Goal: Task Accomplishment & Management: Complete application form

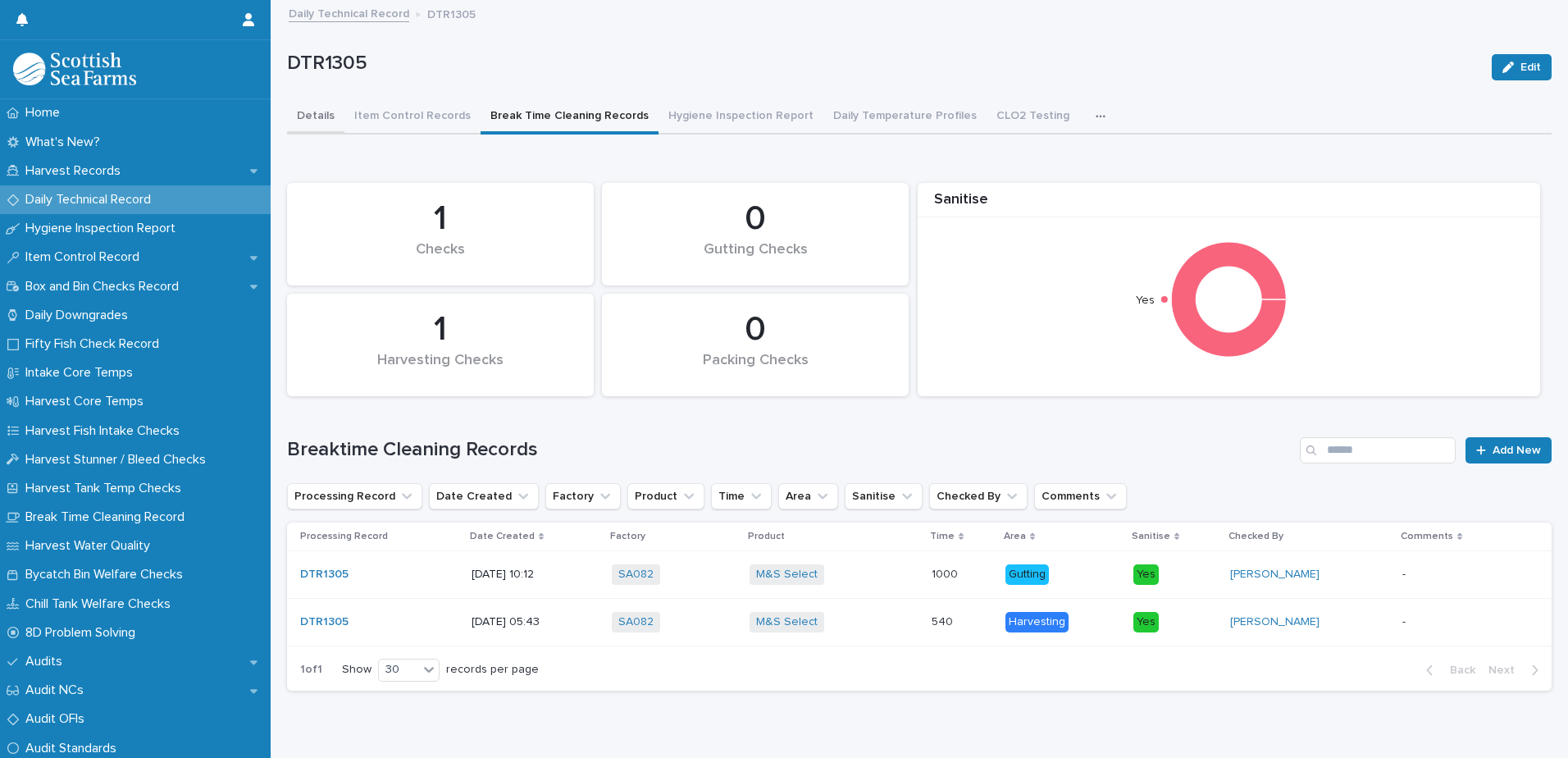
click at [309, 127] on button "Details" at bounding box center [316, 117] width 58 height 34
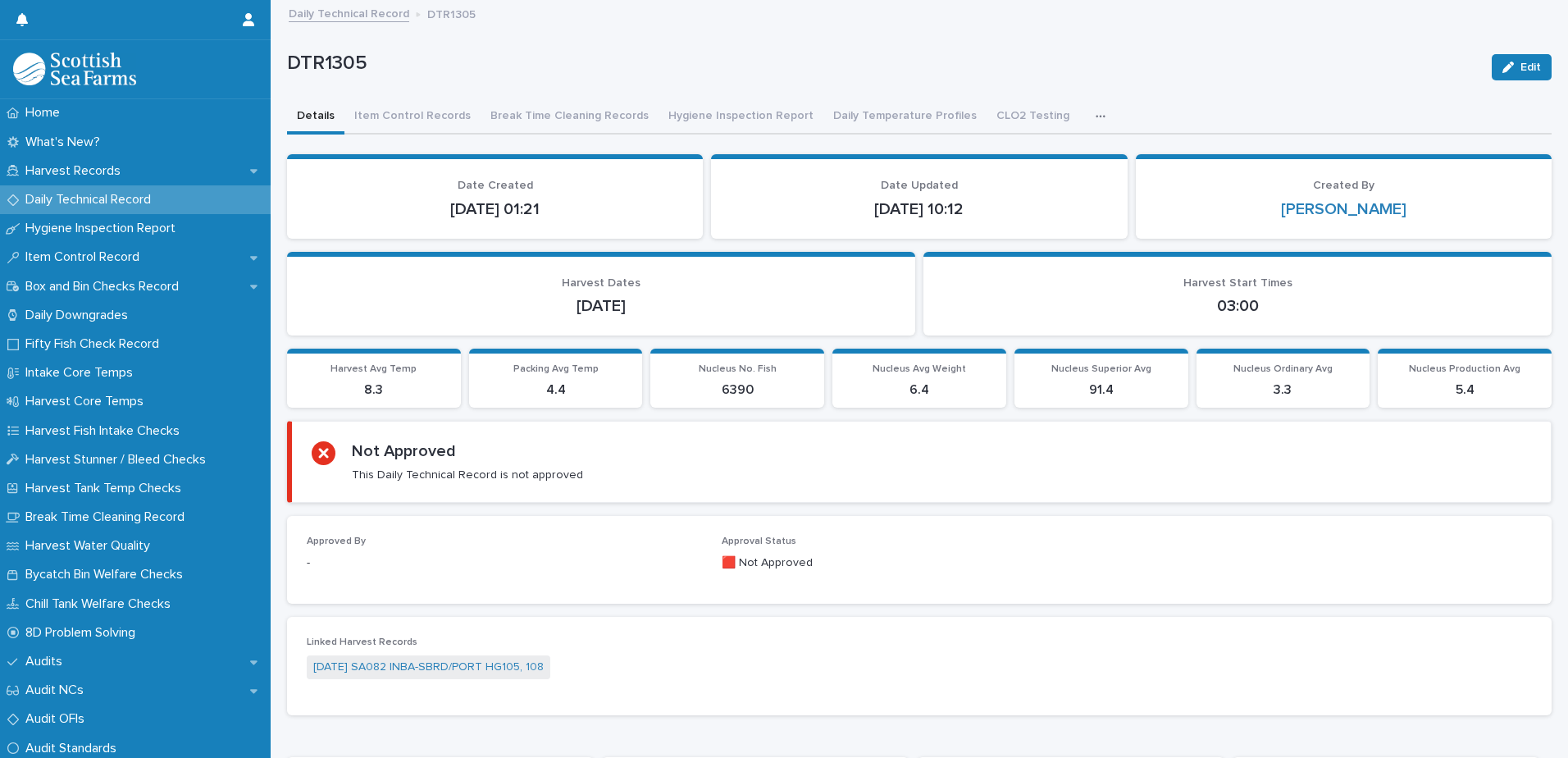
click at [323, 120] on button "Details" at bounding box center [316, 117] width 58 height 34
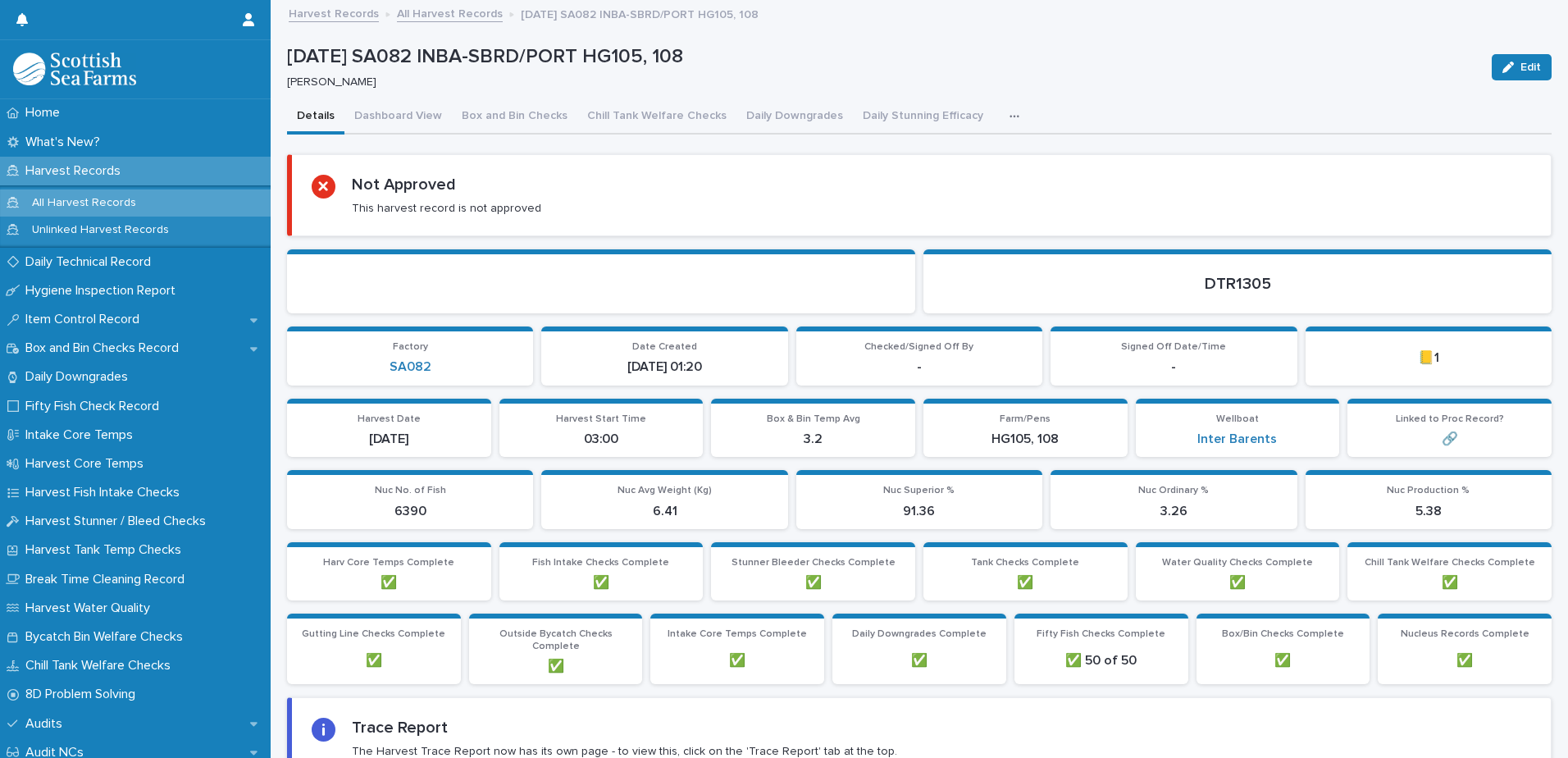
click at [1079, 54] on p "[DATE] SA082 INBA-SBRD/PORT HG105, 108" at bounding box center [883, 57] width 1191 height 24
click at [399, 118] on button "Dashboard View" at bounding box center [397, 117] width 107 height 34
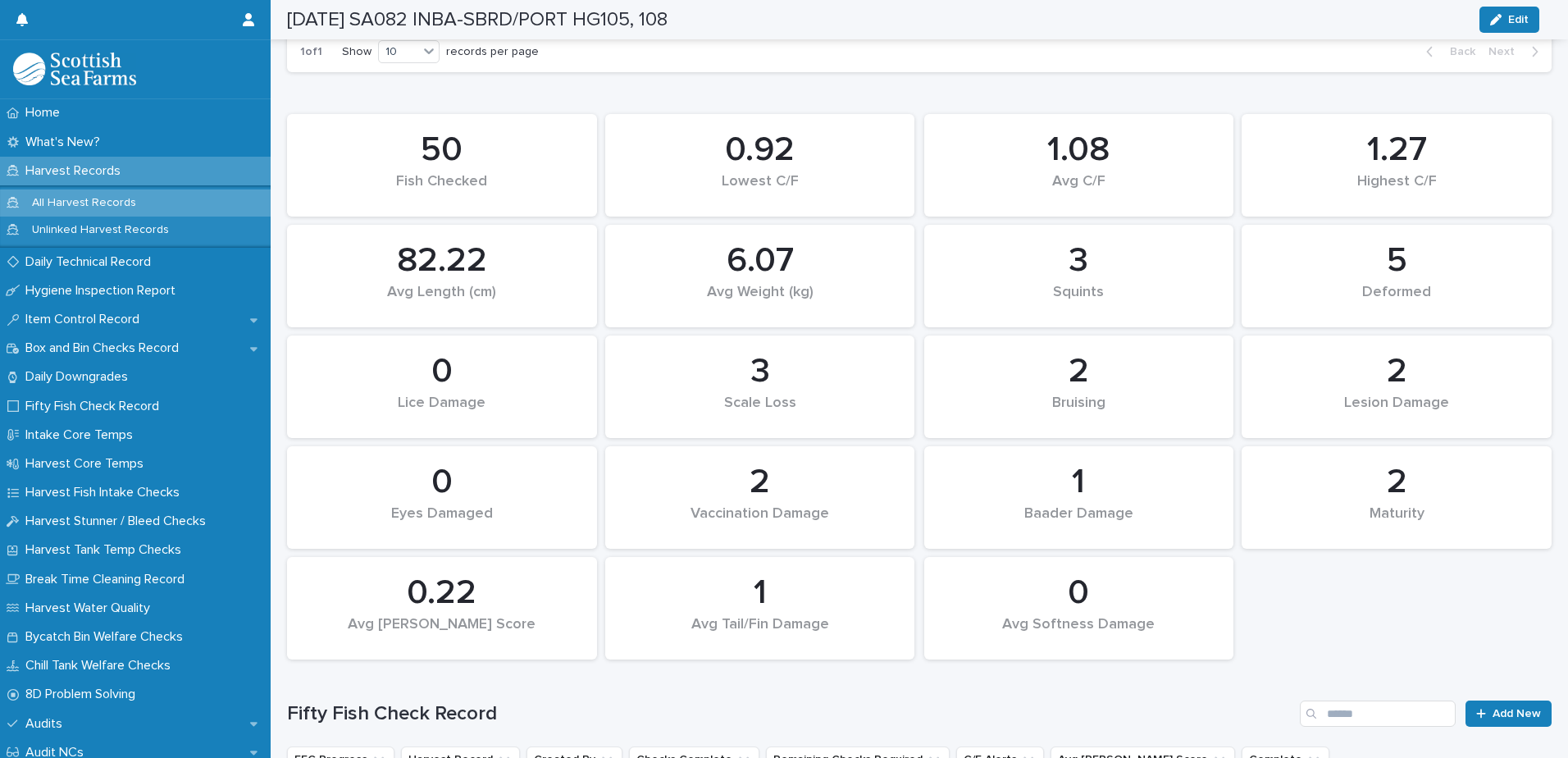
scroll to position [1231, 0]
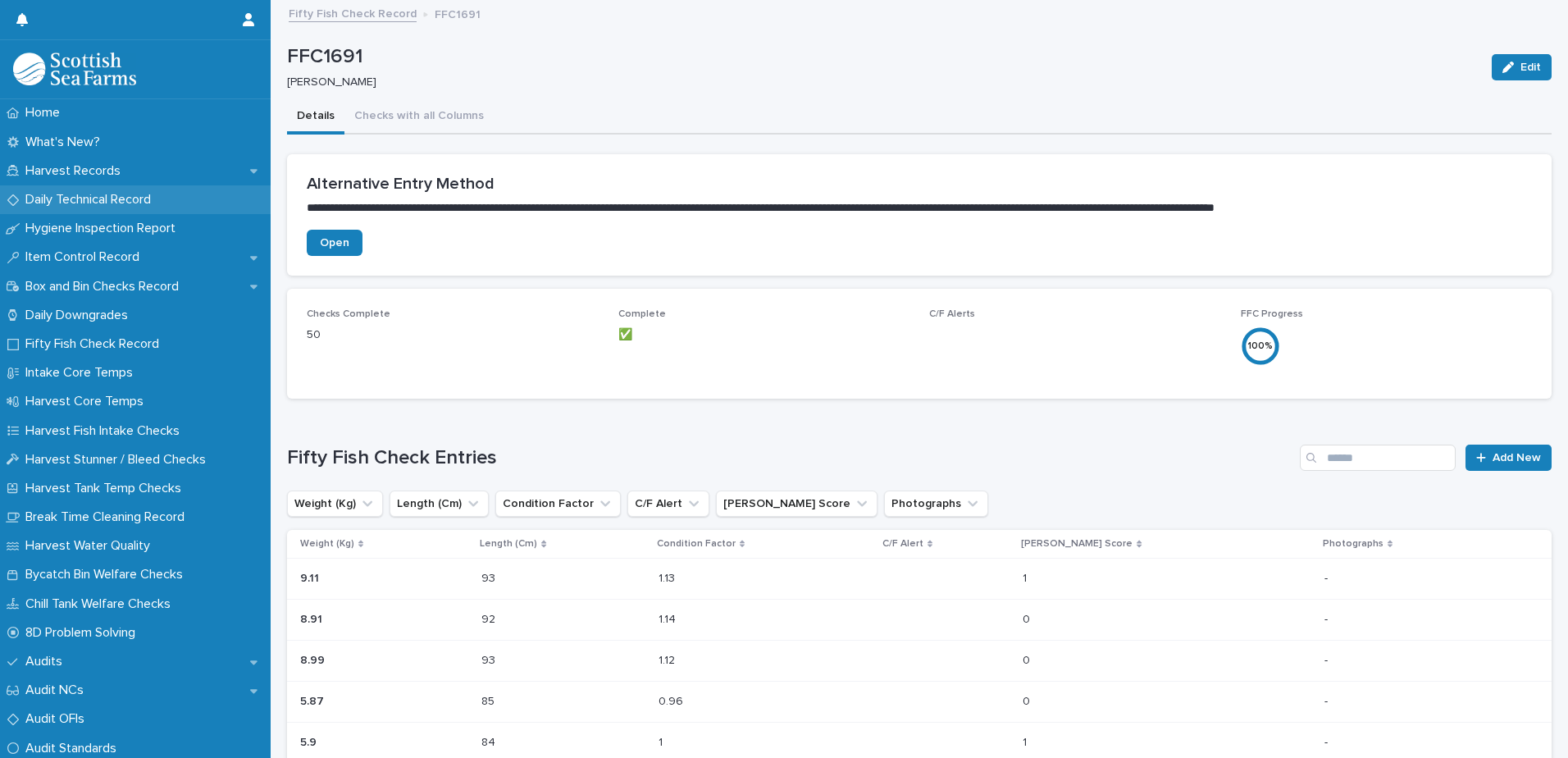
click at [102, 203] on p "Daily Technical Record" at bounding box center [91, 200] width 145 height 16
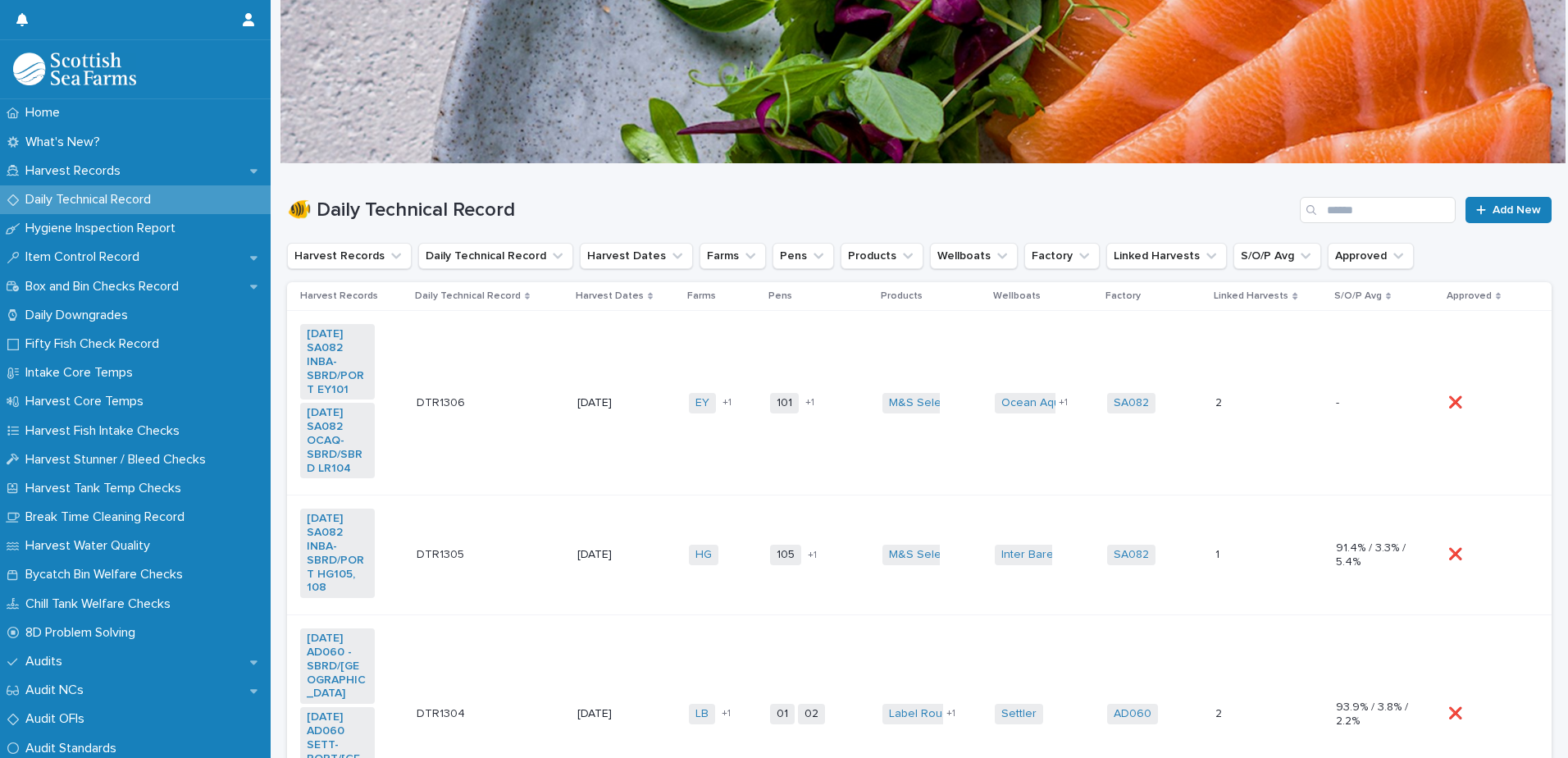
click at [521, 394] on div "DTR1306 DTR1306" at bounding box center [489, 403] width 146 height 27
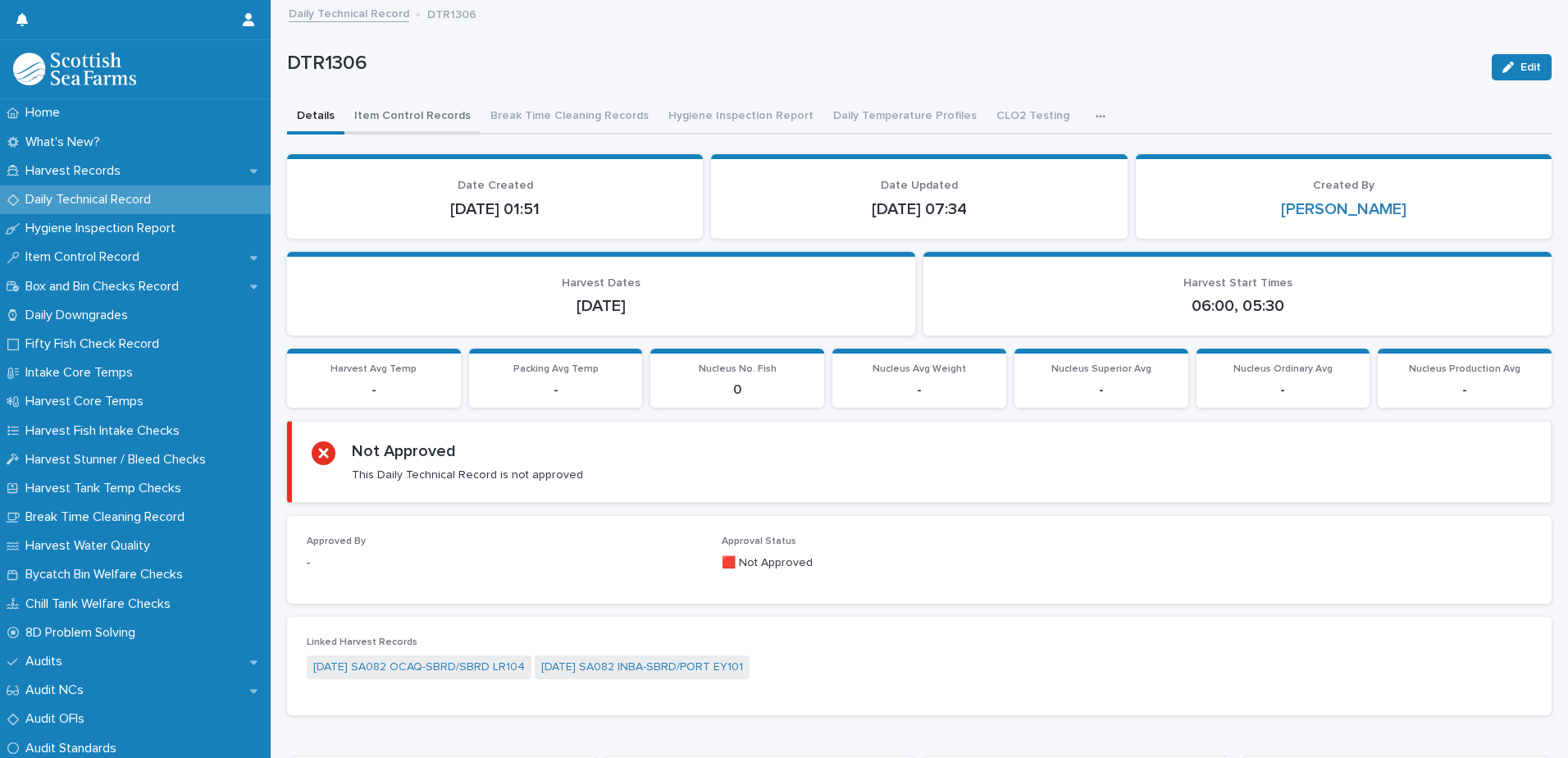
click at [416, 113] on button "Item Control Records" at bounding box center [412, 117] width 136 height 34
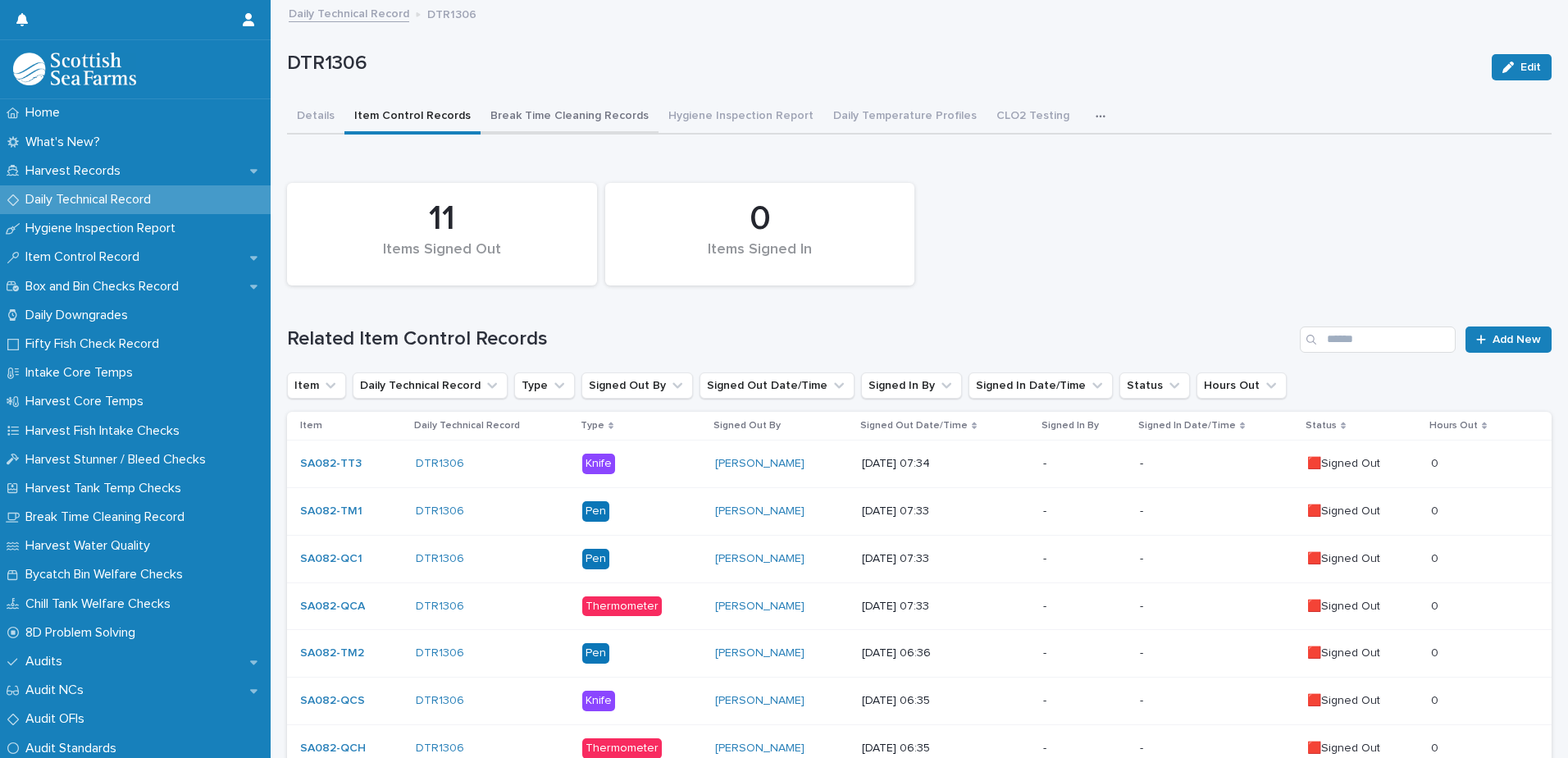
click at [525, 117] on button "Break Time Cleaning Records" at bounding box center [570, 117] width 178 height 34
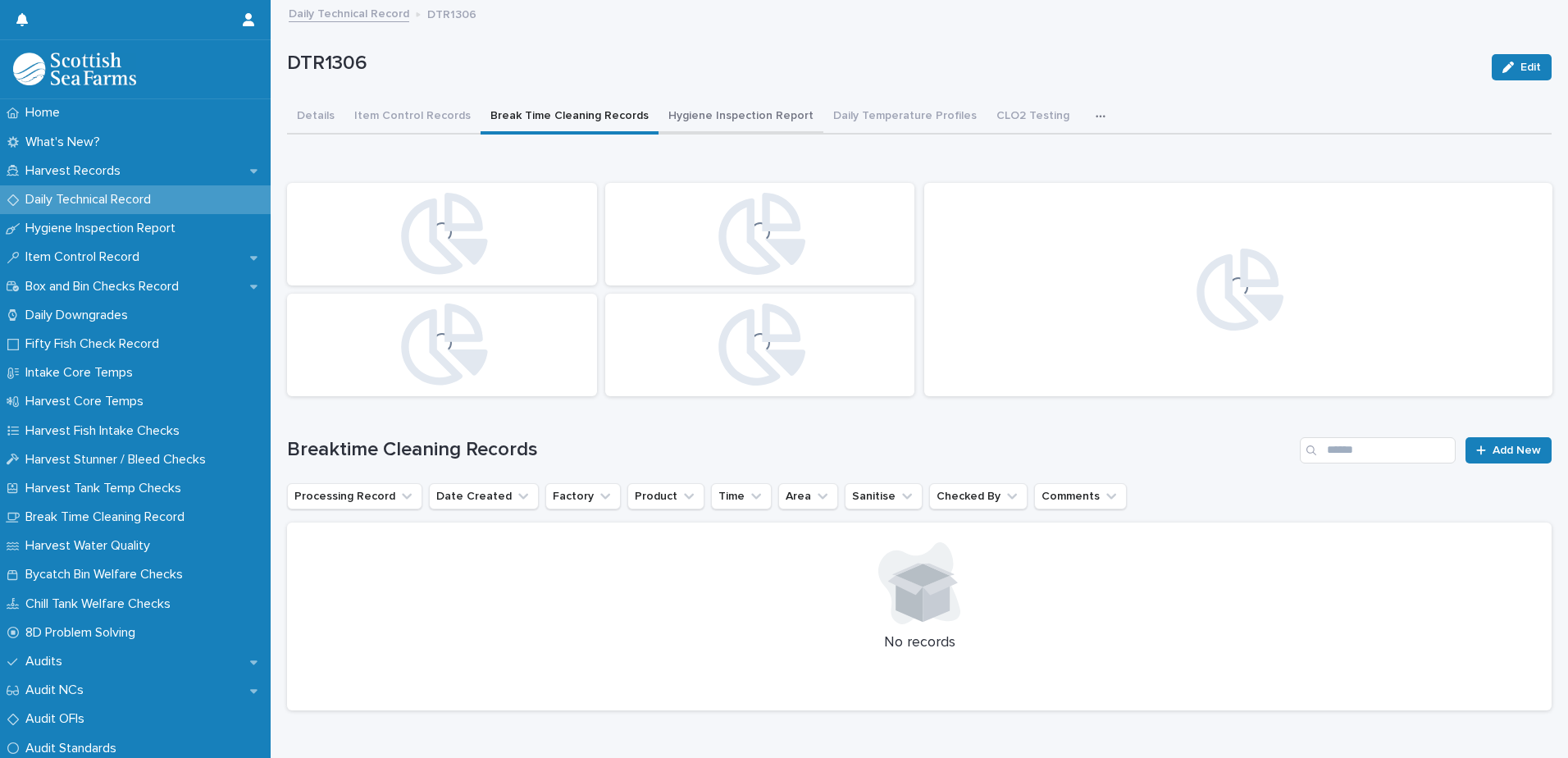
click at [722, 120] on button "Hygiene Inspection Report" at bounding box center [740, 117] width 165 height 34
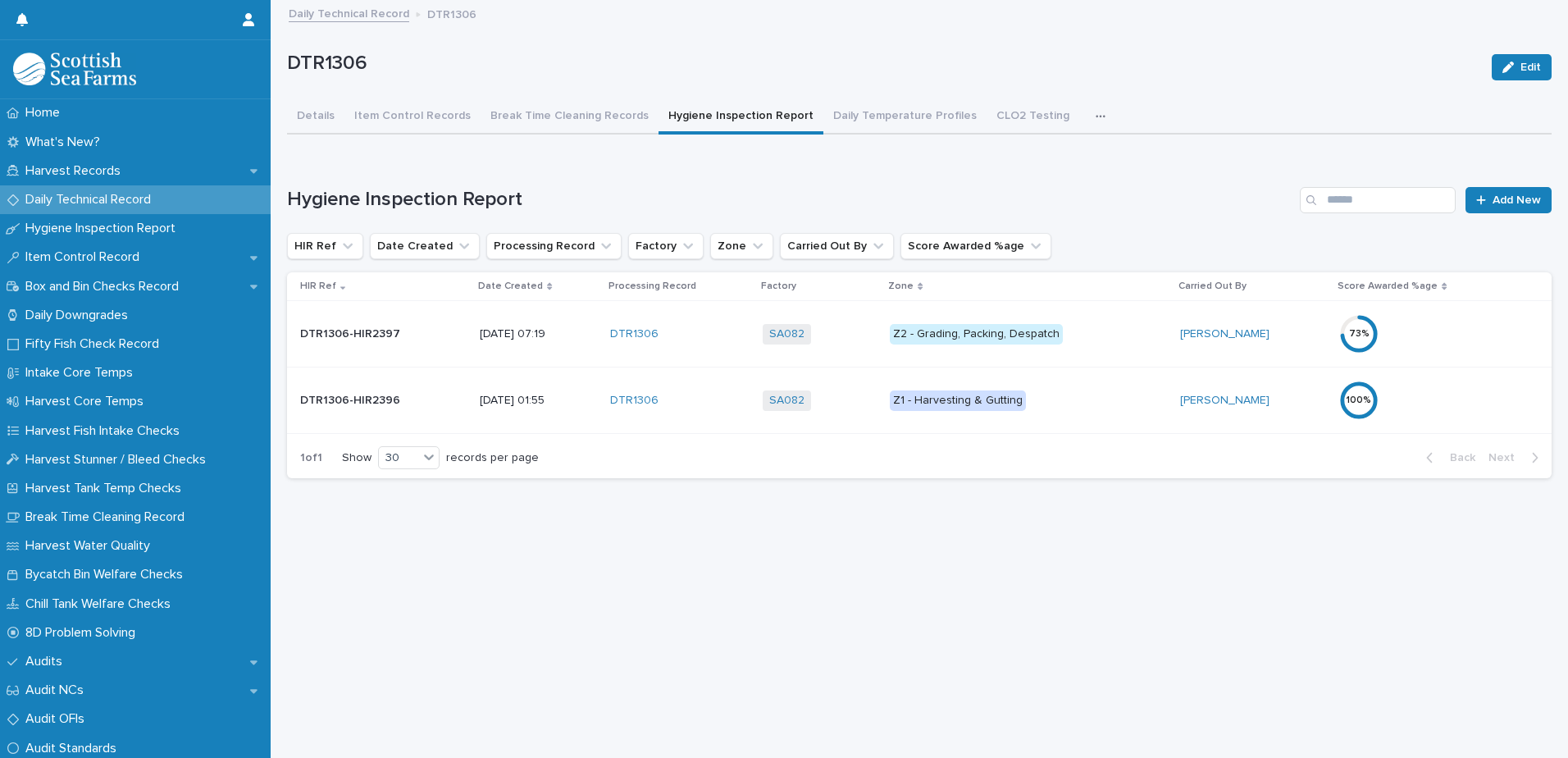
click at [1095, 412] on div "Z1 - Harvesting & Gutting" at bounding box center [1028, 401] width 276 height 34
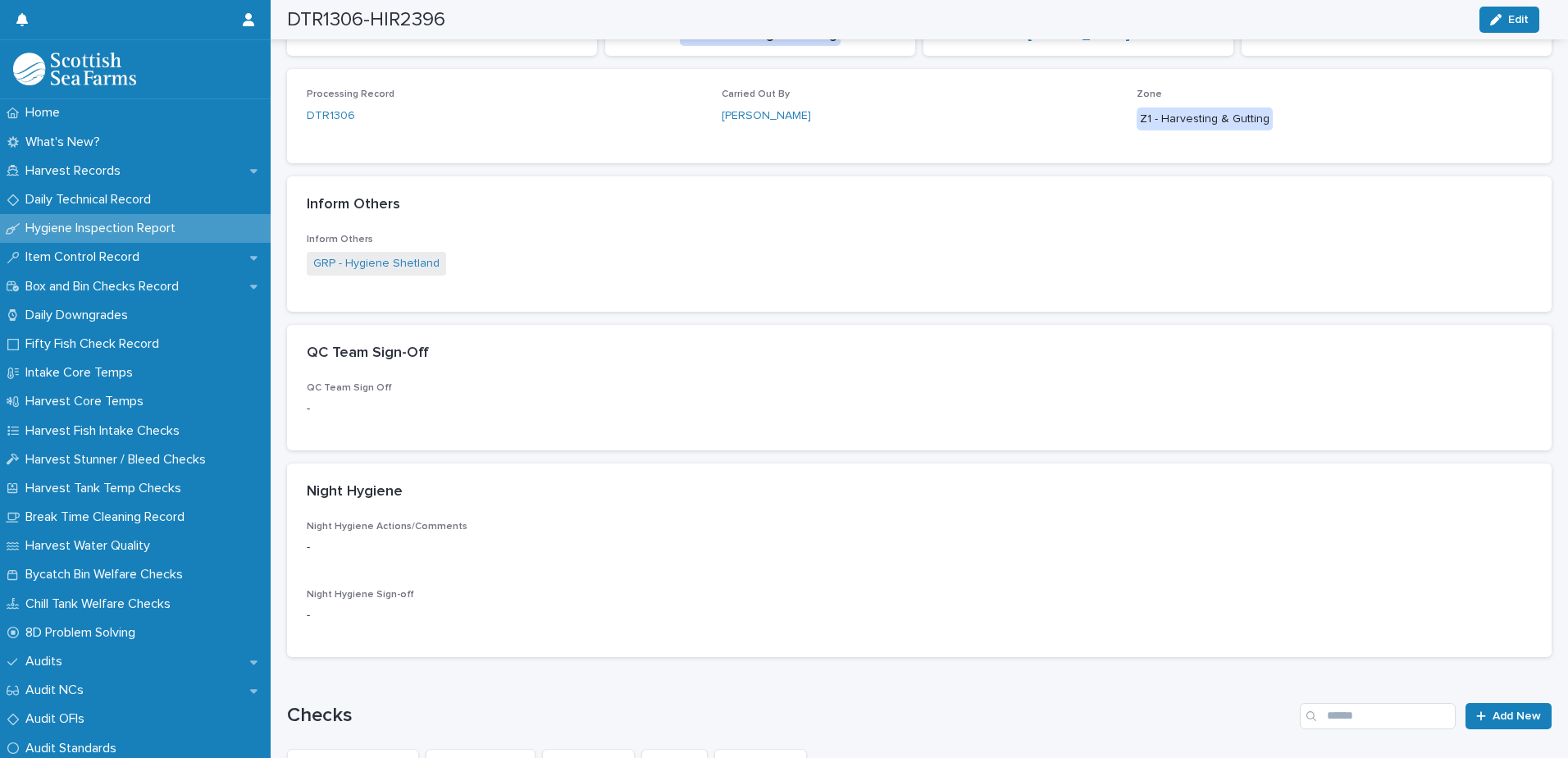
scroll to position [260, 0]
click at [1515, 7] on div "DTR1306-HIR2396 Edit" at bounding box center [913, 20] width 1252 height 39
click at [1511, 20] on span "Edit" at bounding box center [1519, 20] width 21 height 11
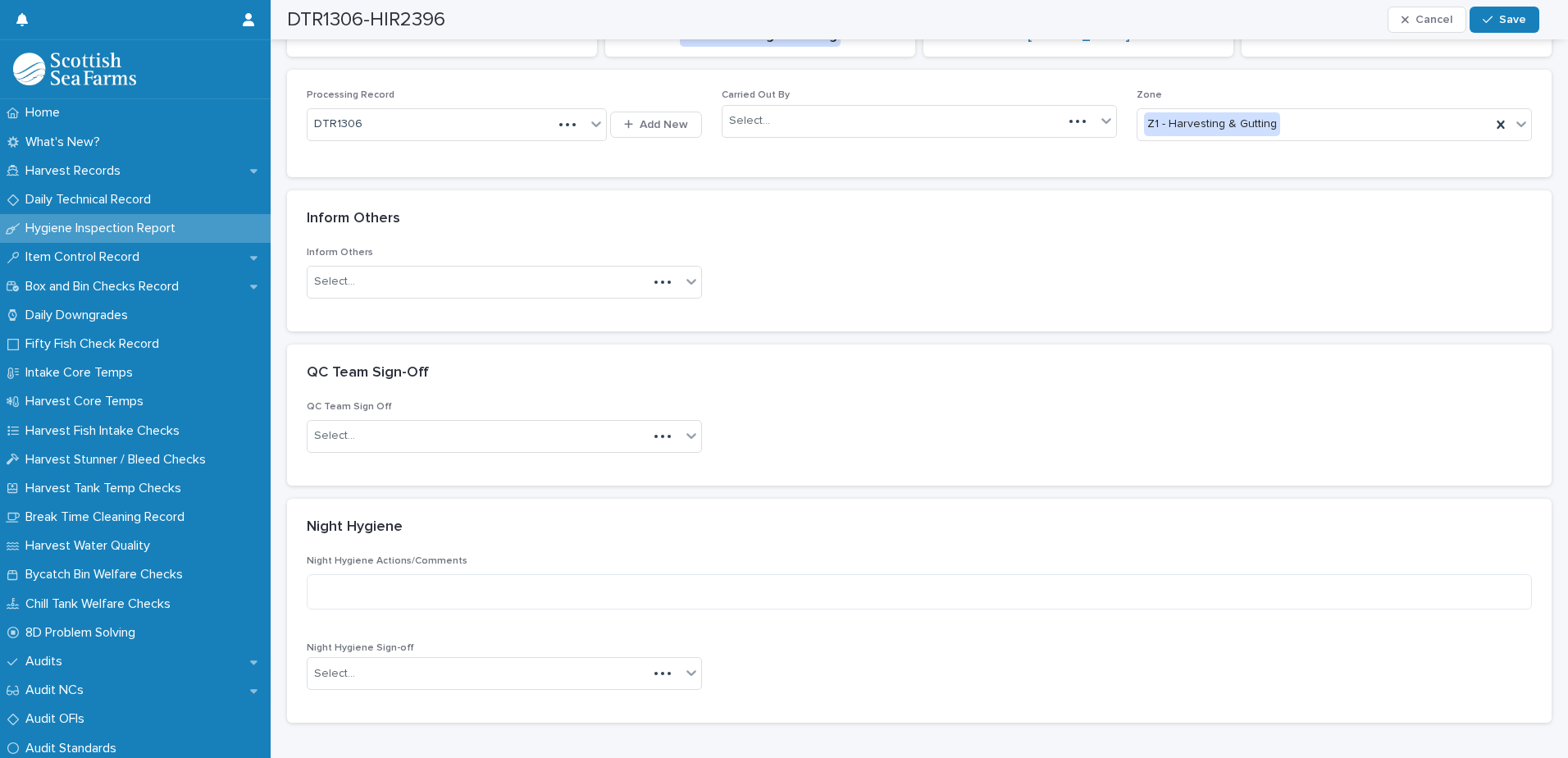
scroll to position [292, 0]
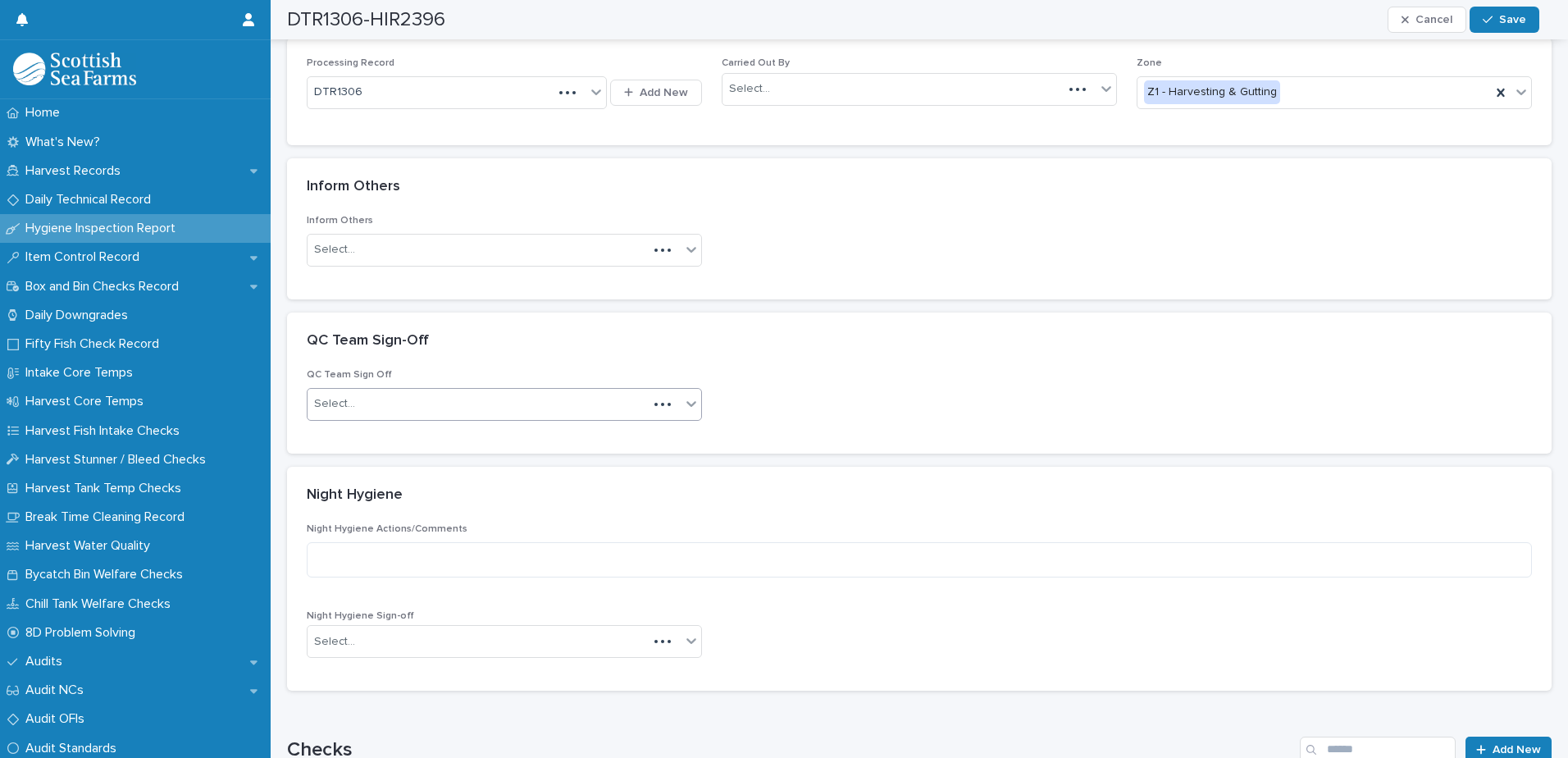
click at [358, 402] on div "Select..." at bounding box center [477, 404] width 340 height 27
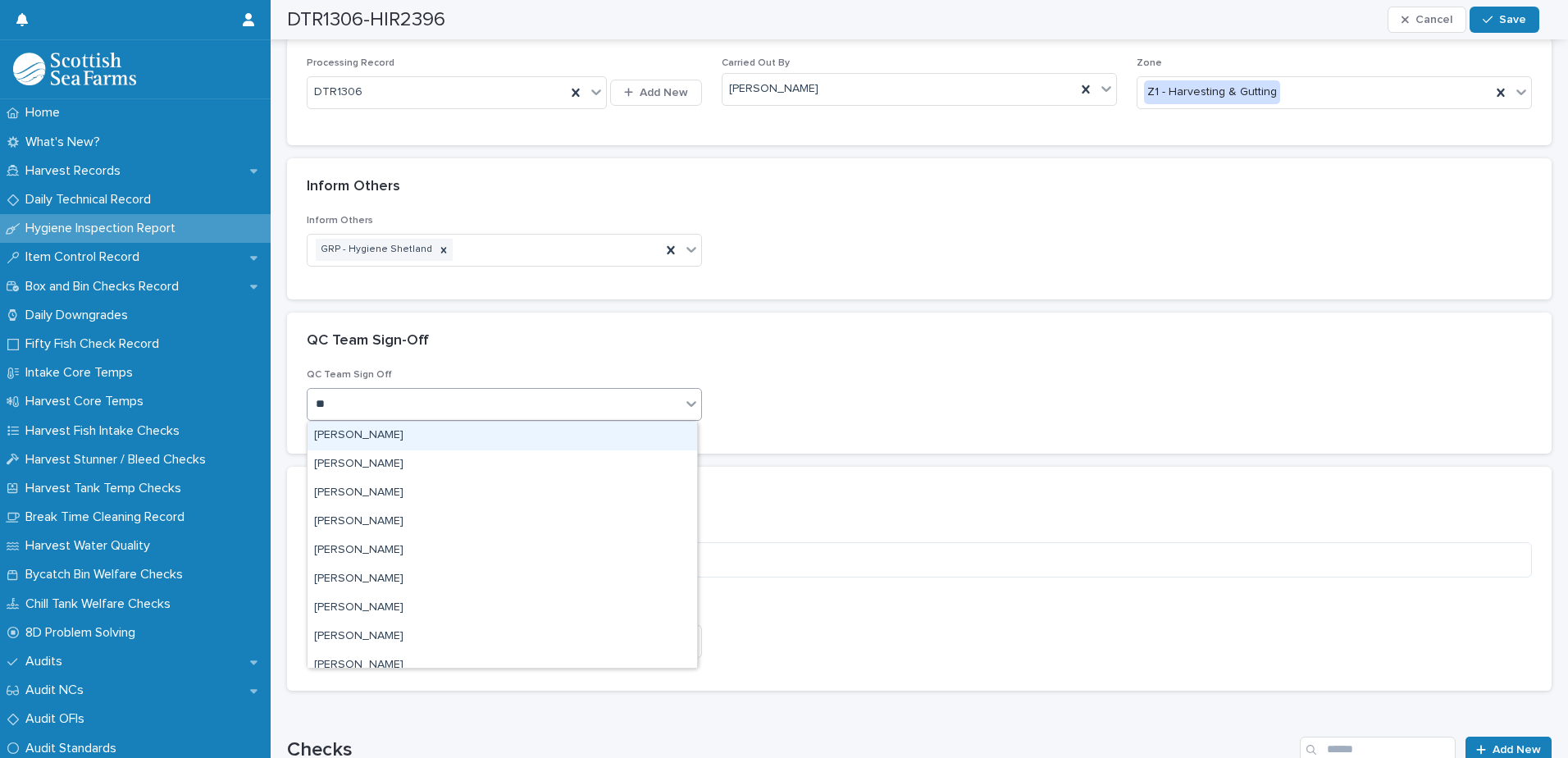
type input "***"
click at [352, 439] on div "Rory Conn" at bounding box center [502, 435] width 390 height 29
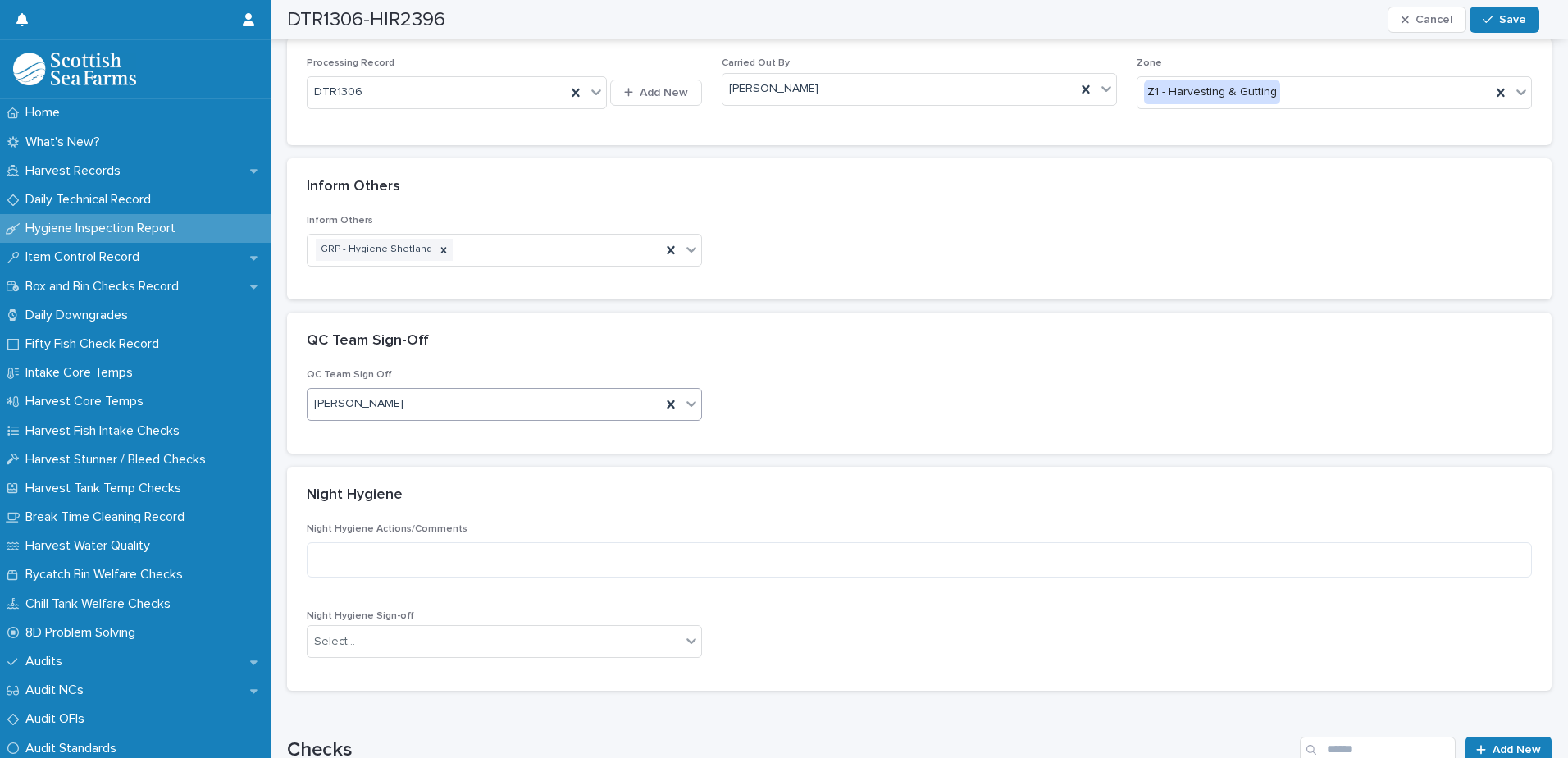
click at [351, 405] on span "Rory Conn" at bounding box center [359, 404] width 89 height 17
type input "***"
click at [369, 462] on div "[PERSON_NAME]" at bounding box center [502, 464] width 390 height 29
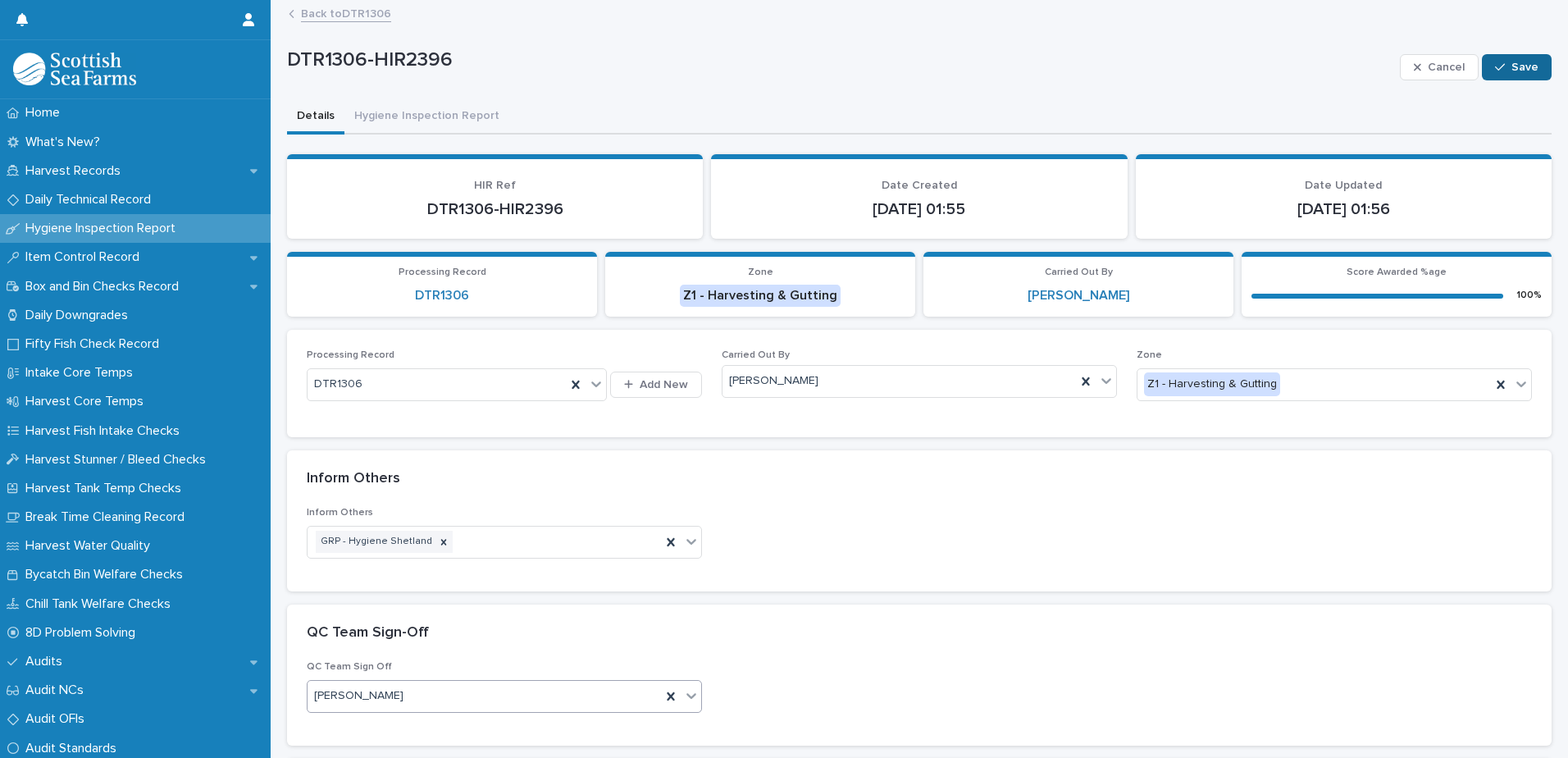
click at [1518, 72] on span "Save" at bounding box center [1524, 67] width 27 height 11
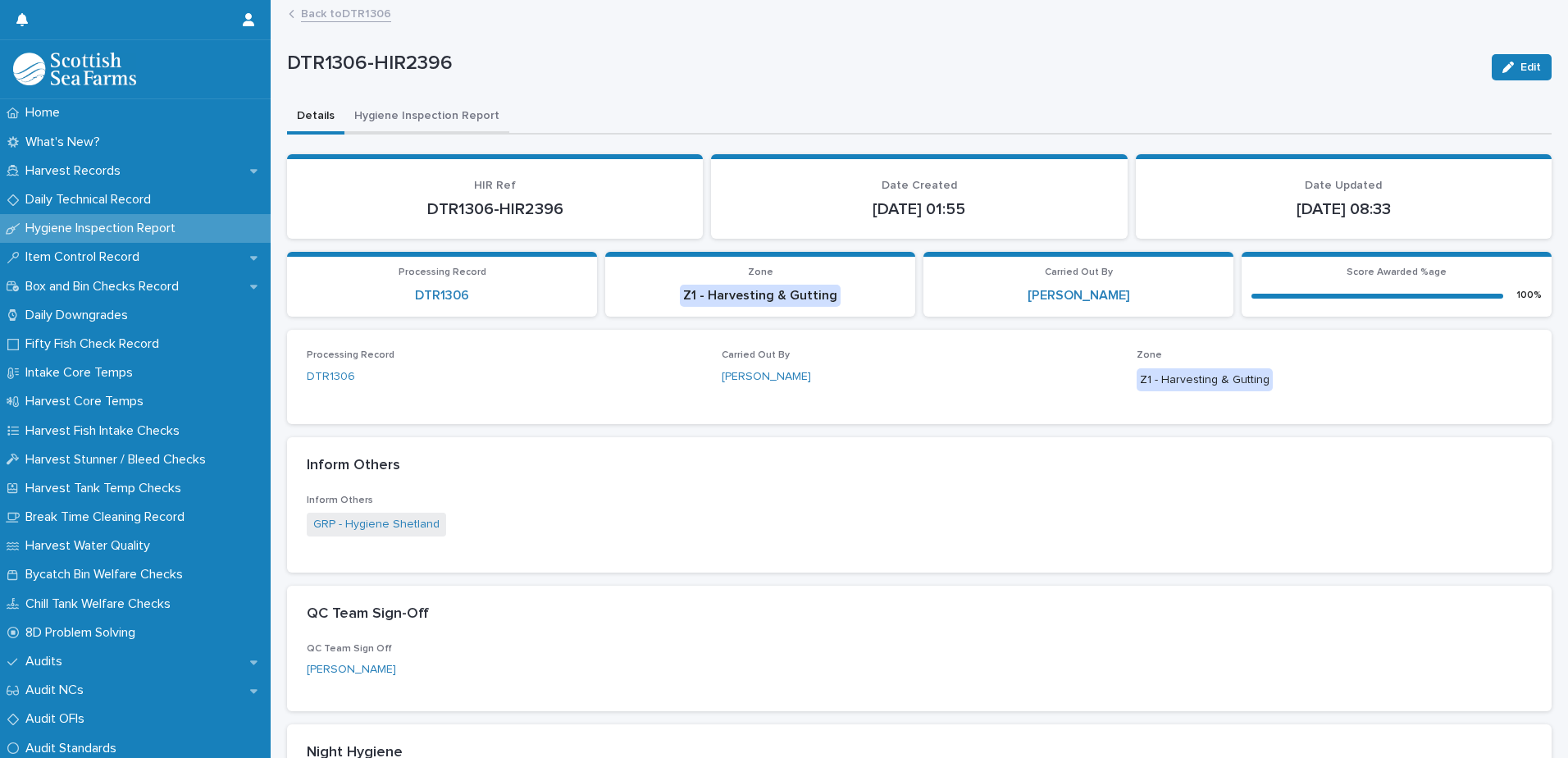
click at [440, 117] on button "Hygiene Inspection Report" at bounding box center [426, 117] width 165 height 34
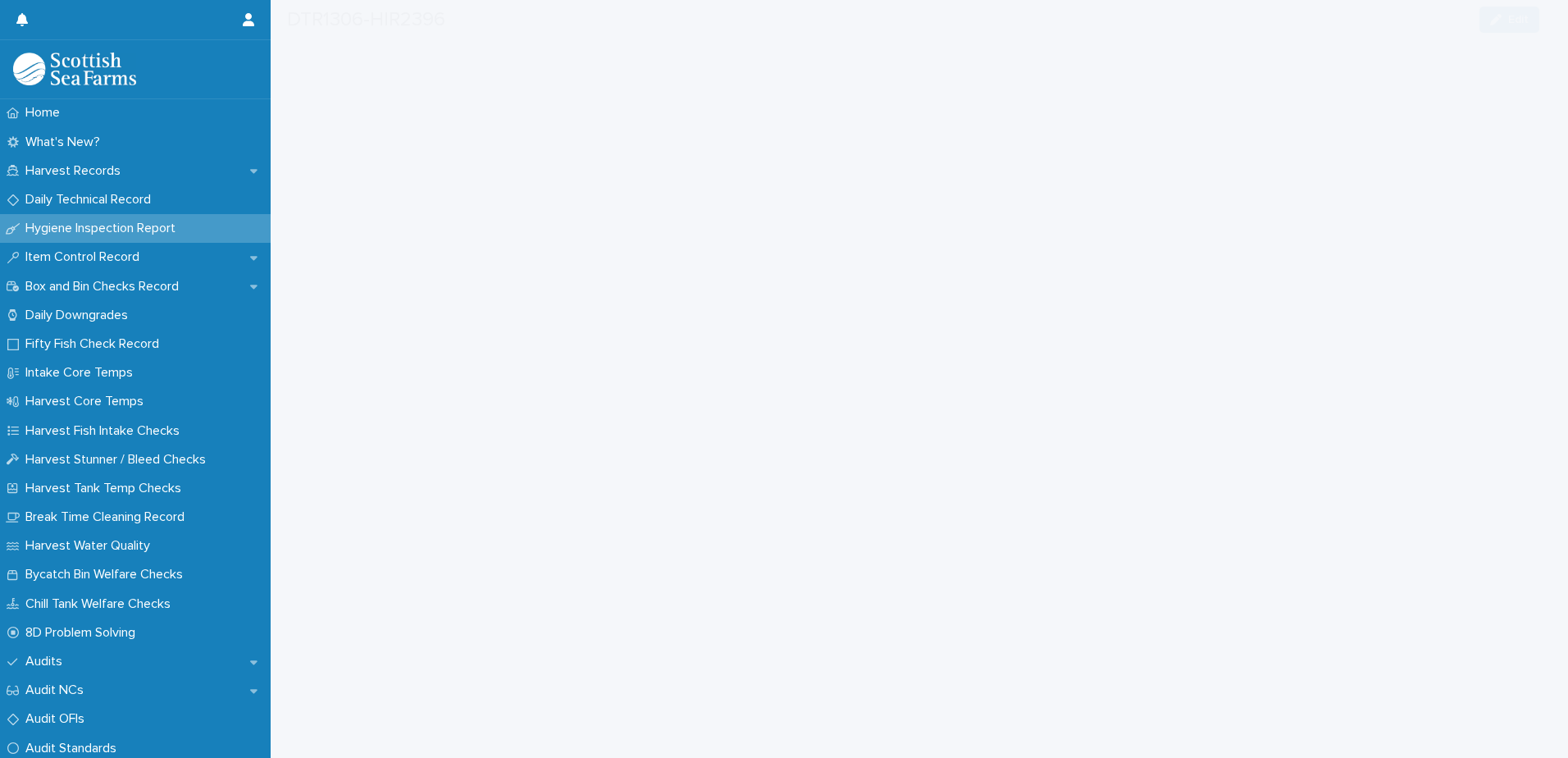
scroll to position [246, 0]
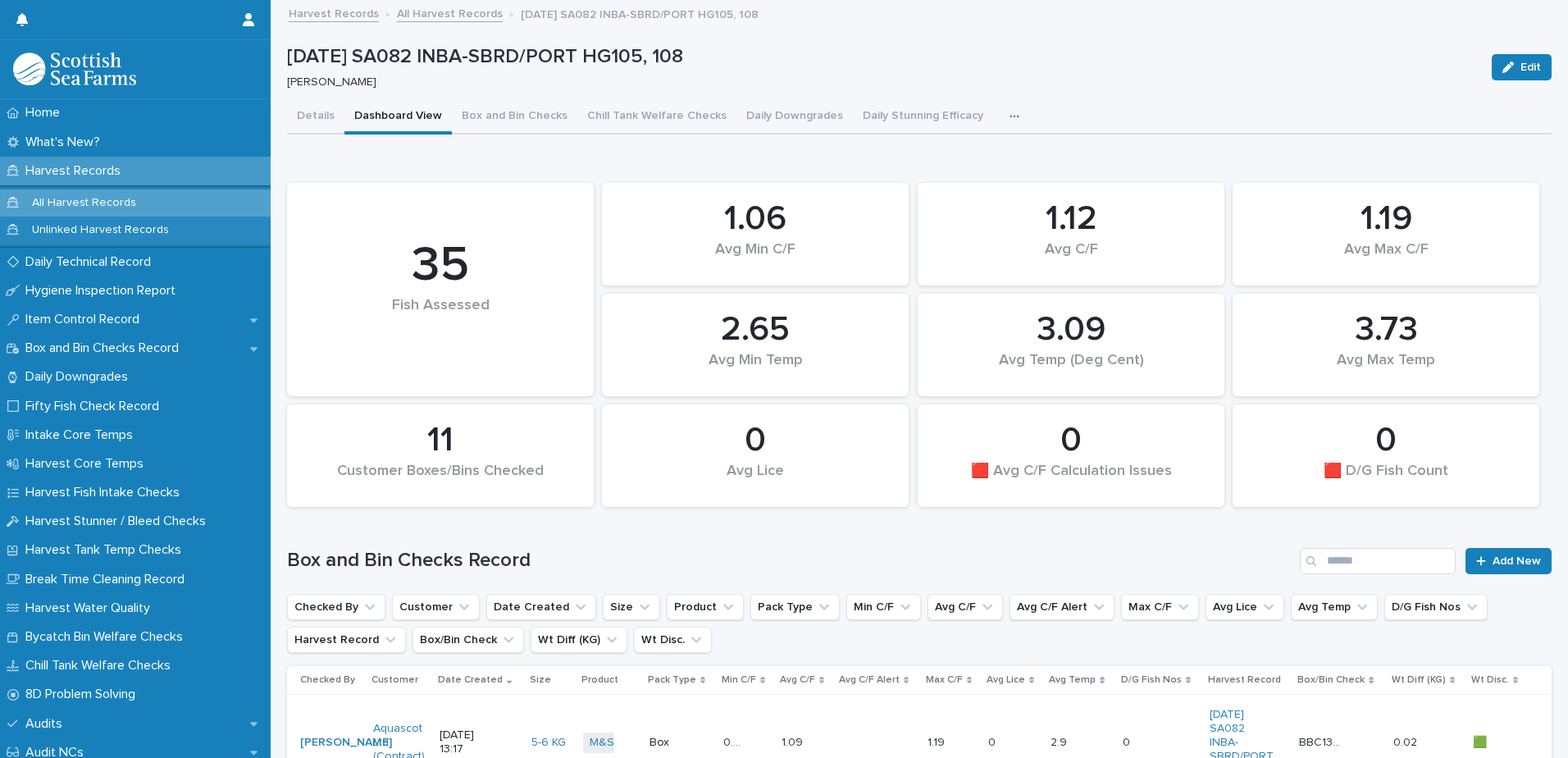
click at [1010, 117] on icon "button" at bounding box center [1014, 116] width 9 height 3
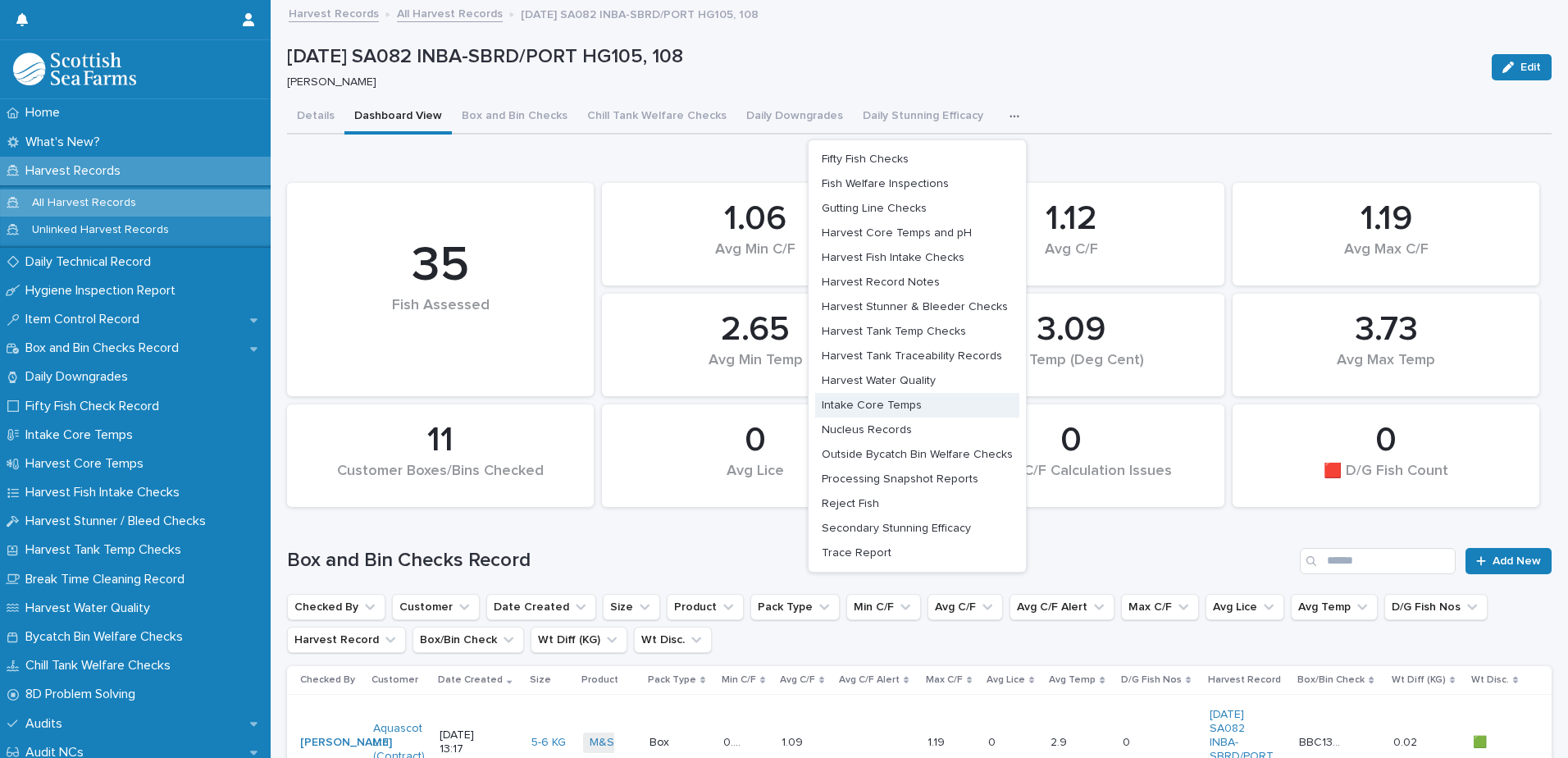
click at [890, 407] on span "Intake Core Temps" at bounding box center [872, 405] width 100 height 11
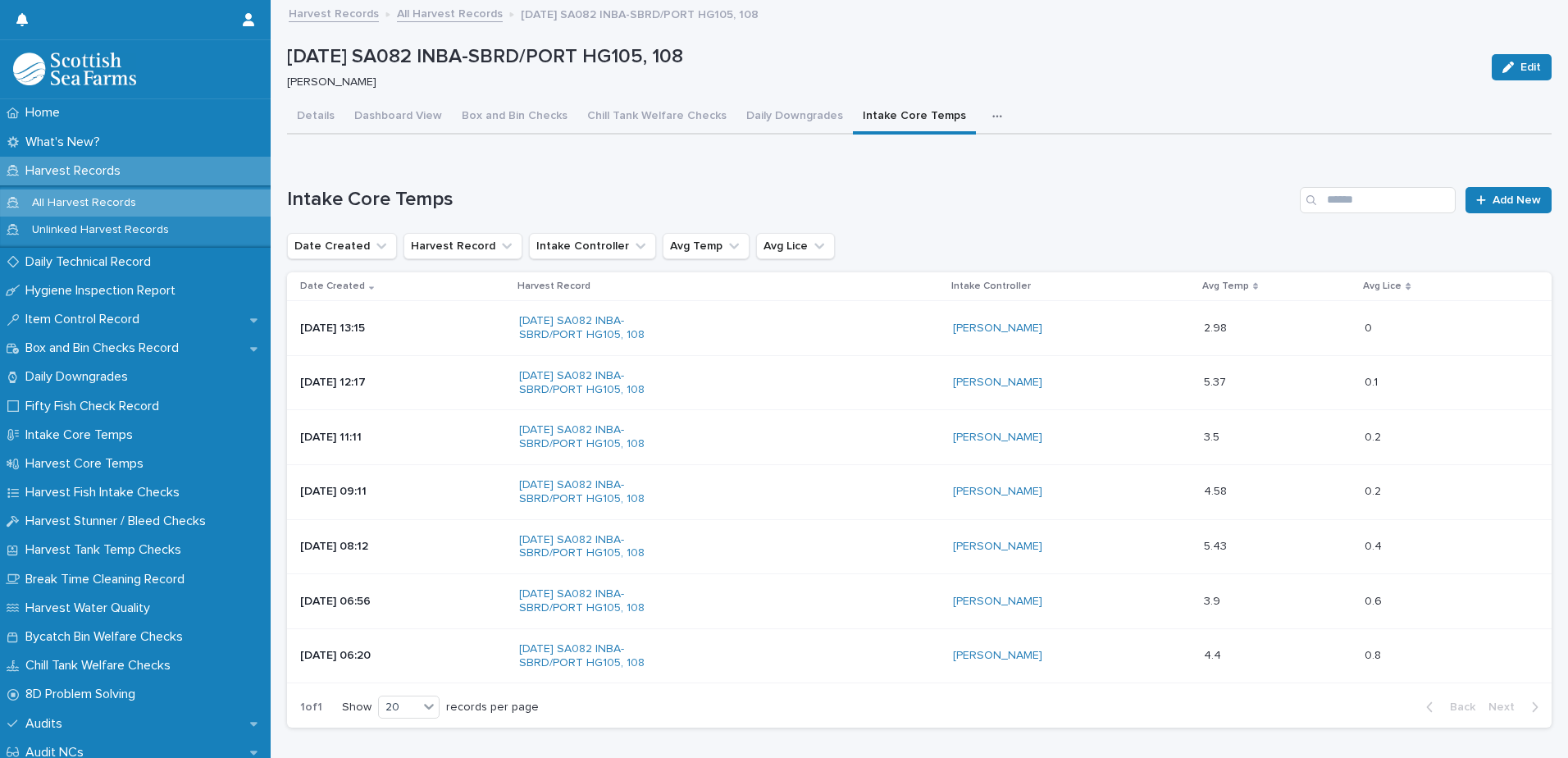
click at [123, 203] on p "All Harvest Records" at bounding box center [84, 202] width 131 height 14
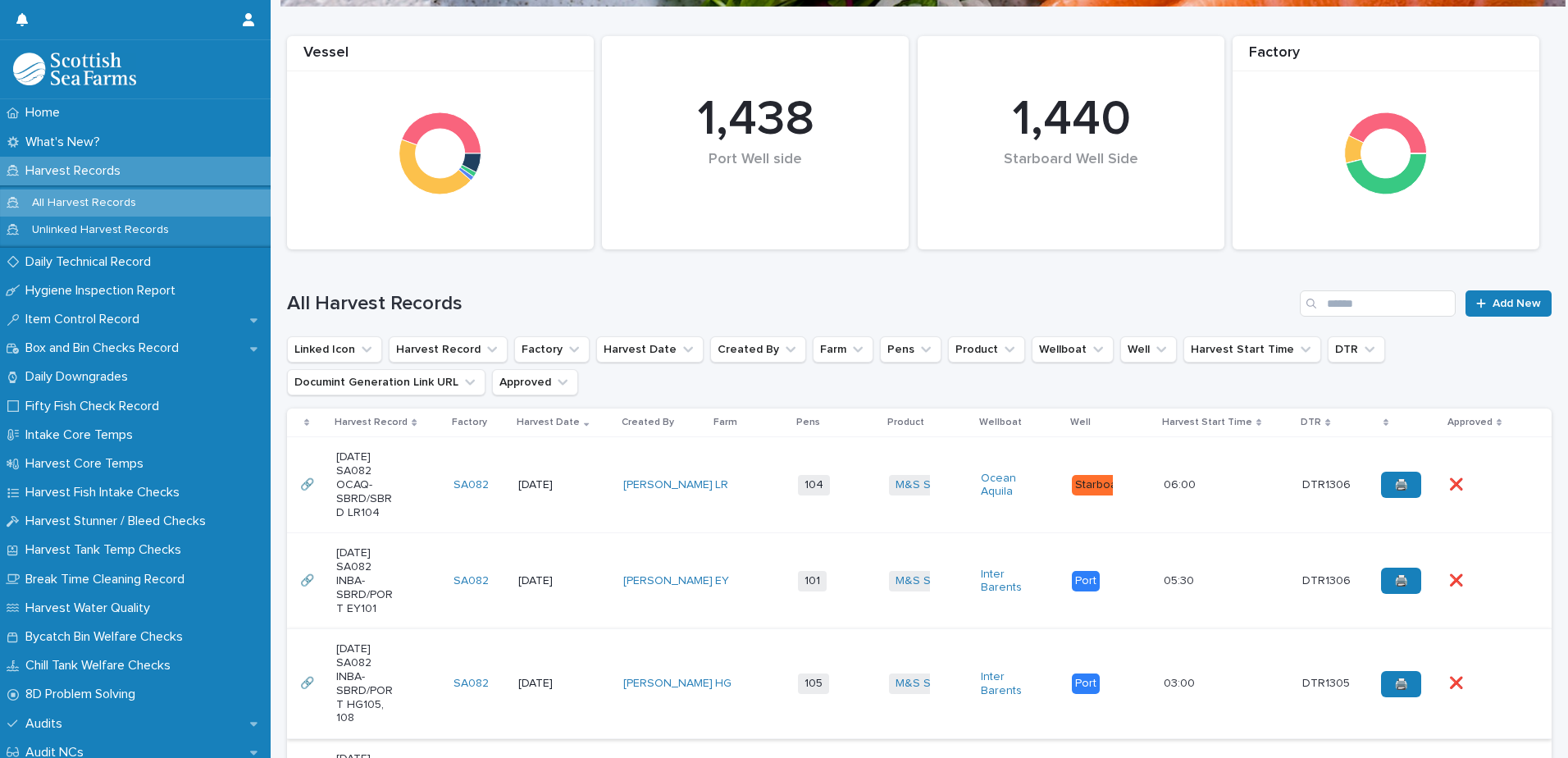
scroll to position [410, 0]
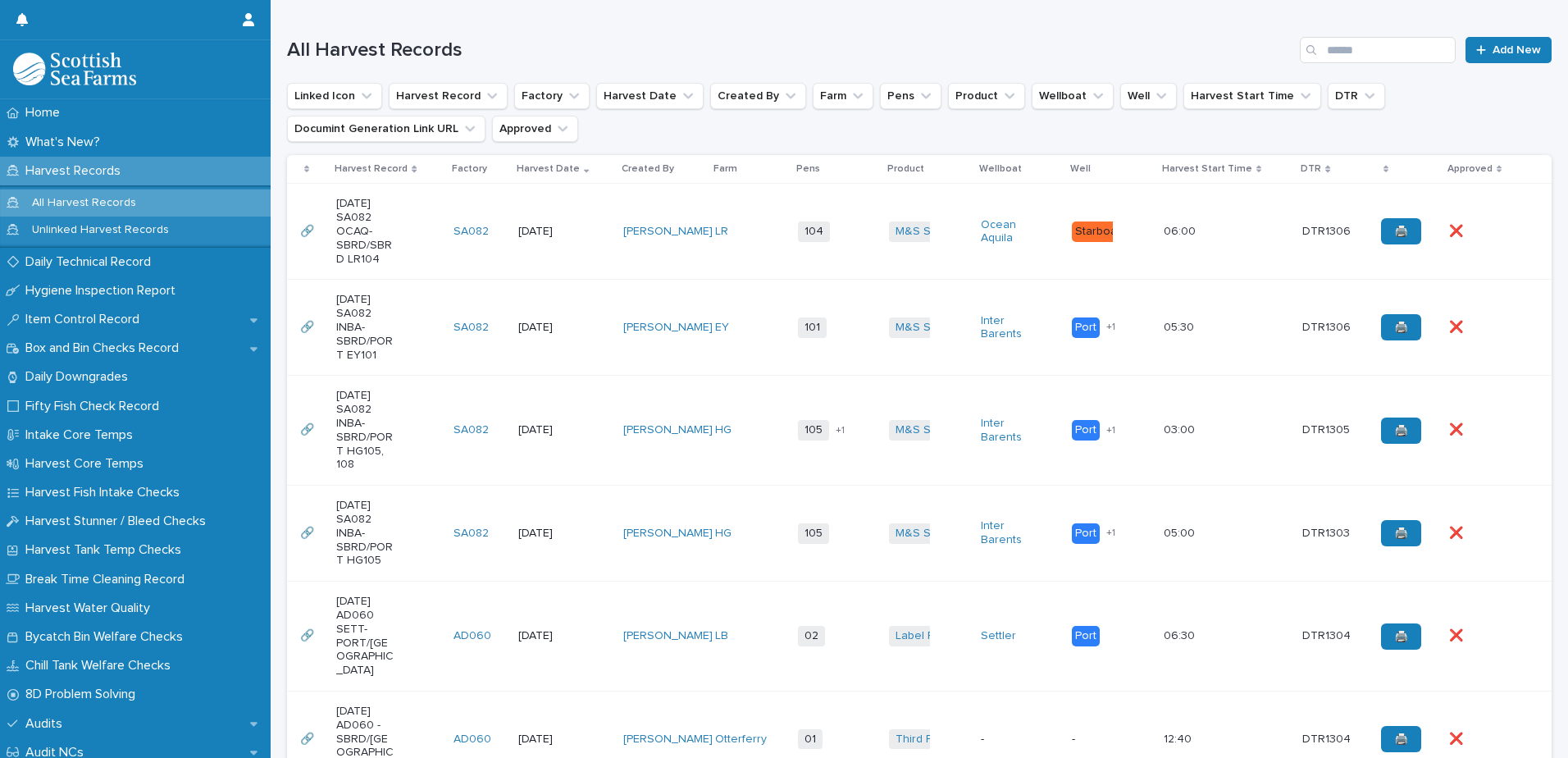
click at [402, 328] on div "[DATE] SA082 INBA-SBRD/PORT EY101" at bounding box center [389, 327] width 104 height 82
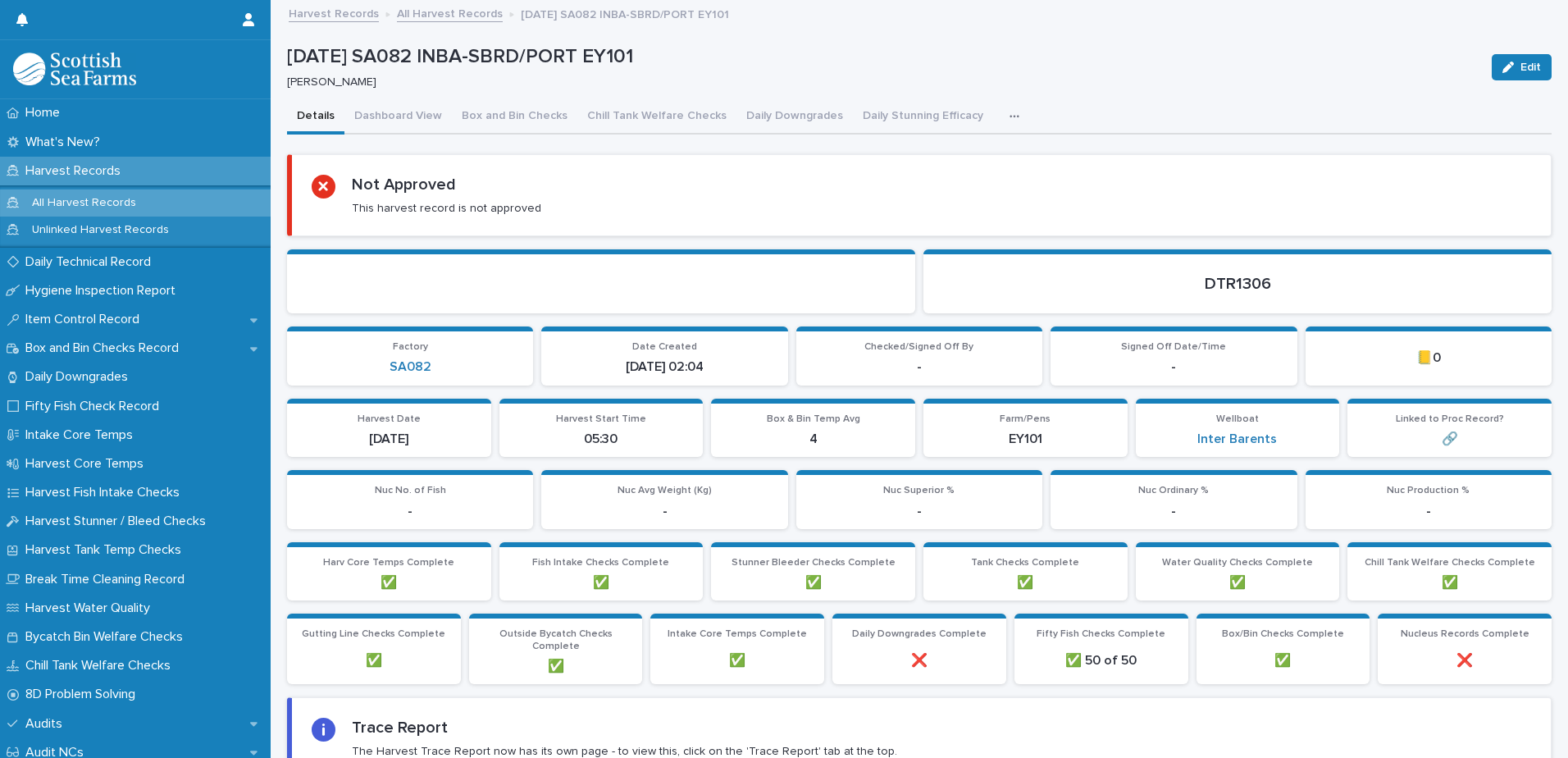
click at [999, 117] on button "button" at bounding box center [1017, 116] width 36 height 33
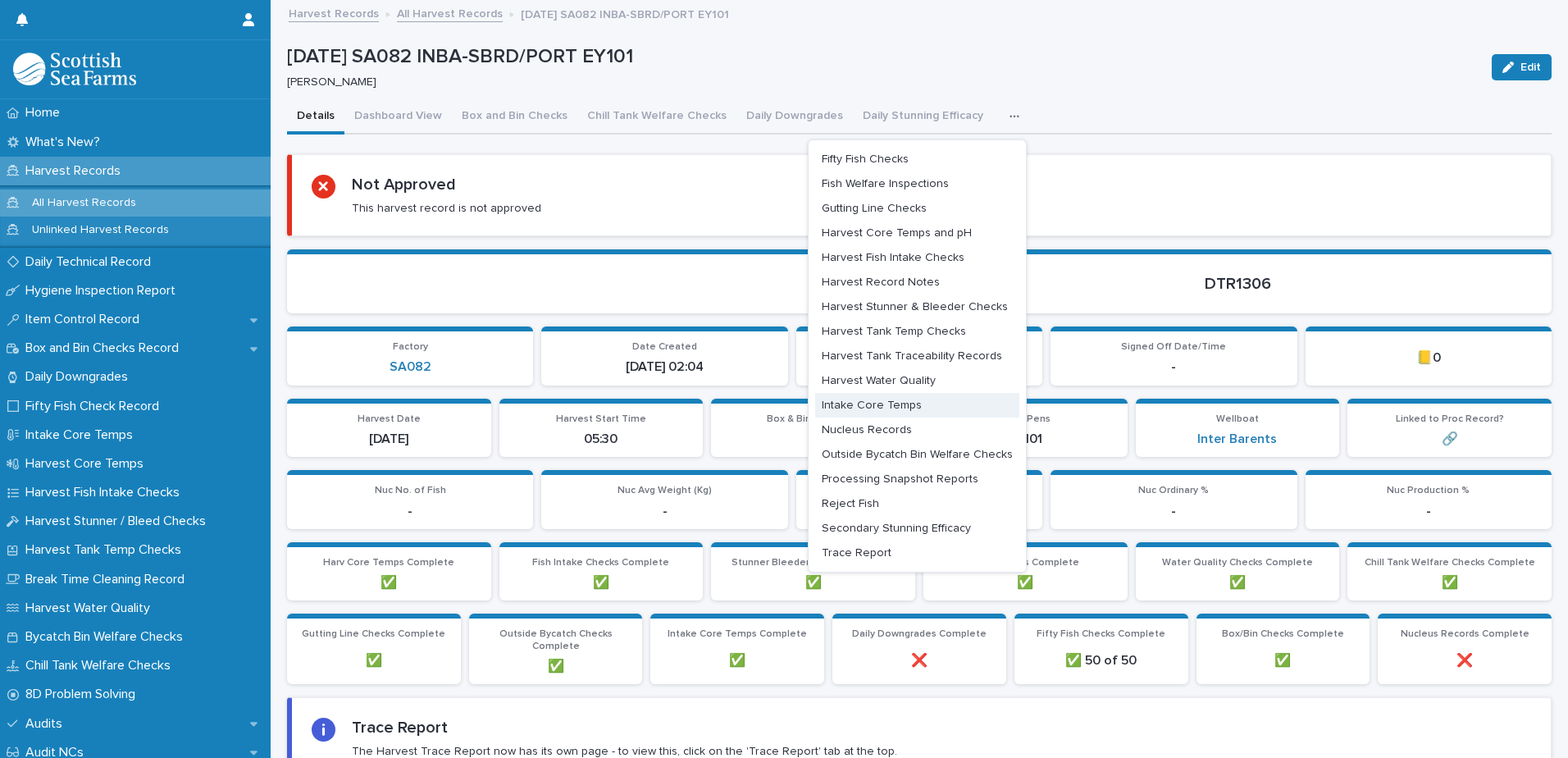
click at [876, 406] on span "Intake Core Temps" at bounding box center [872, 405] width 100 height 11
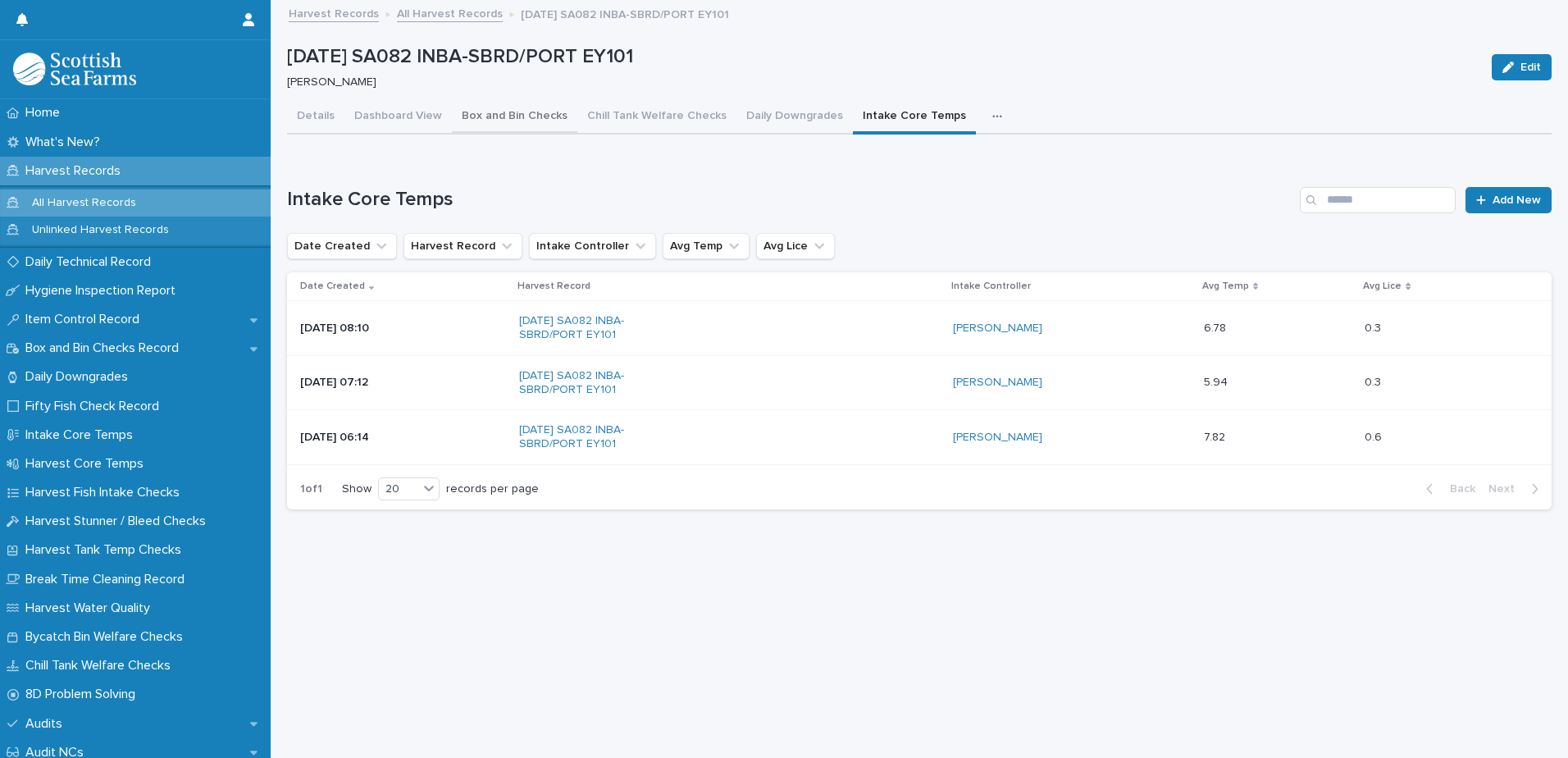
click at [511, 131] on button "Box and Bin Checks" at bounding box center [515, 117] width 126 height 34
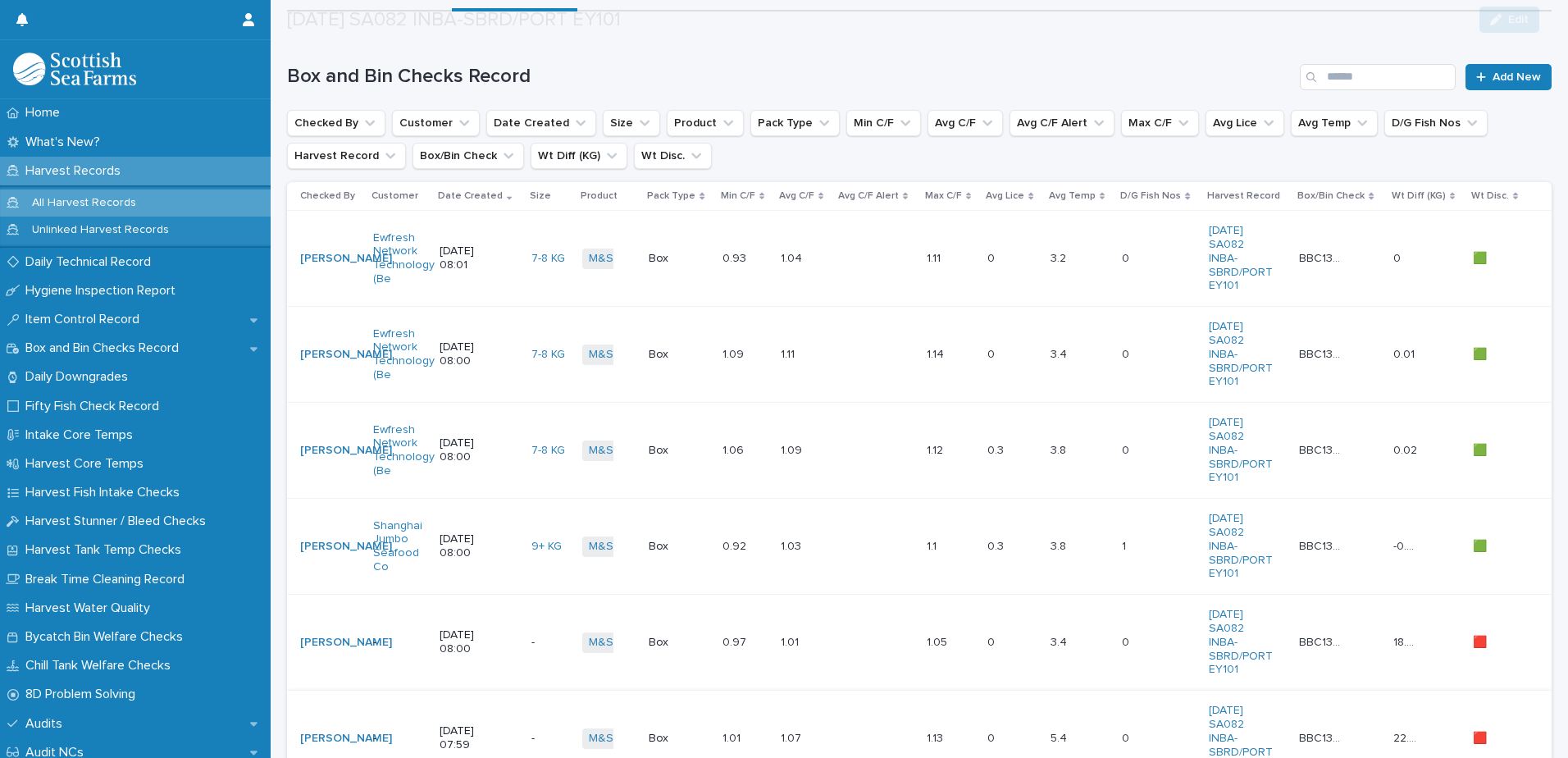
scroll to position [399, 0]
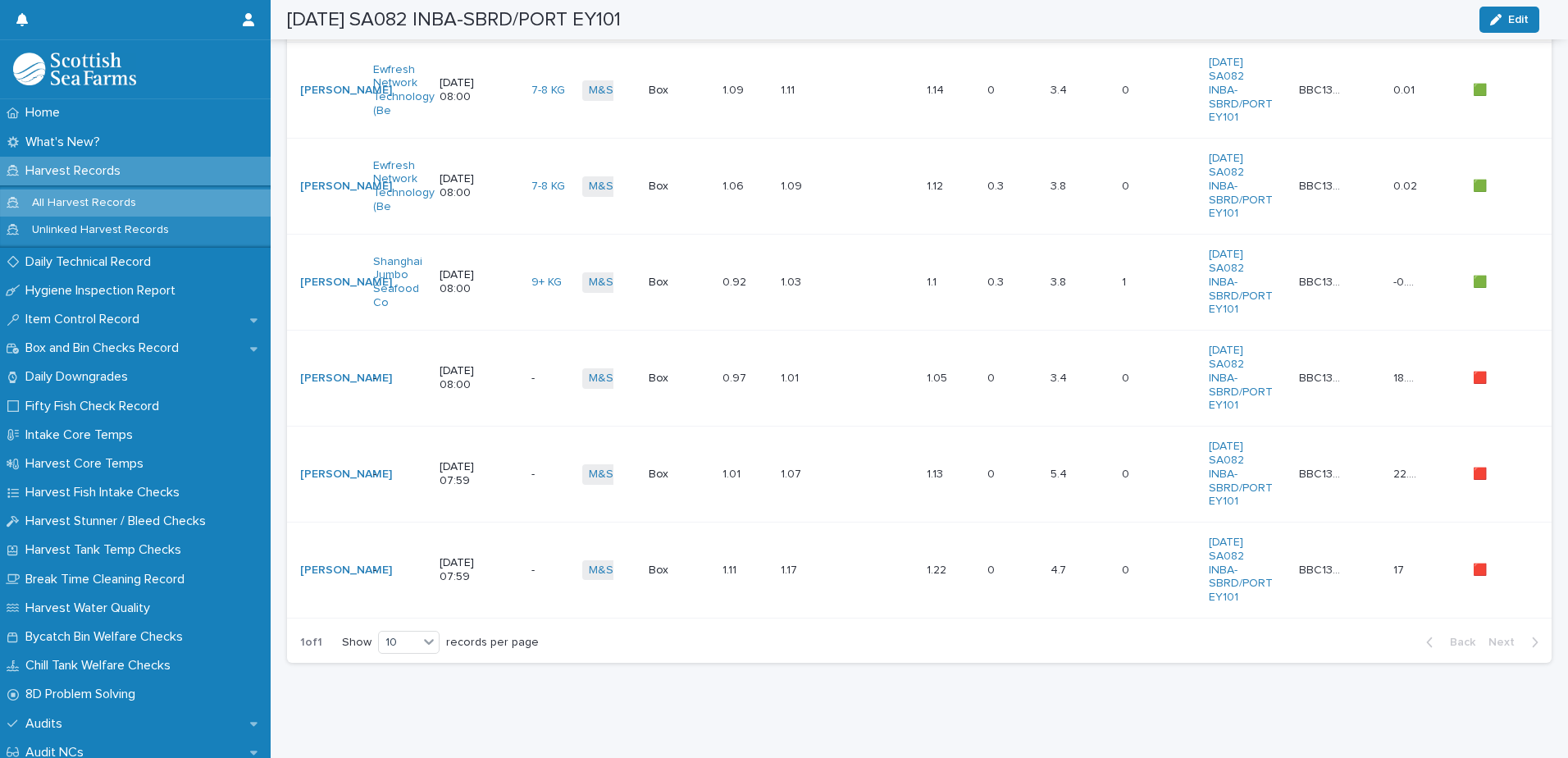
click at [1085, 471] on div "5.4 5.4" at bounding box center [1080, 474] width 58 height 27
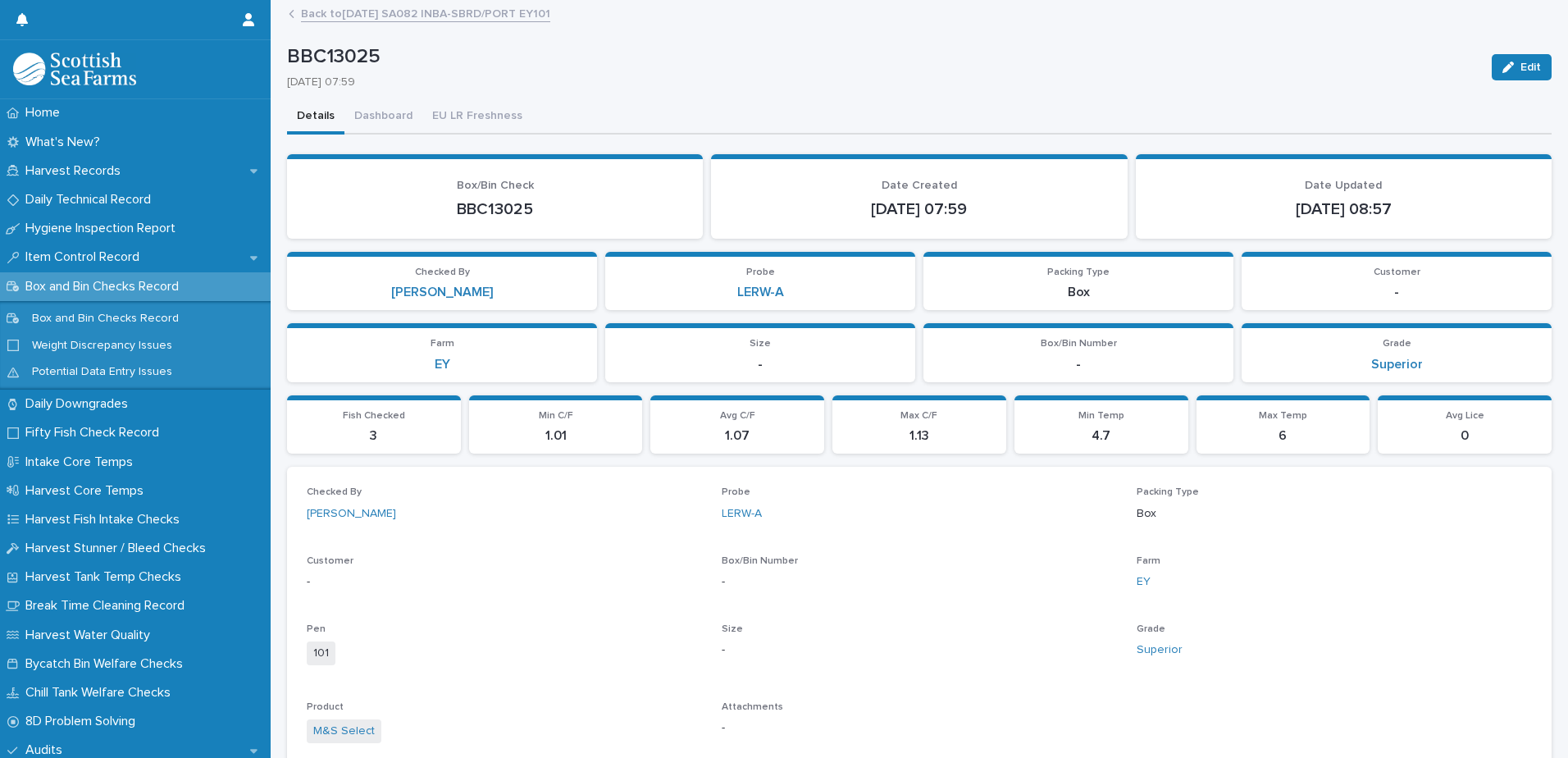
click at [352, 14] on link "Back to 13-08-2025 SA082 INBA-SBRD/PORT EY101" at bounding box center [425, 13] width 249 height 19
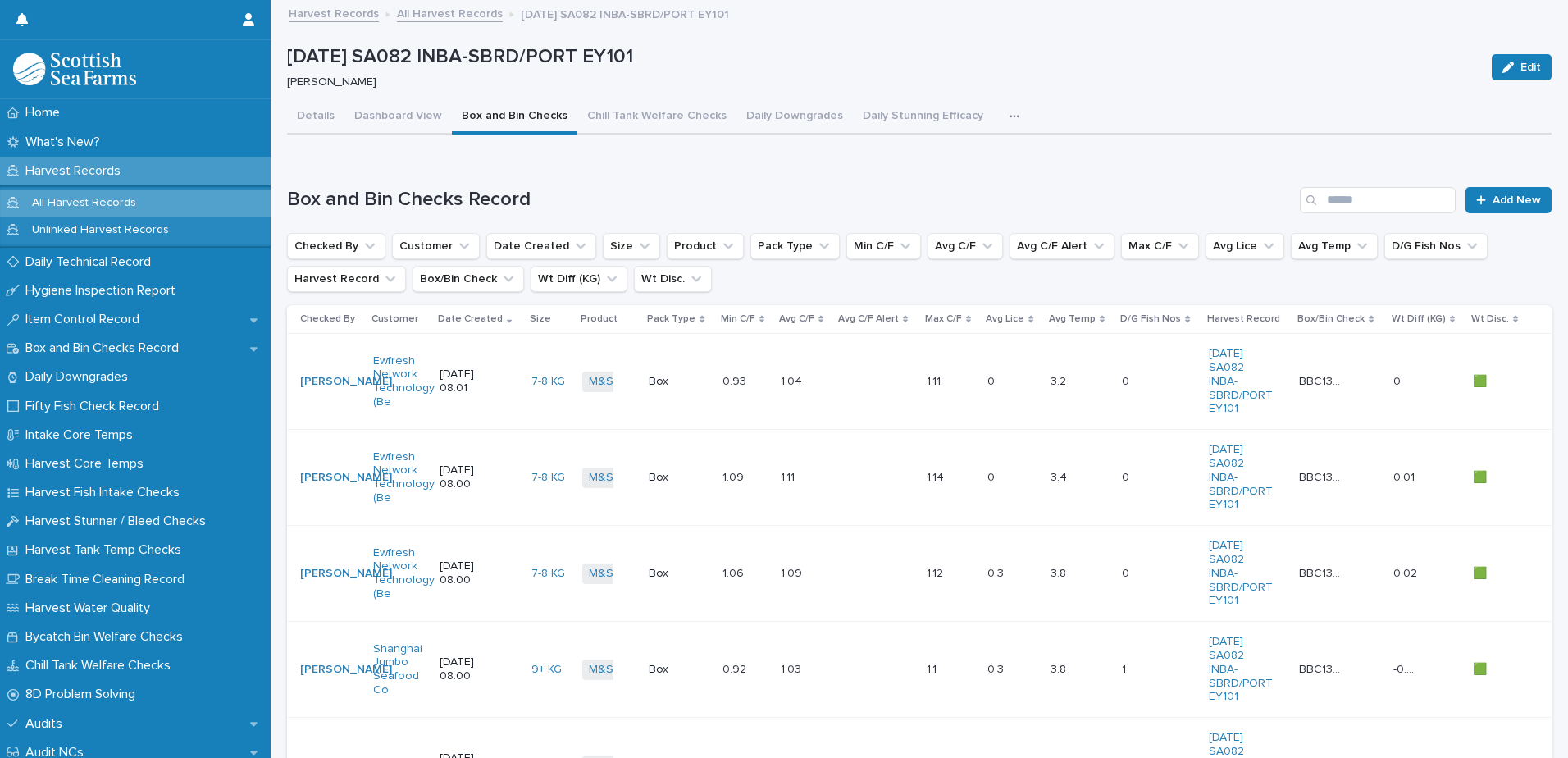
click at [1002, 120] on button "button" at bounding box center [1017, 116] width 36 height 33
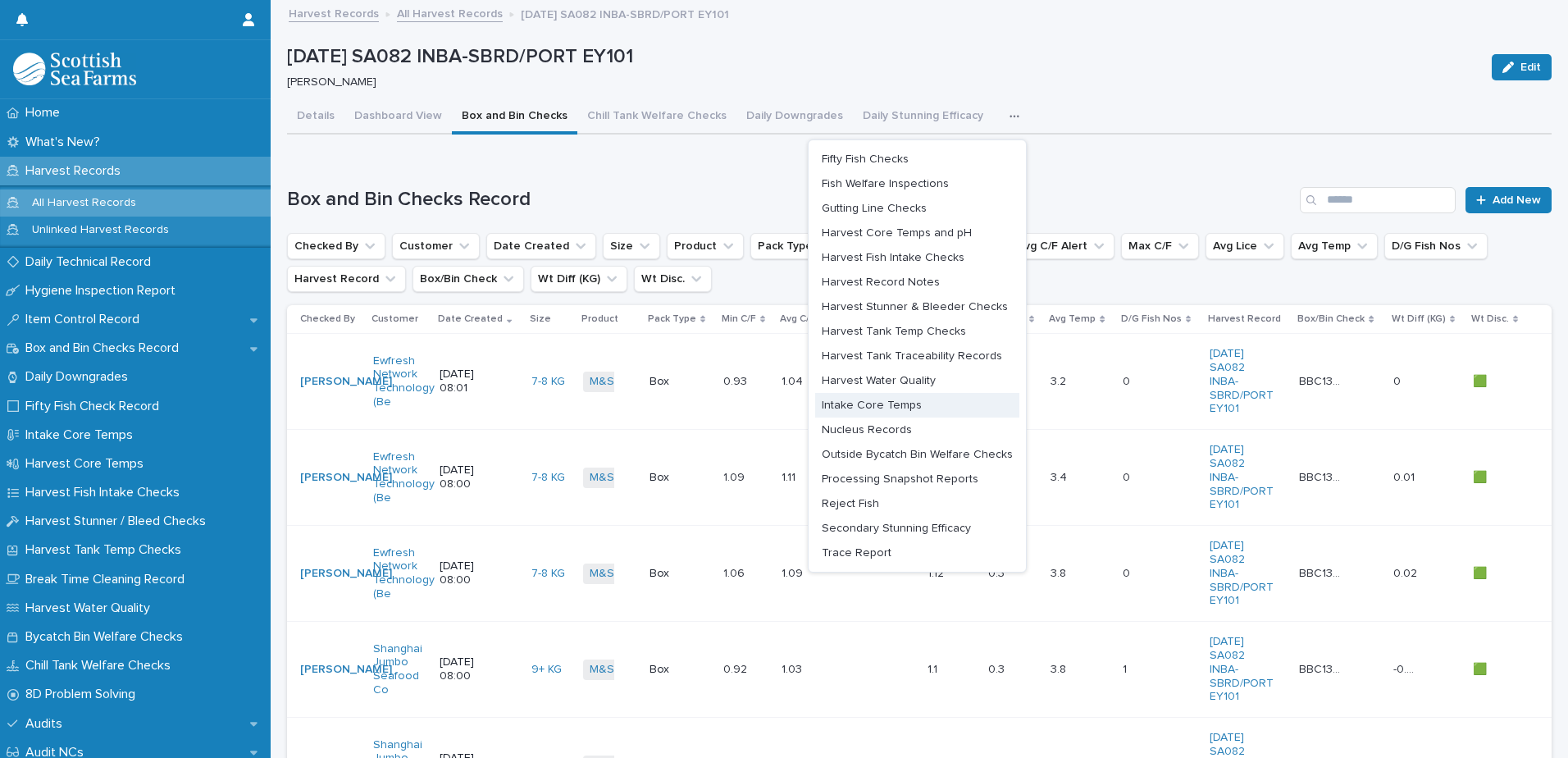
click at [897, 405] on span "Intake Core Temps" at bounding box center [872, 405] width 100 height 11
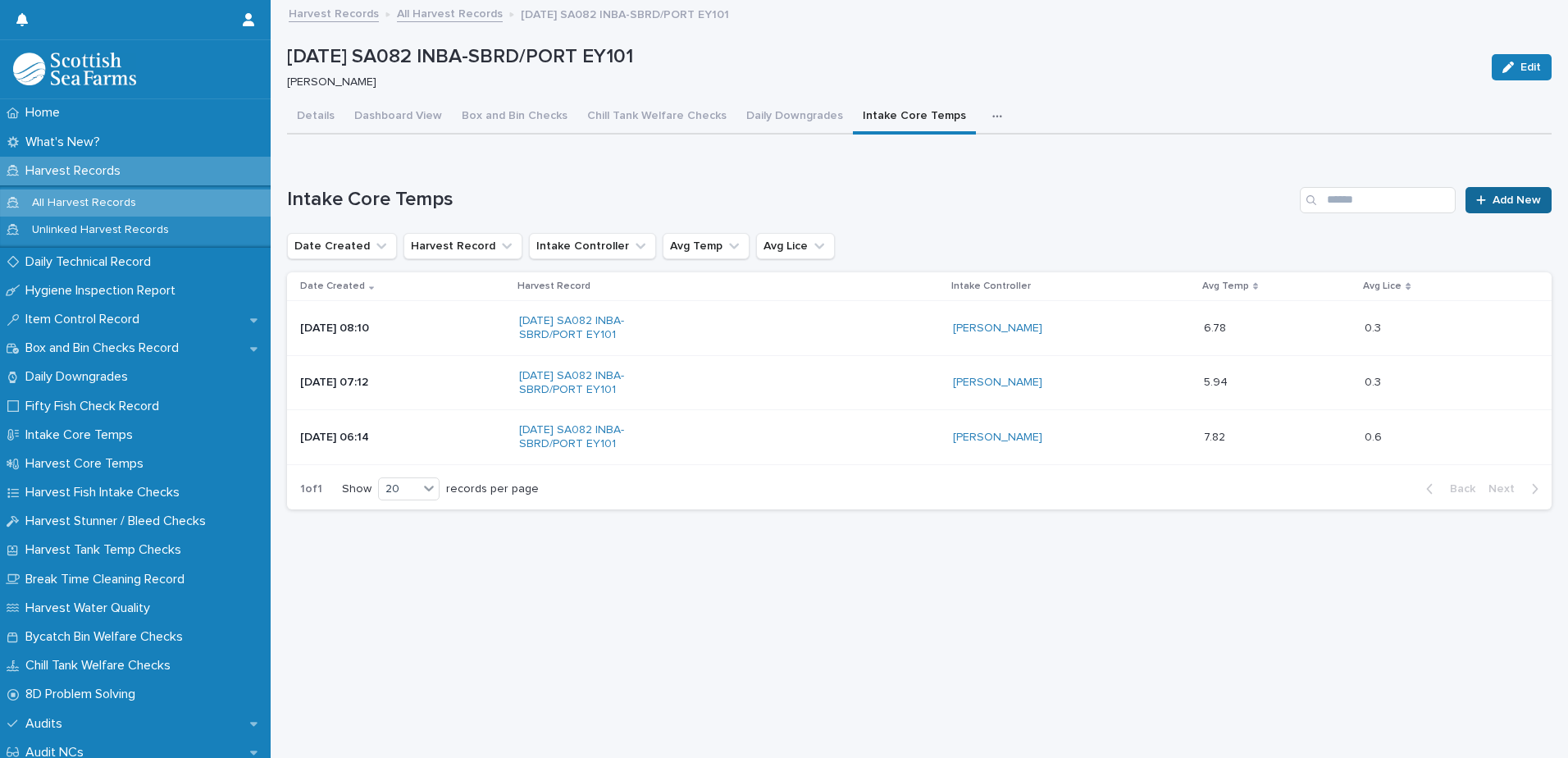
click at [1492, 201] on span "Add New" at bounding box center [1517, 200] width 48 height 11
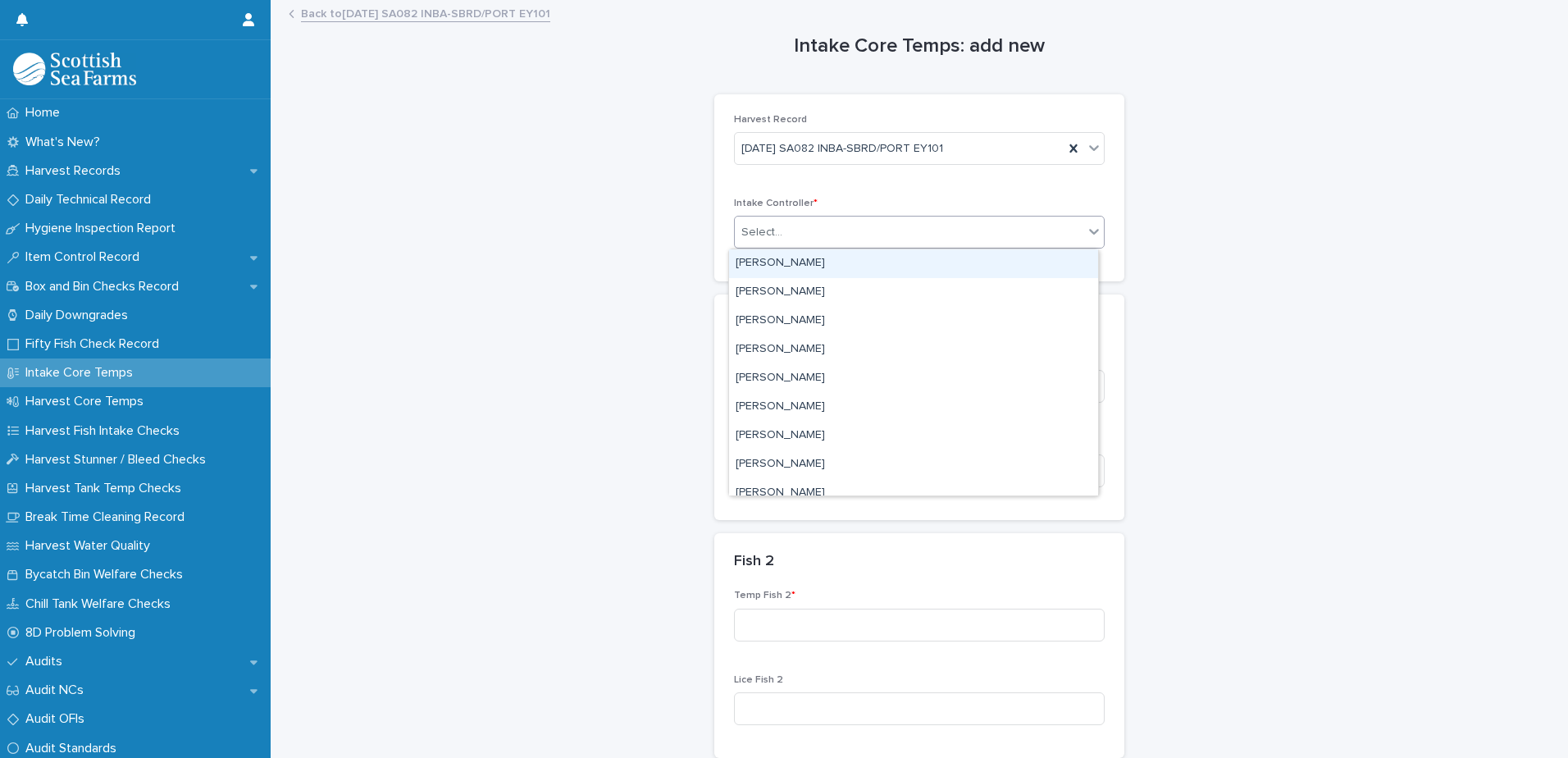
click at [790, 241] on div "Select..." at bounding box center [909, 232] width 349 height 27
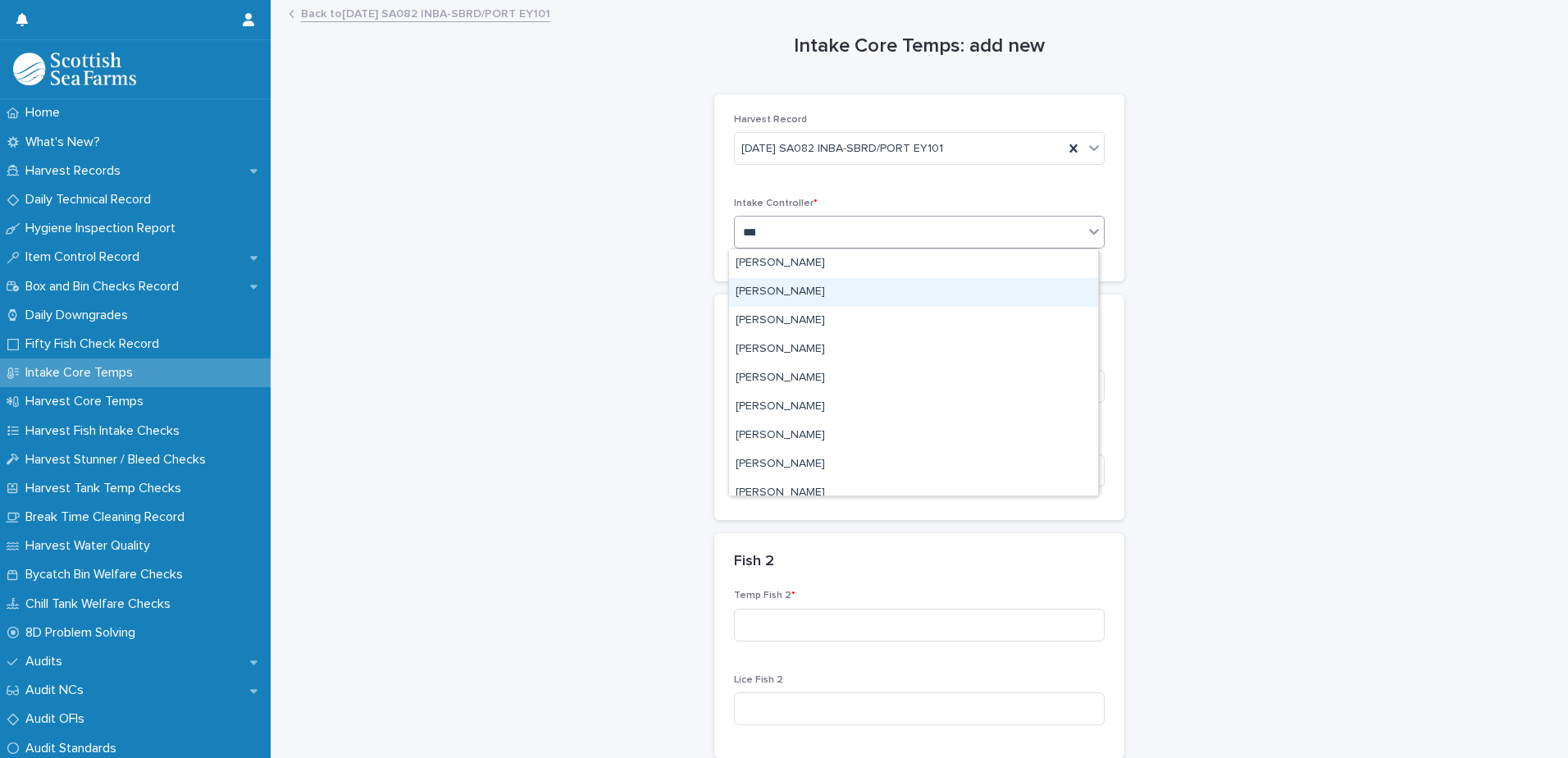
type input "*****"
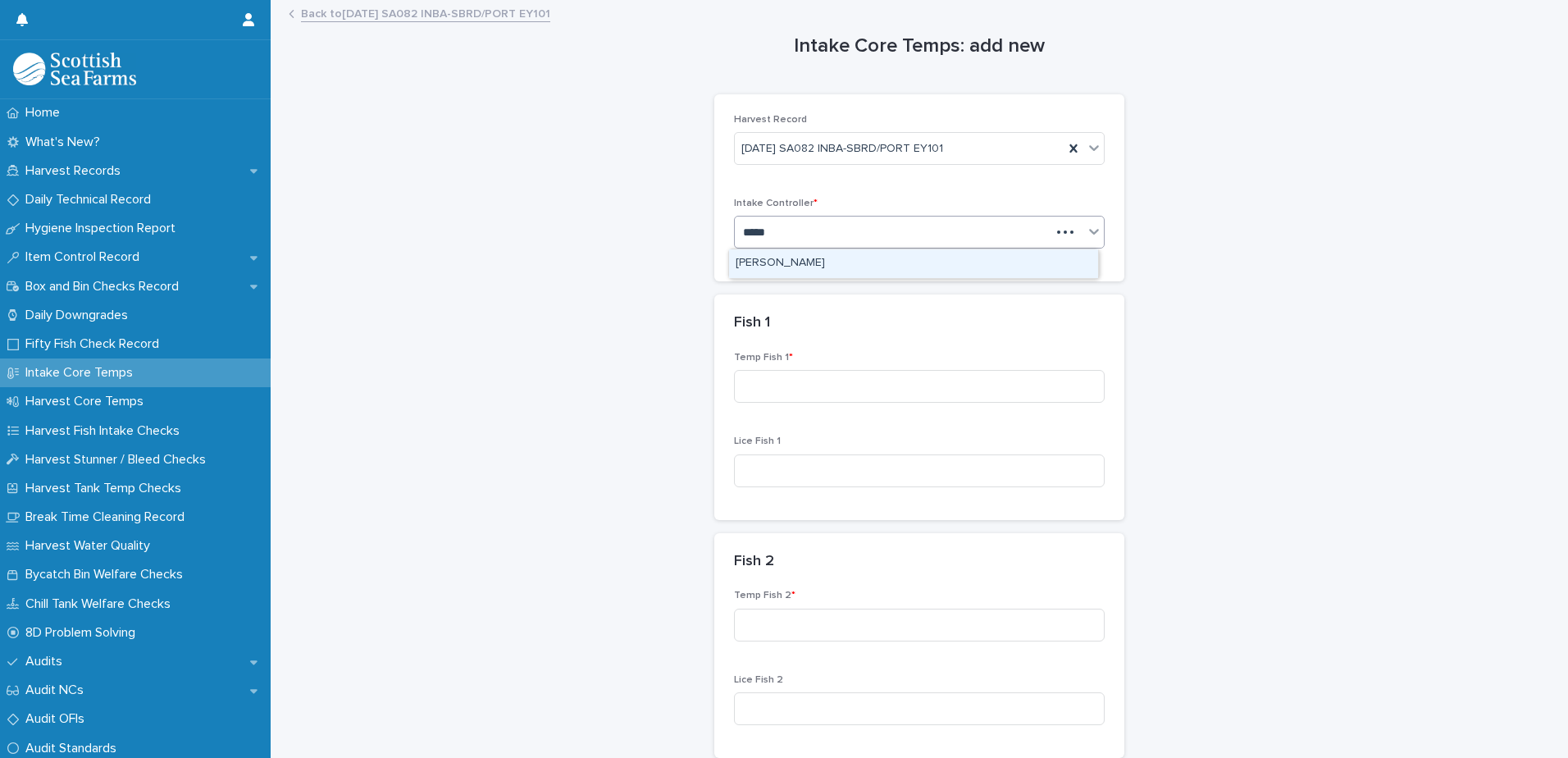
click at [781, 265] on div "[PERSON_NAME]" at bounding box center [914, 263] width 369 height 29
click at [819, 384] on input at bounding box center [919, 386] width 371 height 33
type input "***"
drag, startPoint x: 754, startPoint y: 464, endPoint x: 639, endPoint y: 467, distance: 115.0
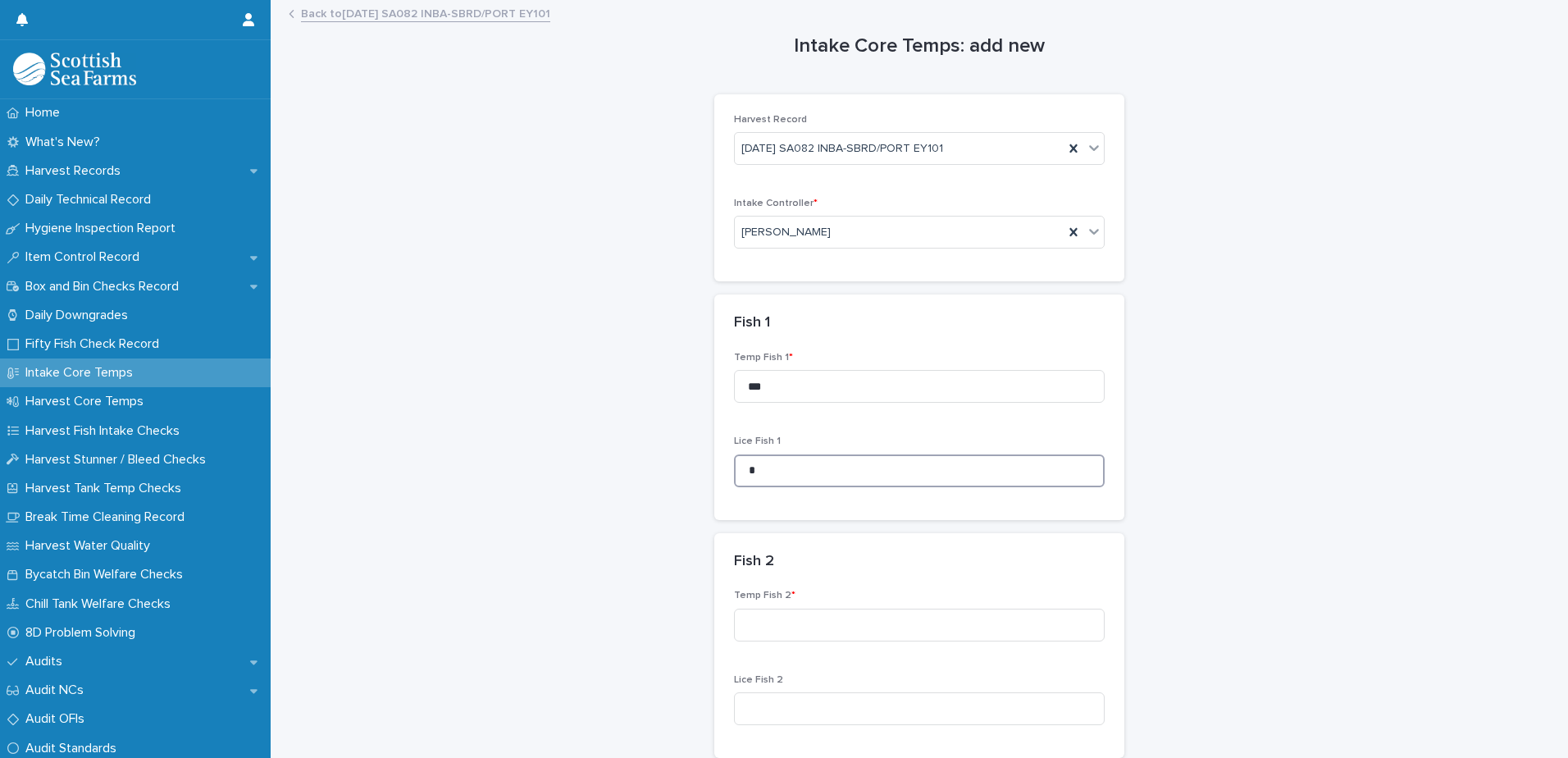
type input "*"
type input "***"
type input "*"
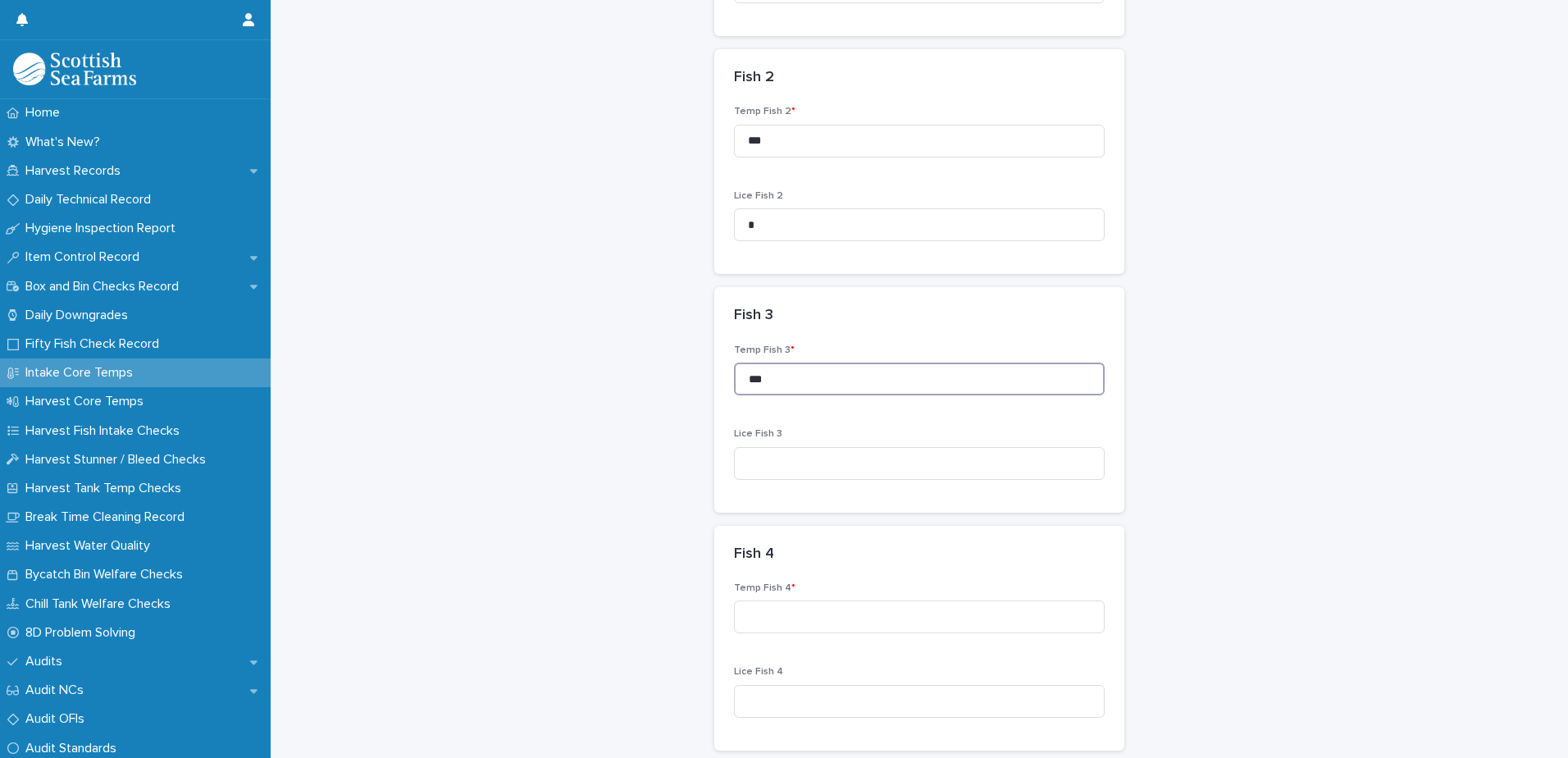
type input "***"
type input "*"
type input "***"
type input "*"
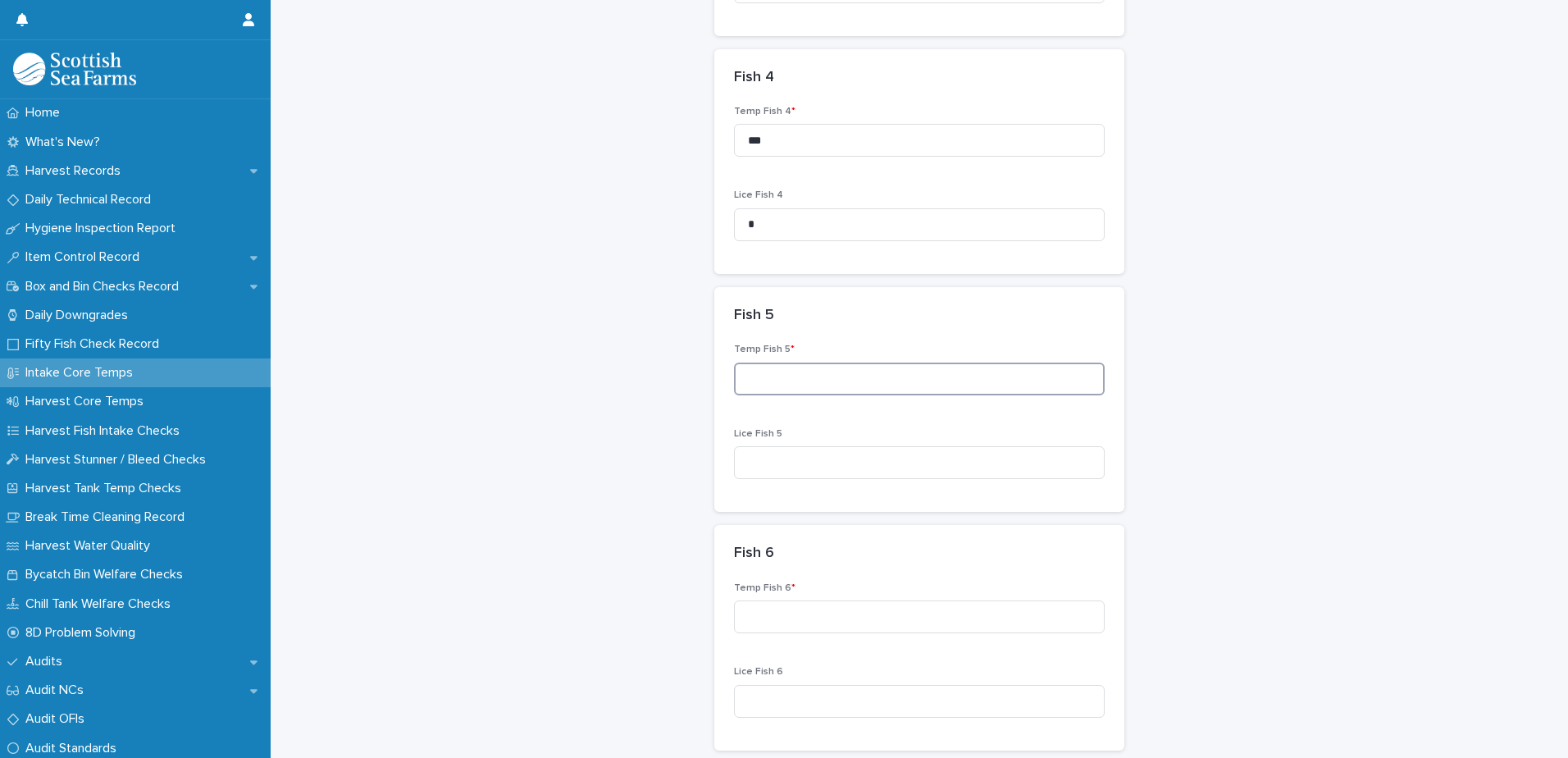
type input "*"
type input "***"
type input "*"
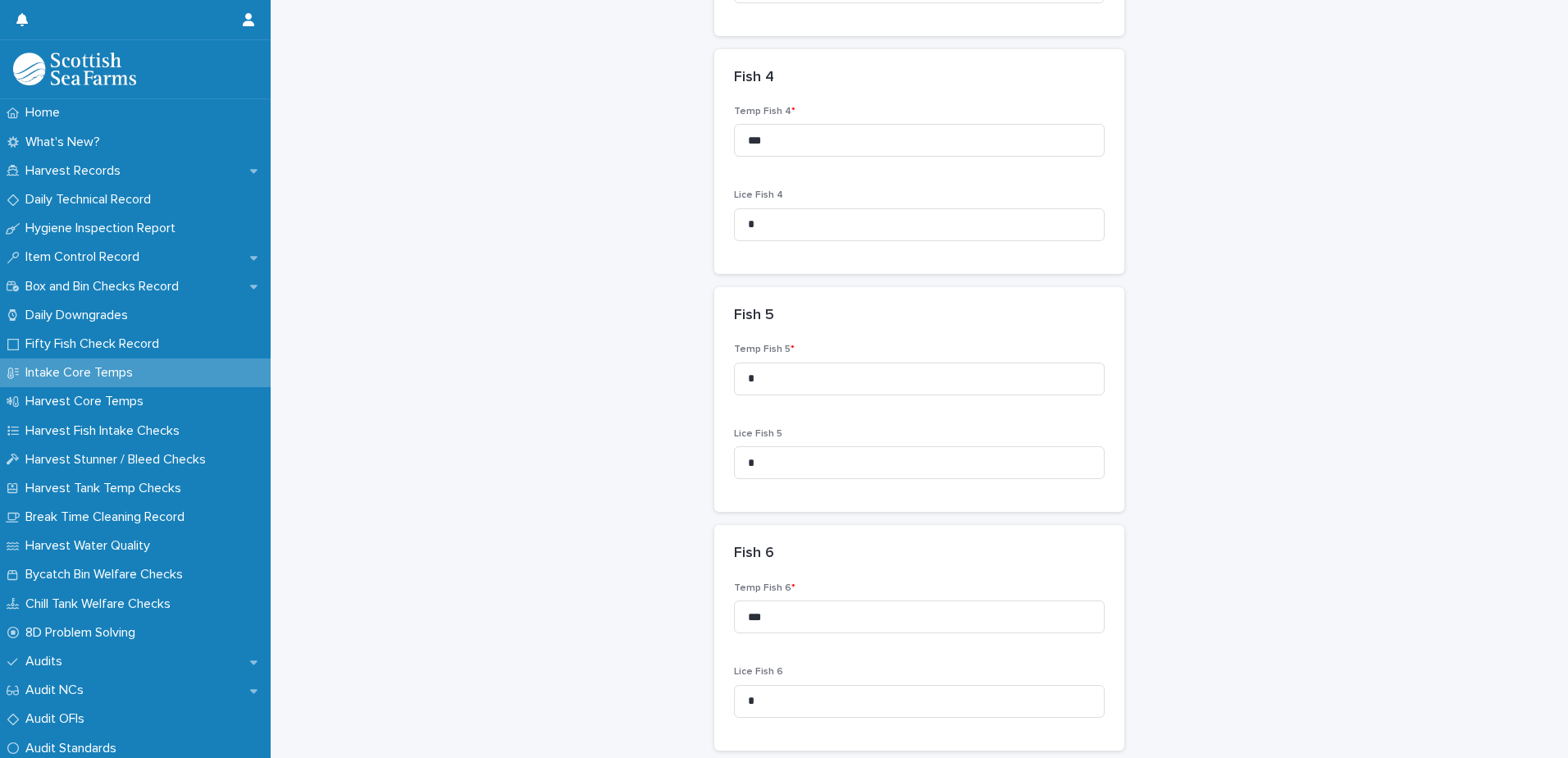
scroll to position [1437, 0]
type input "***"
type input "*"
type input "***"
type input "*"
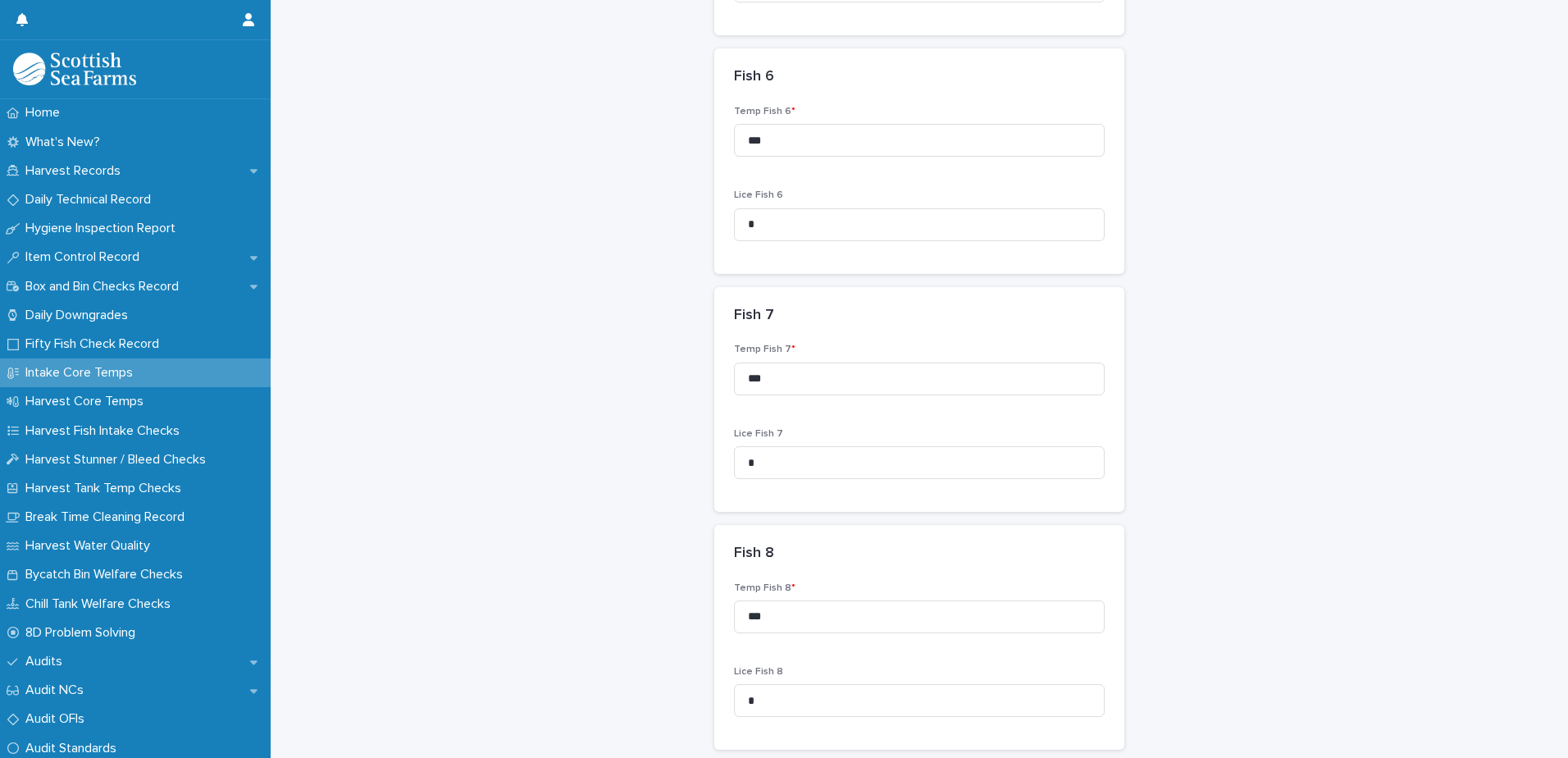
scroll to position [1913, 0]
type input "***"
type input "*"
type input "***"
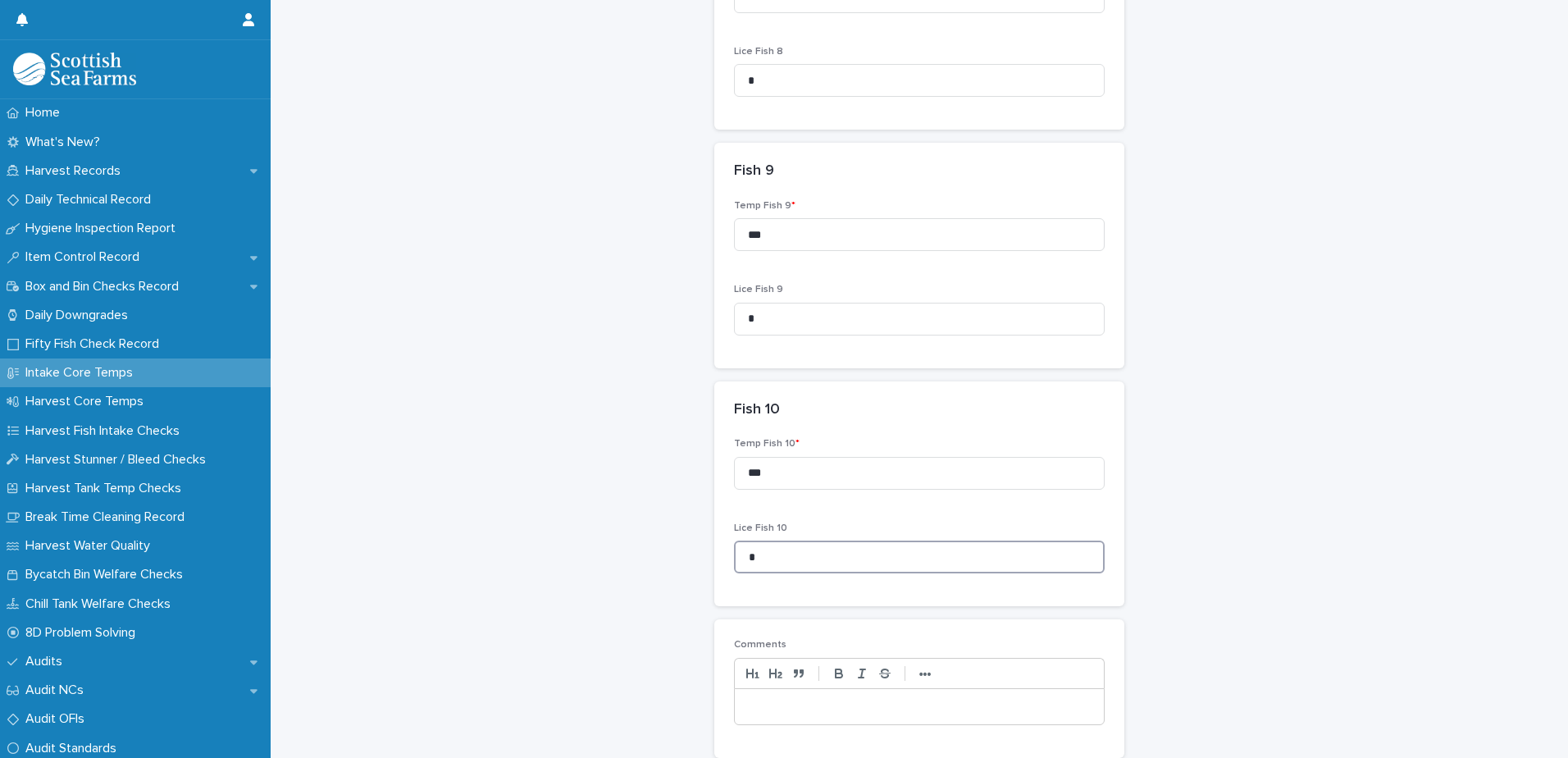
scroll to position [2191, 0]
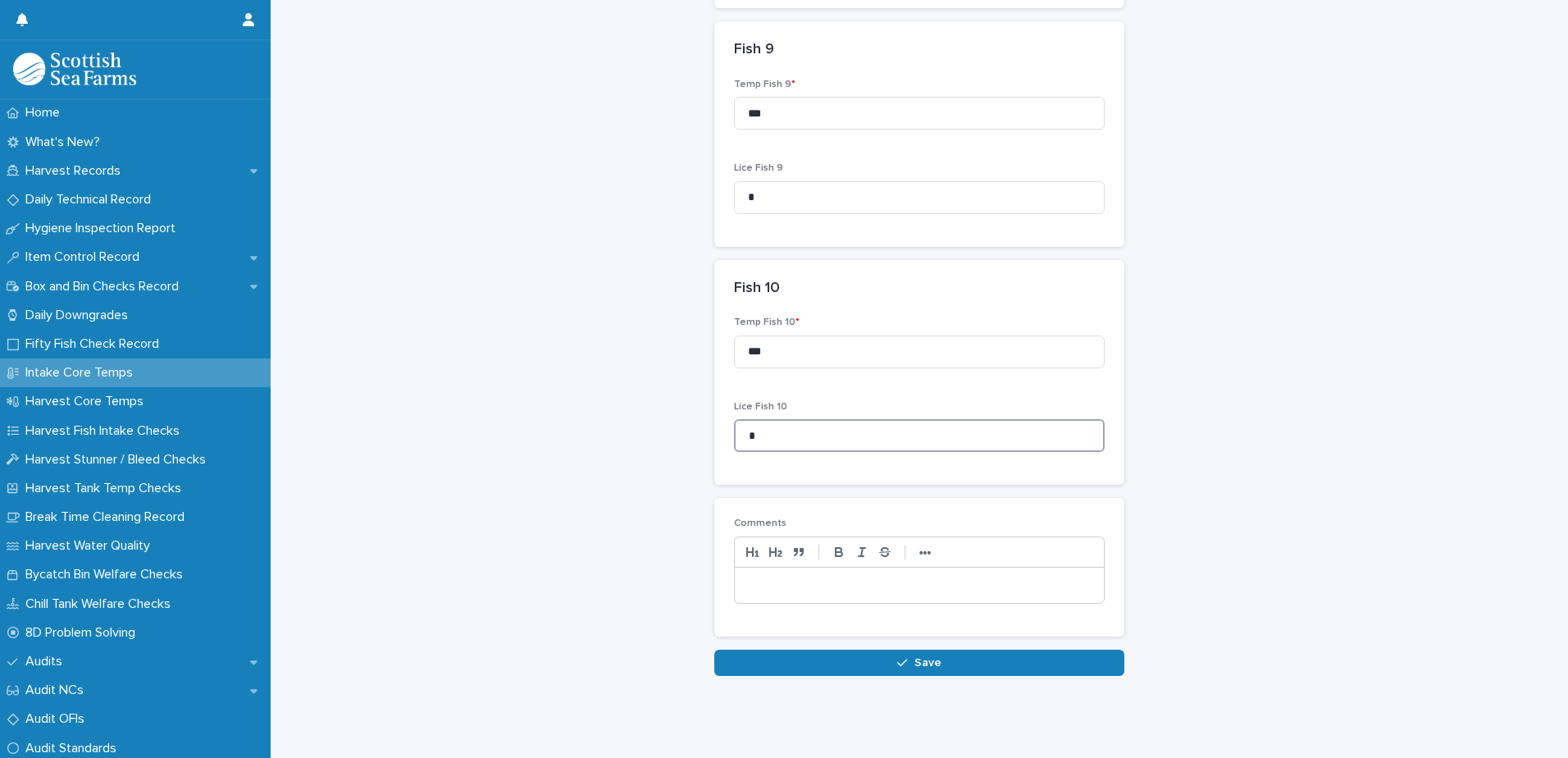
type input "*"
click at [915, 657] on span "Save" at bounding box center [928, 663] width 27 height 11
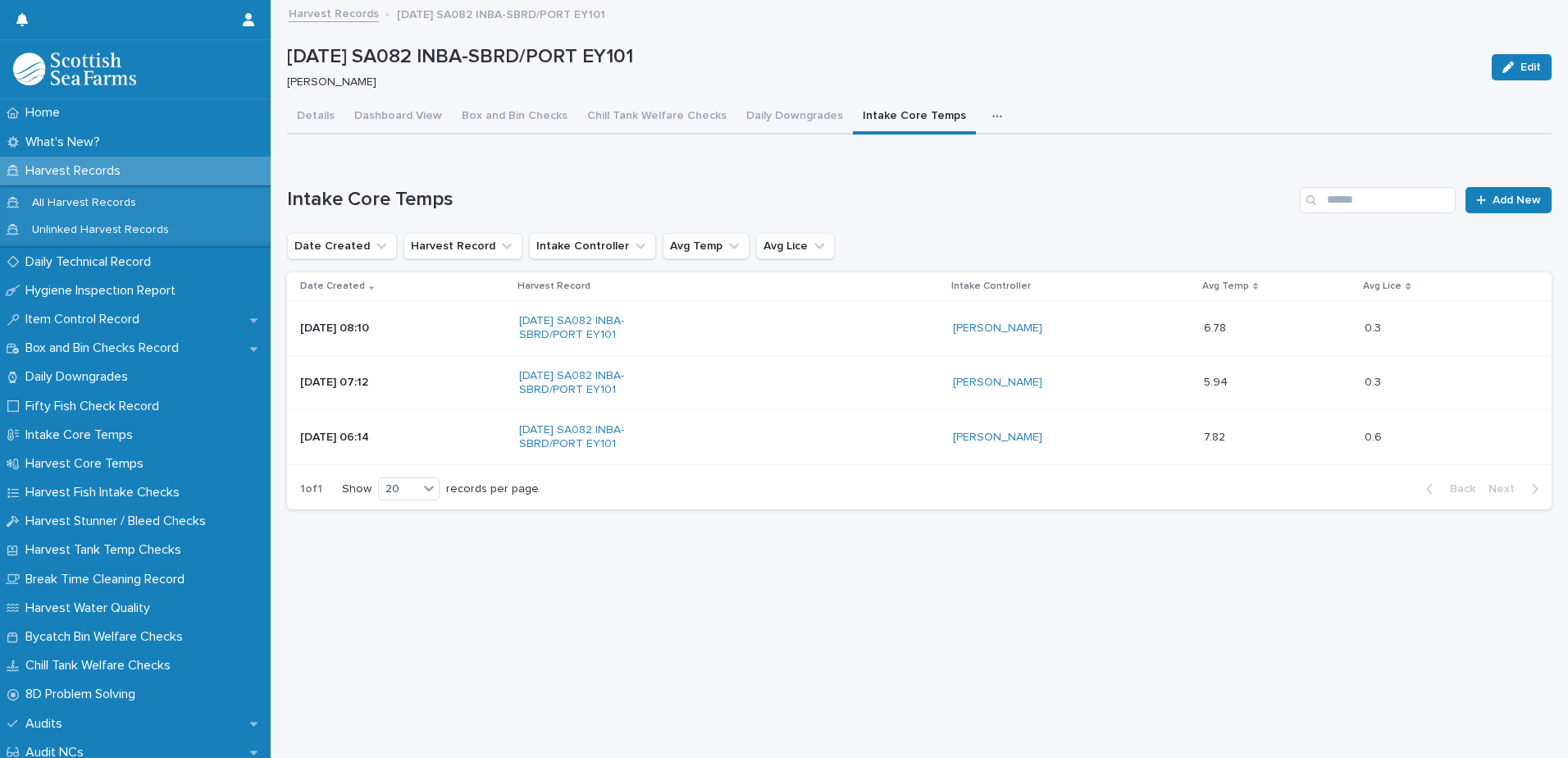
scroll to position [12, 0]
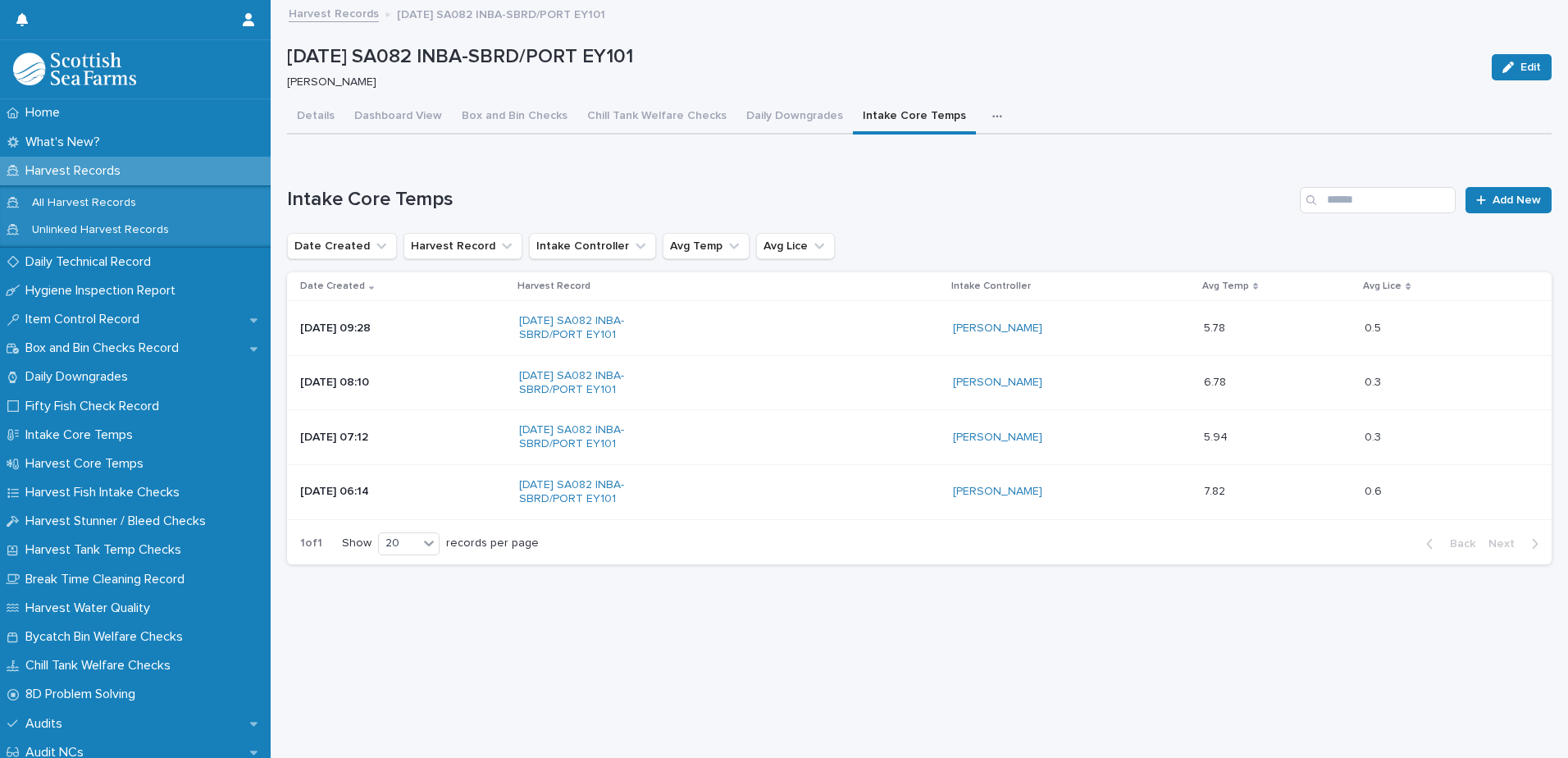
click at [1415, 315] on div "0.5 0.5" at bounding box center [1445, 328] width 160 height 27
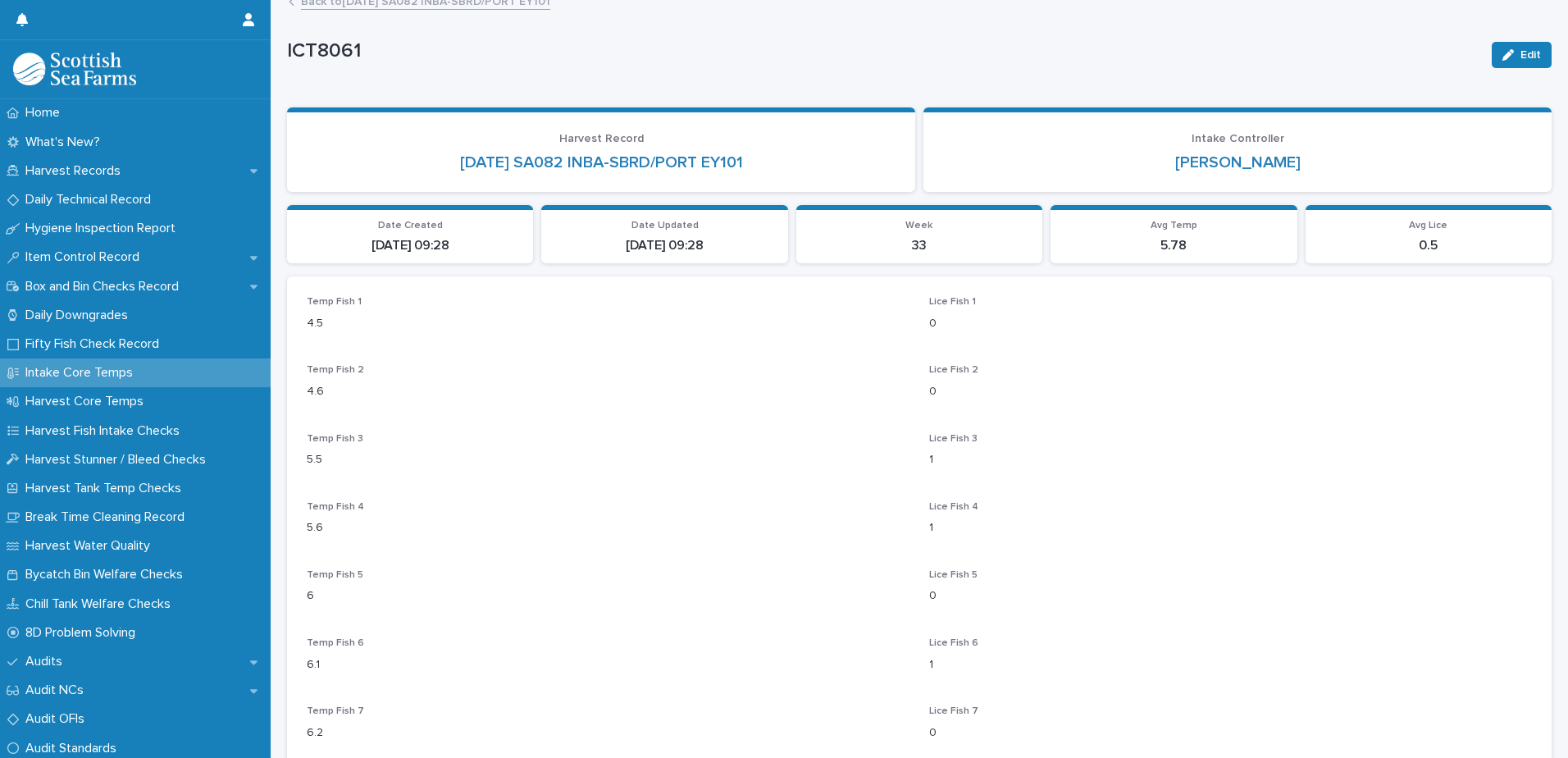
scroll to position [14, 0]
click at [1523, 59] on button "Edit" at bounding box center [1521, 53] width 60 height 26
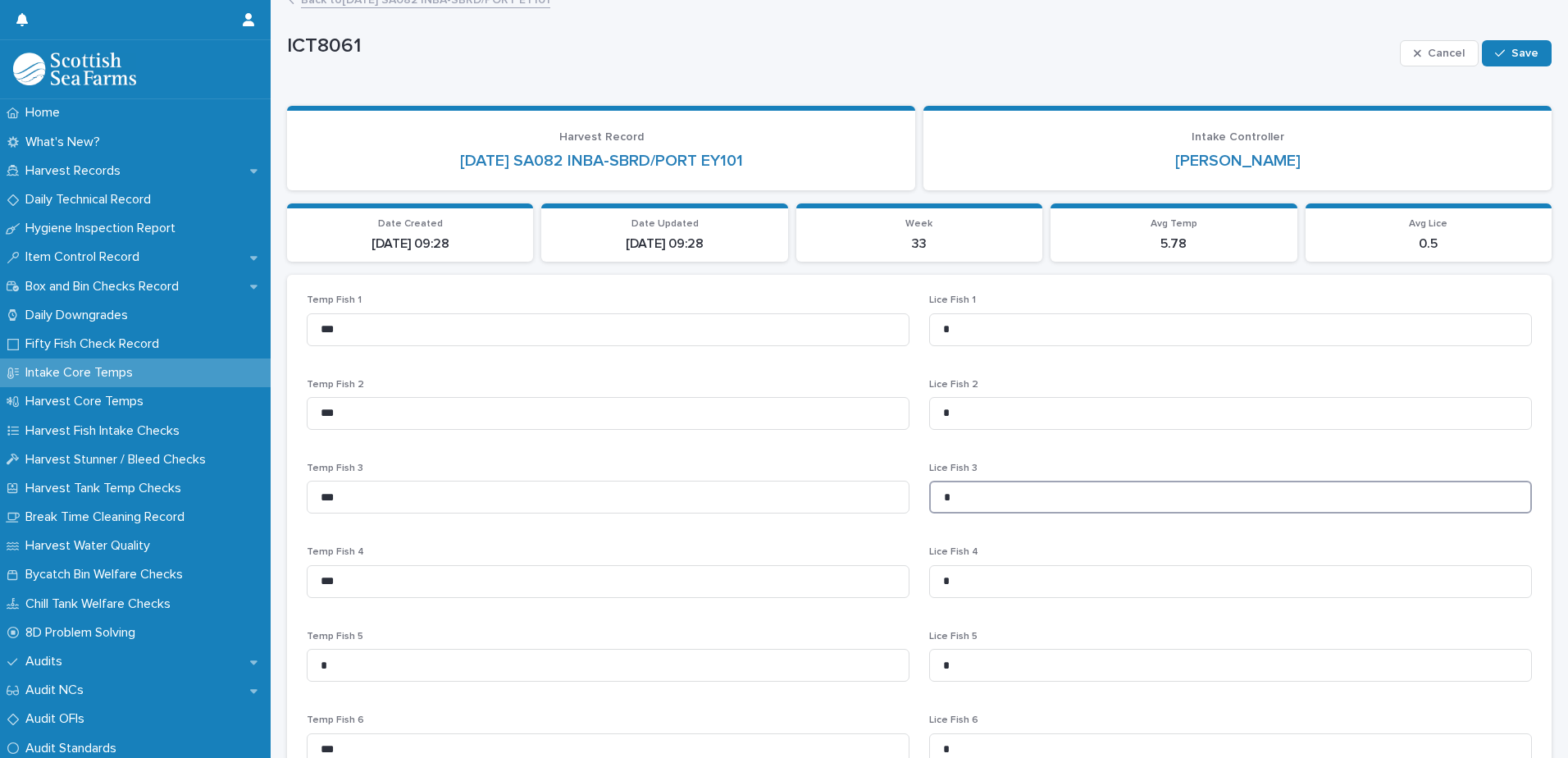
drag, startPoint x: 927, startPoint y: 505, endPoint x: 910, endPoint y: 508, distance: 17.3
click at [915, 507] on div "Temp Fish 1 *** Lice Fish 1 * Temp Fish 2 *** Lice Fish 2 * Temp Fish 3 *** Lic…" at bounding box center [919, 705] width 1225 height 820
type input "*"
click at [1518, 59] on button "Save" at bounding box center [1517, 53] width 70 height 26
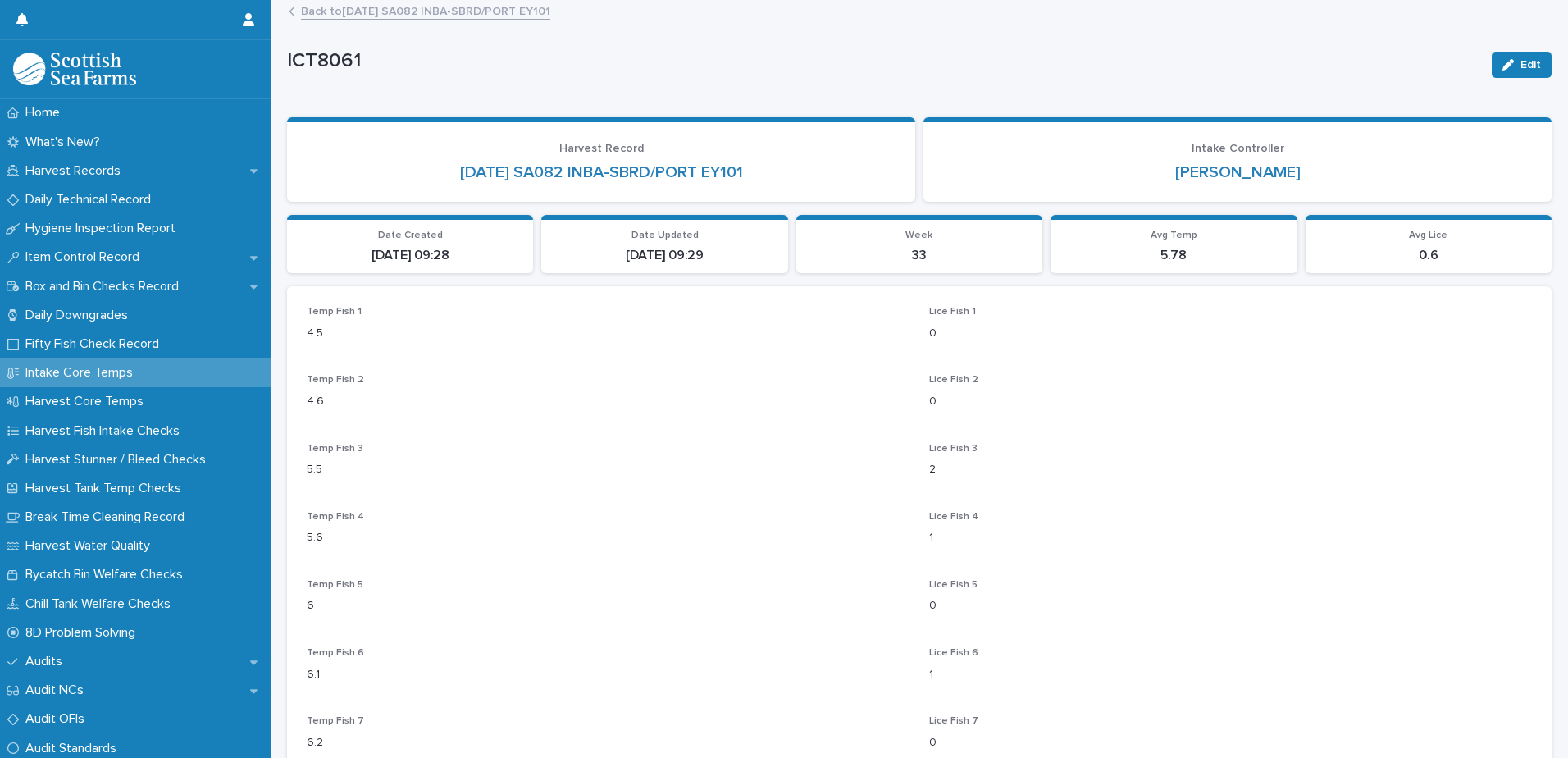
scroll to position [0, 0]
click at [476, 17] on link "Back to 13-08-2025 SA082 INBA-SBRD/PORT EY101" at bounding box center [425, 13] width 249 height 19
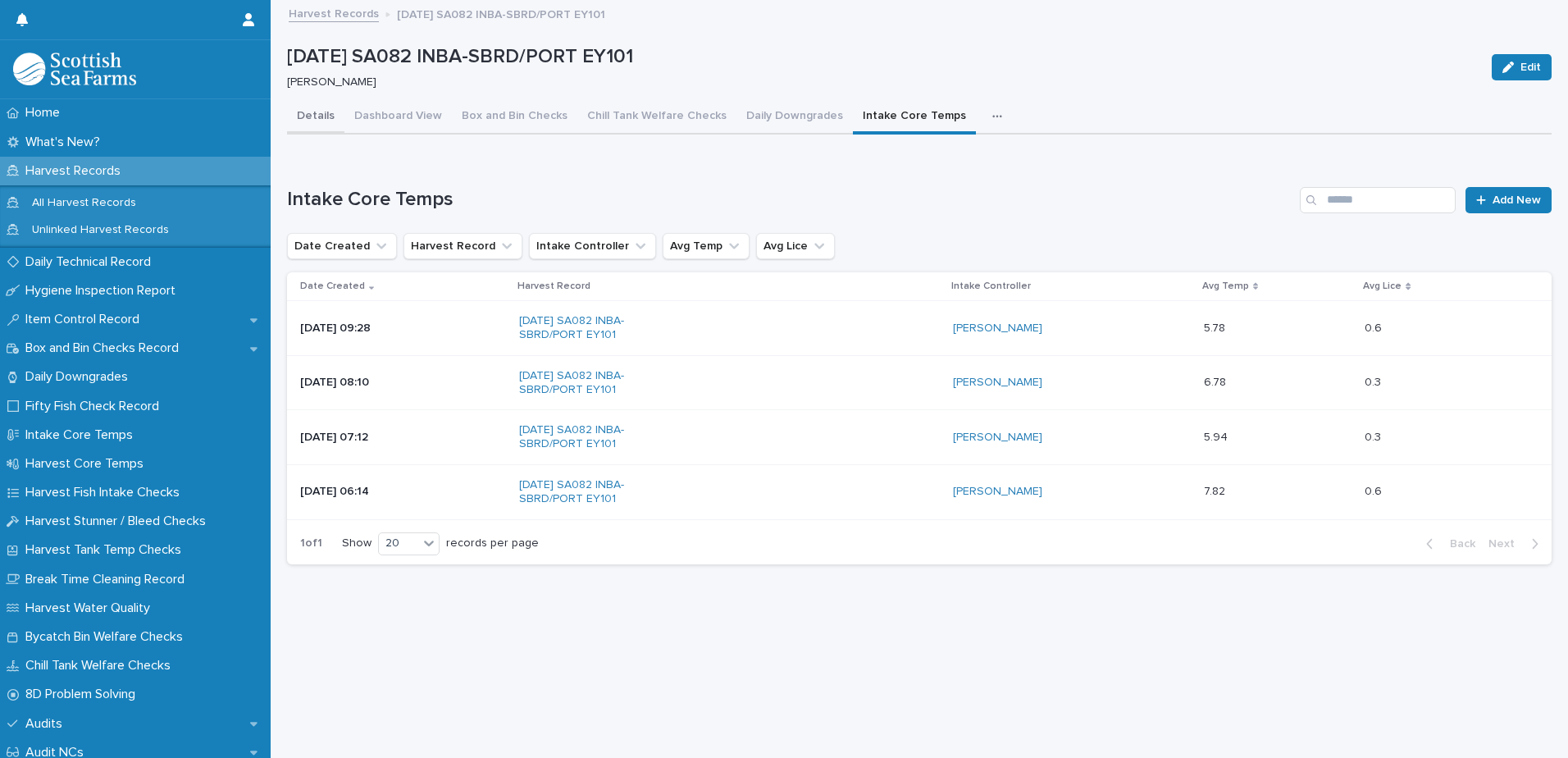
click at [317, 113] on button "Details" at bounding box center [316, 117] width 58 height 34
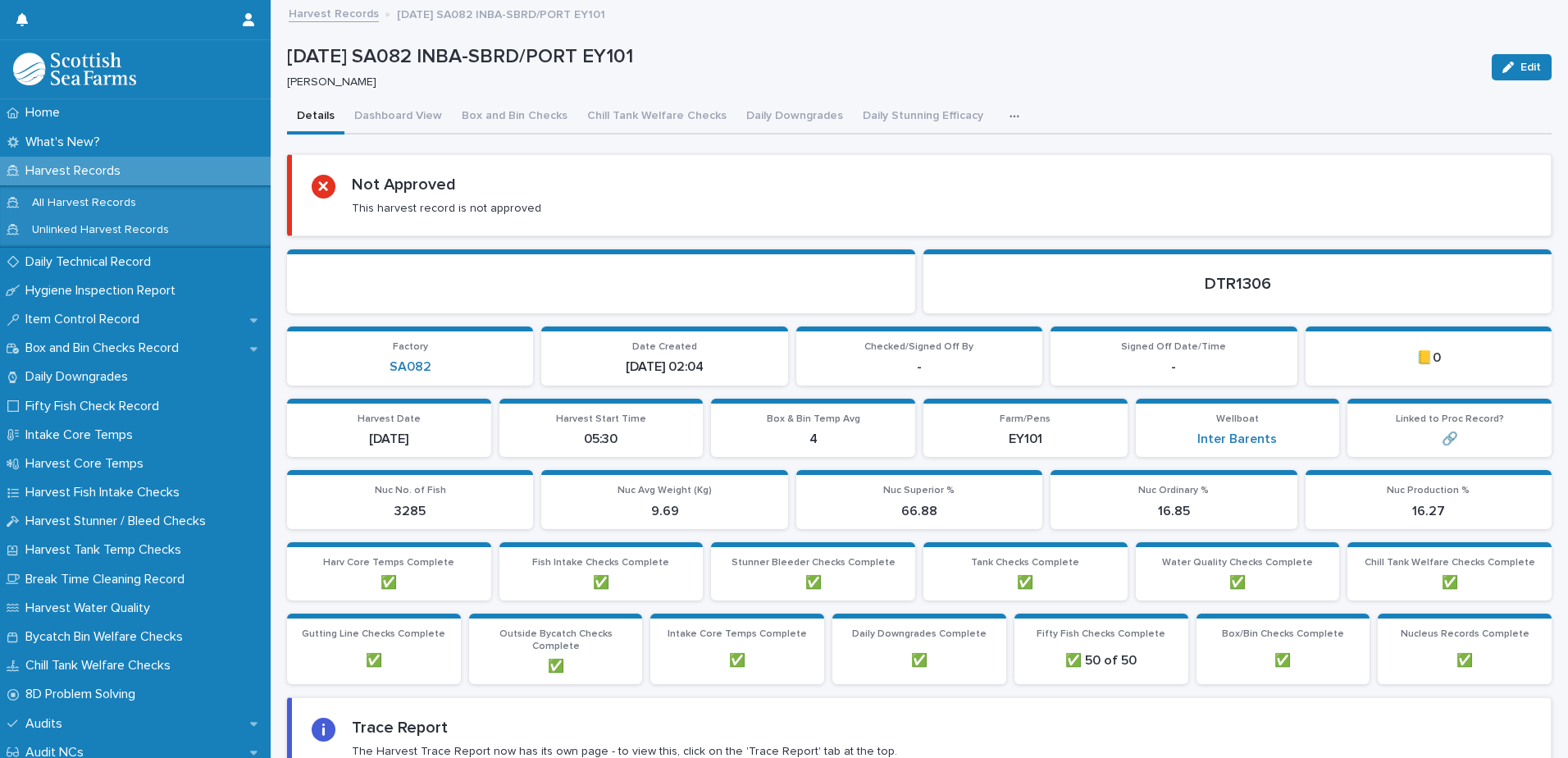
click at [999, 120] on button "button" at bounding box center [1017, 116] width 36 height 33
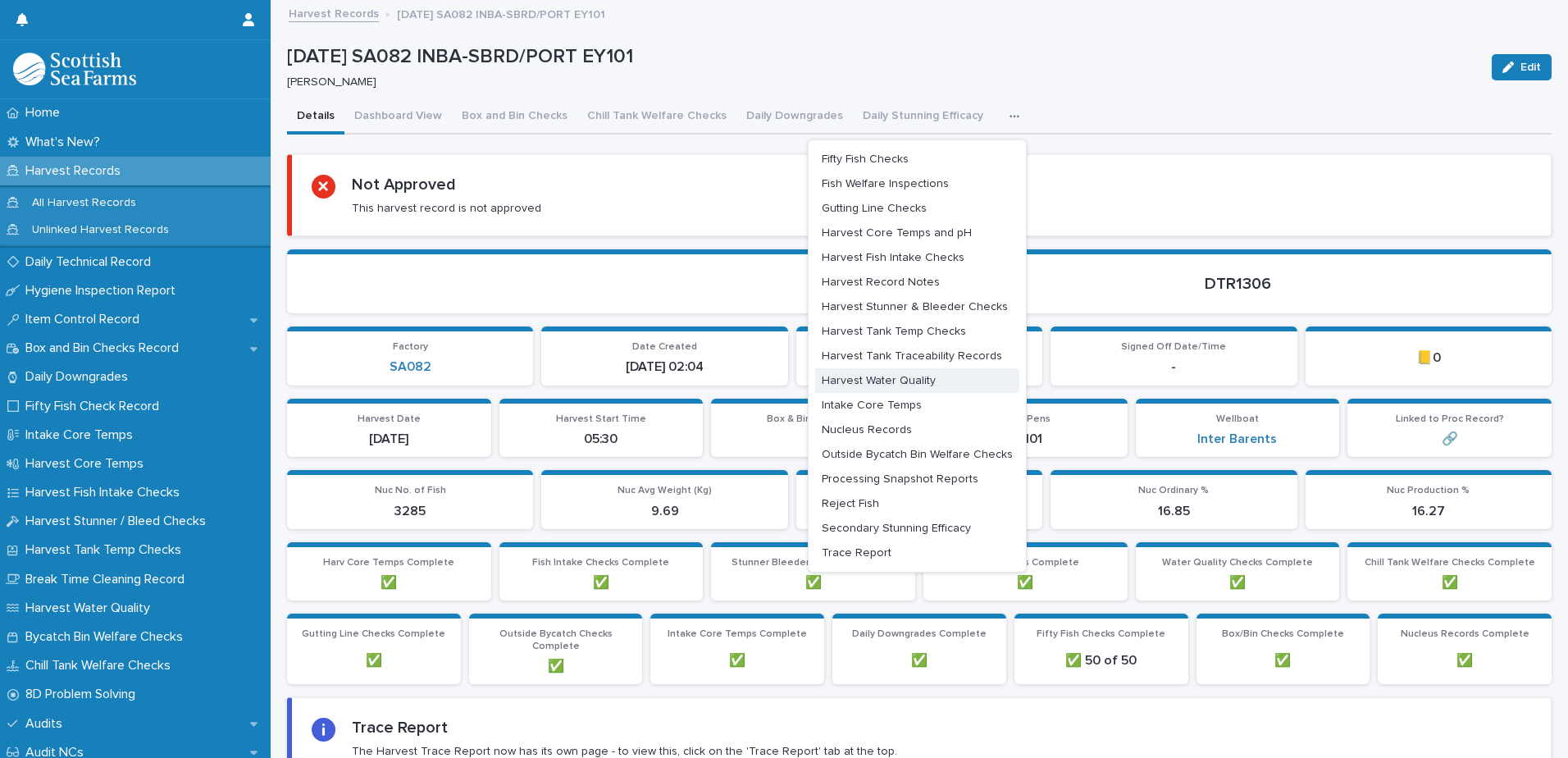
click at [929, 385] on button "Harvest Water Quality" at bounding box center [916, 380] width 204 height 24
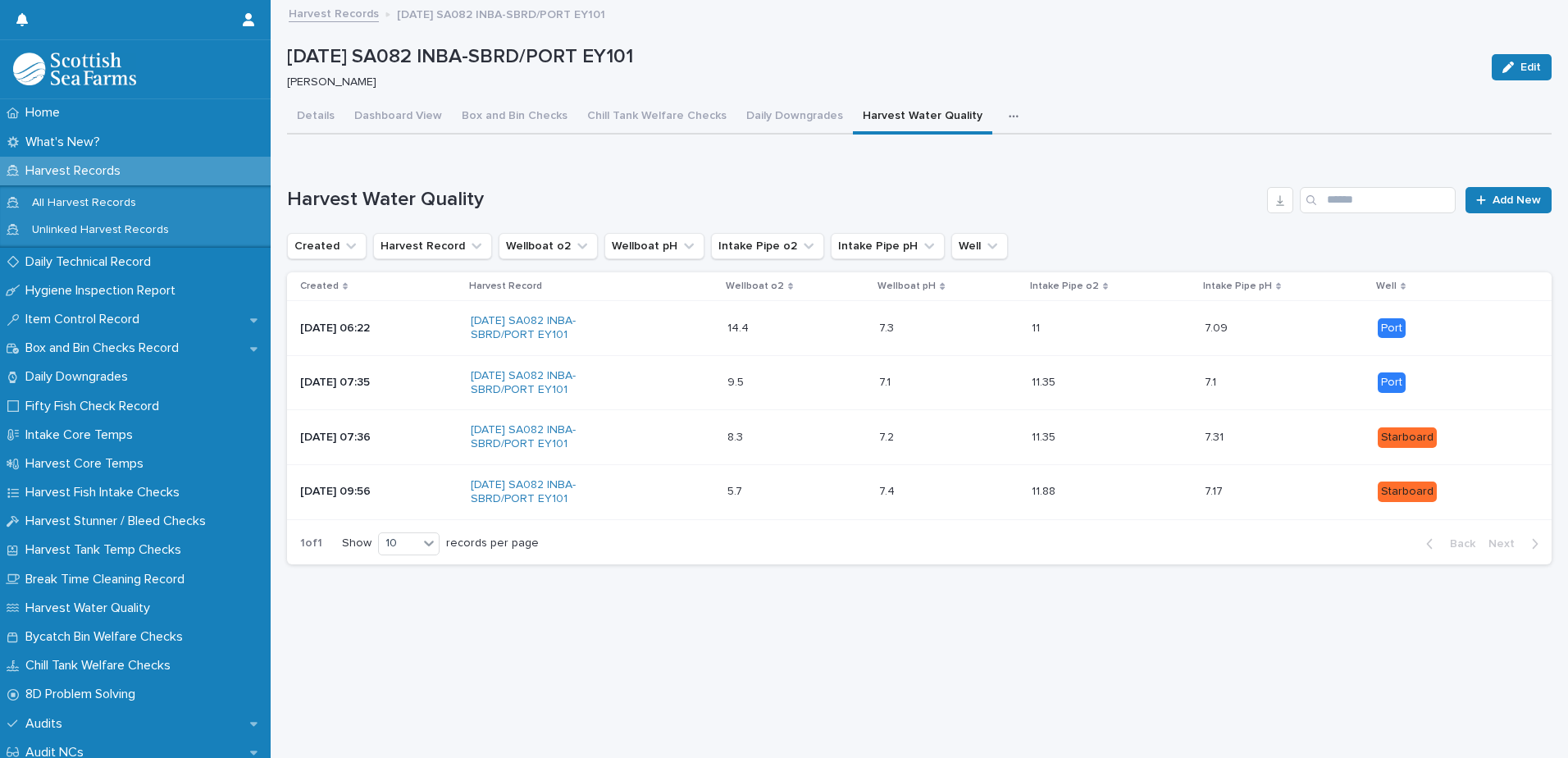
click at [826, 334] on div "14.4 14.4" at bounding box center [796, 328] width 139 height 27
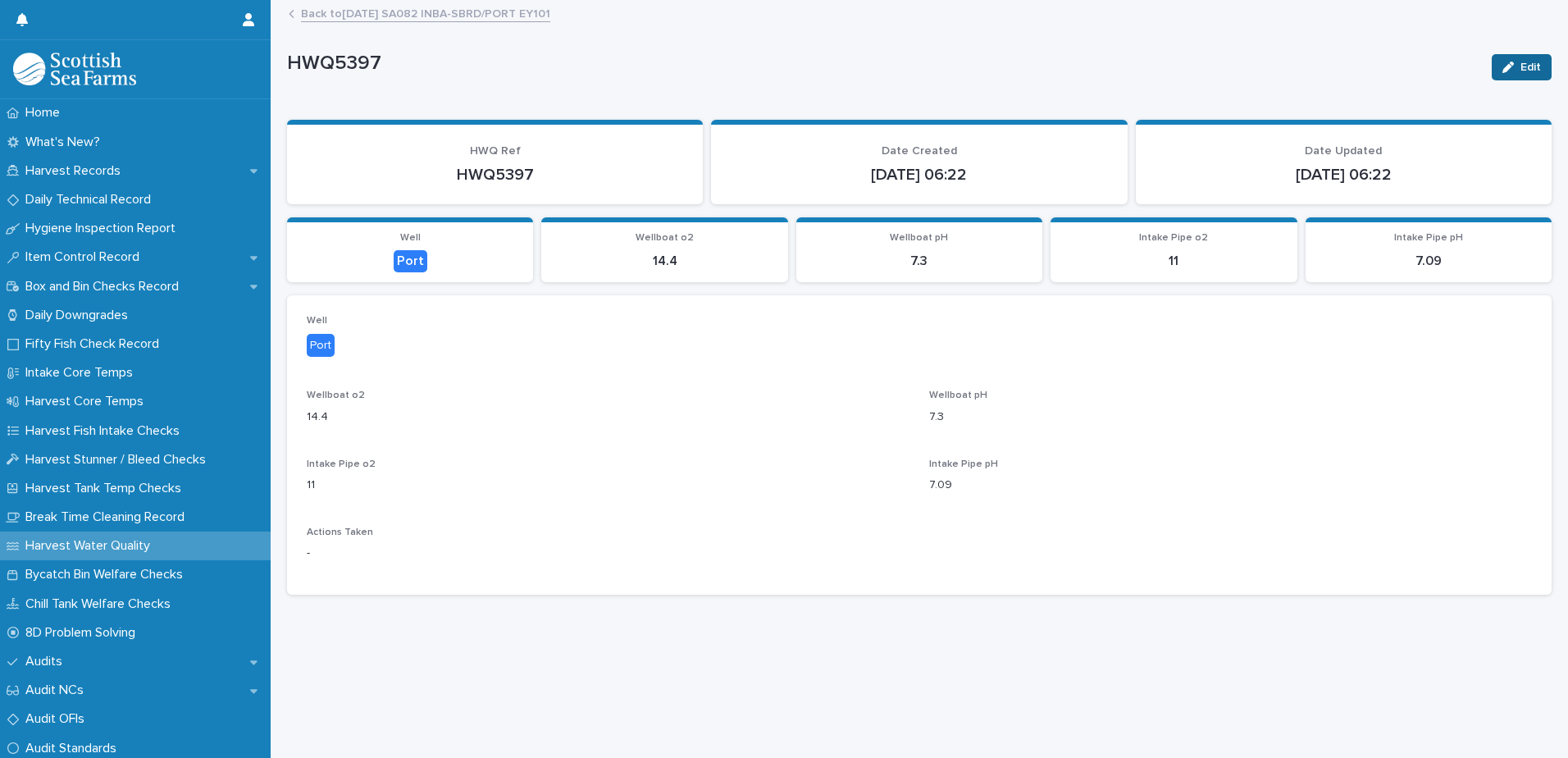
click at [1507, 56] on button "Edit" at bounding box center [1521, 67] width 60 height 26
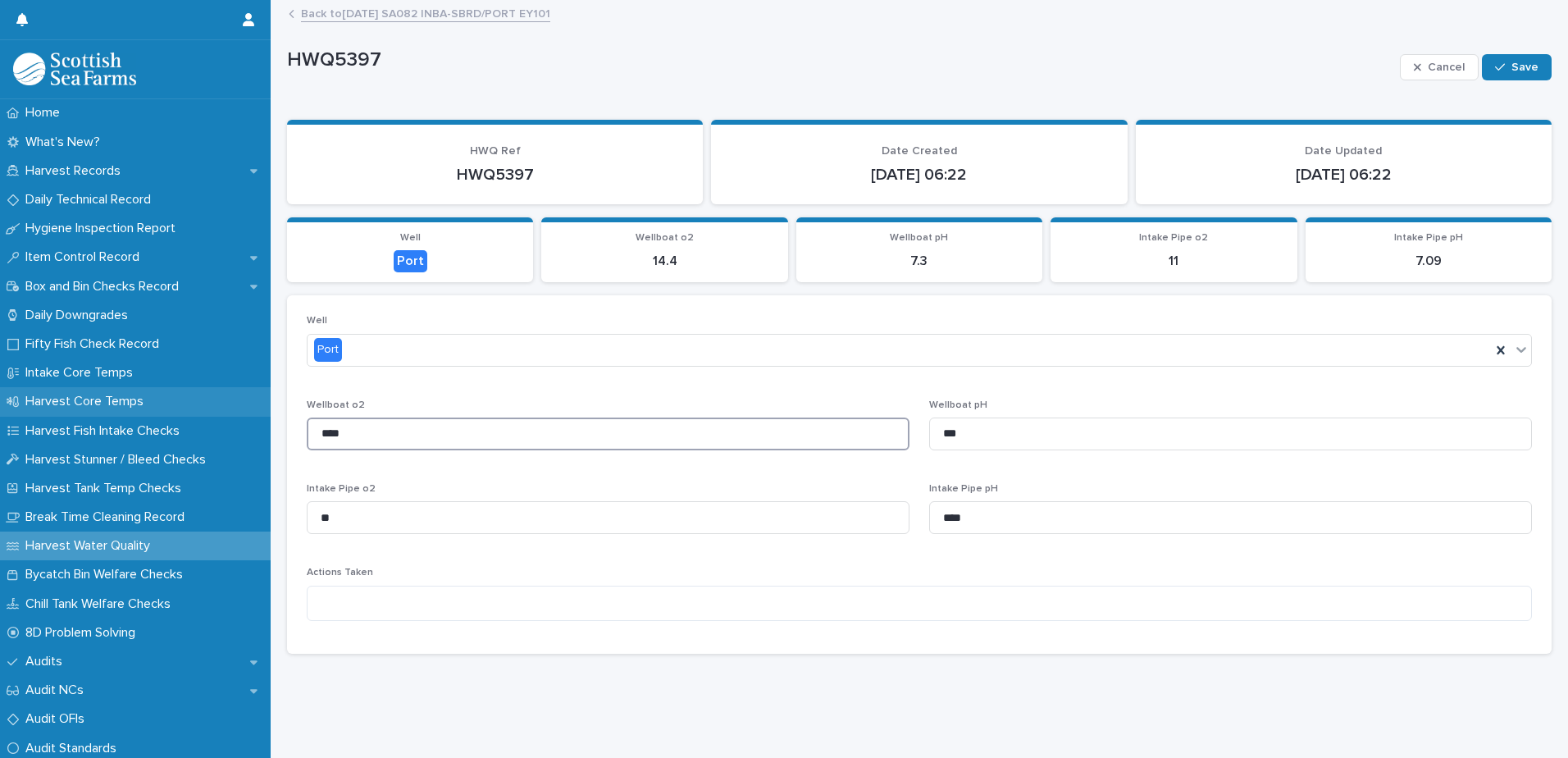
drag, startPoint x: 402, startPoint y: 429, endPoint x: 208, endPoint y: 414, distance: 194.6
click at [270, 434] on div "Home What's New? Harvest Records Daily Technical Record Hygiene Inspection Repo…" at bounding box center [919, 379] width 1298 height 758
paste input
type input "****"
click at [1515, 67] on span "Save" at bounding box center [1524, 67] width 27 height 11
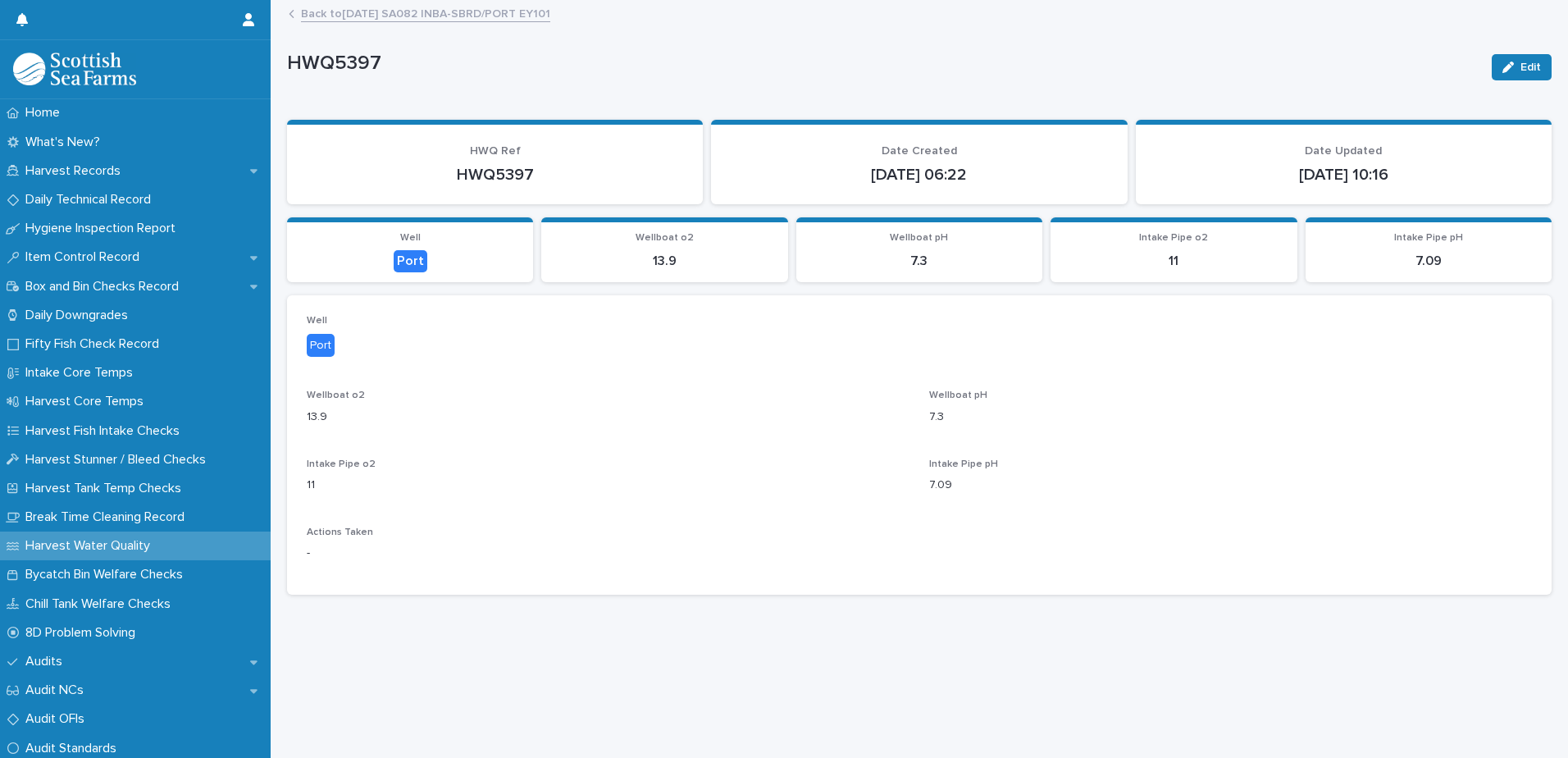
click at [484, 13] on link "Back to 13-08-2025 SA082 INBA-SBRD/PORT EY101" at bounding box center [425, 13] width 249 height 19
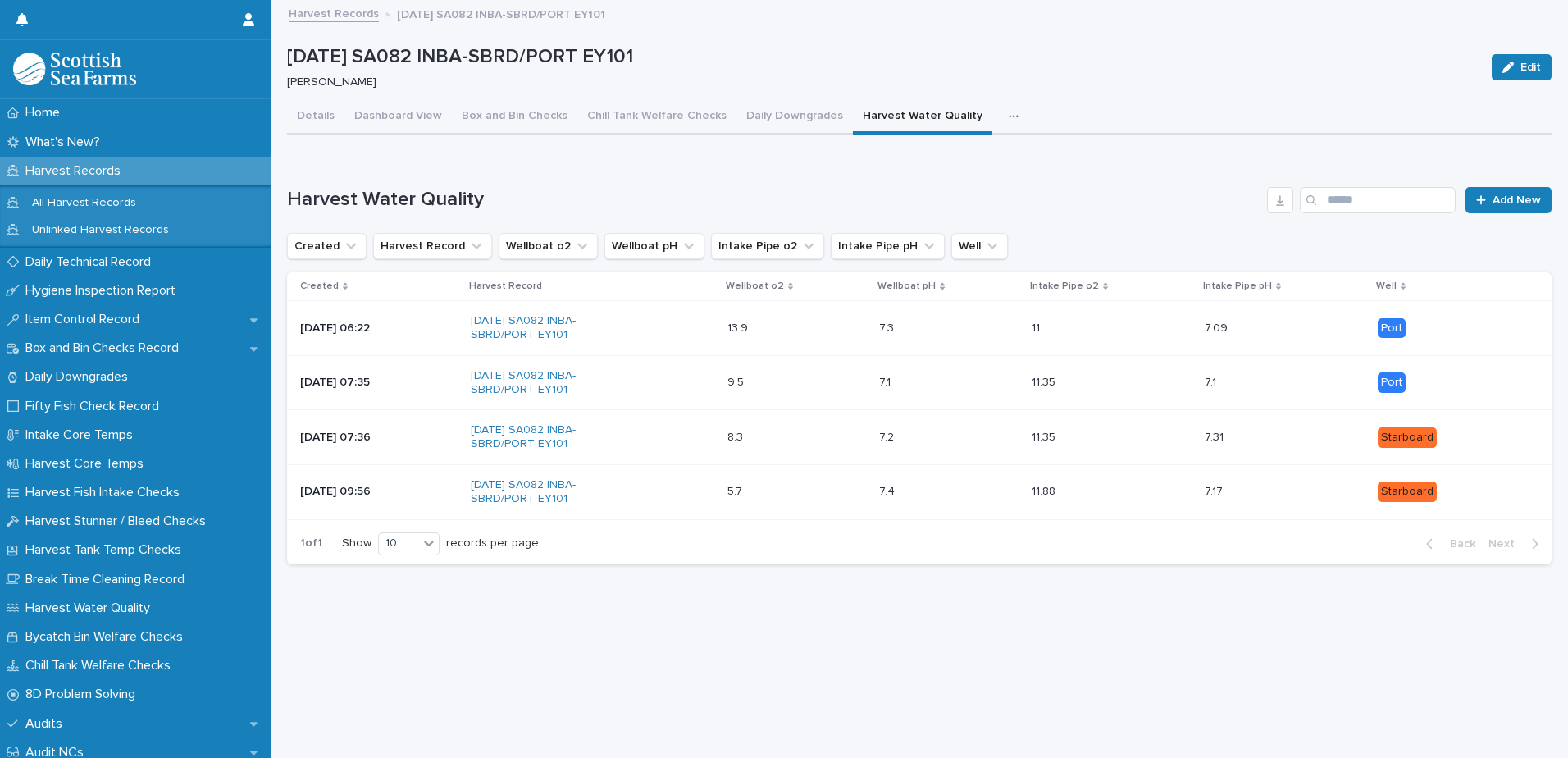
scroll to position [12, 0]
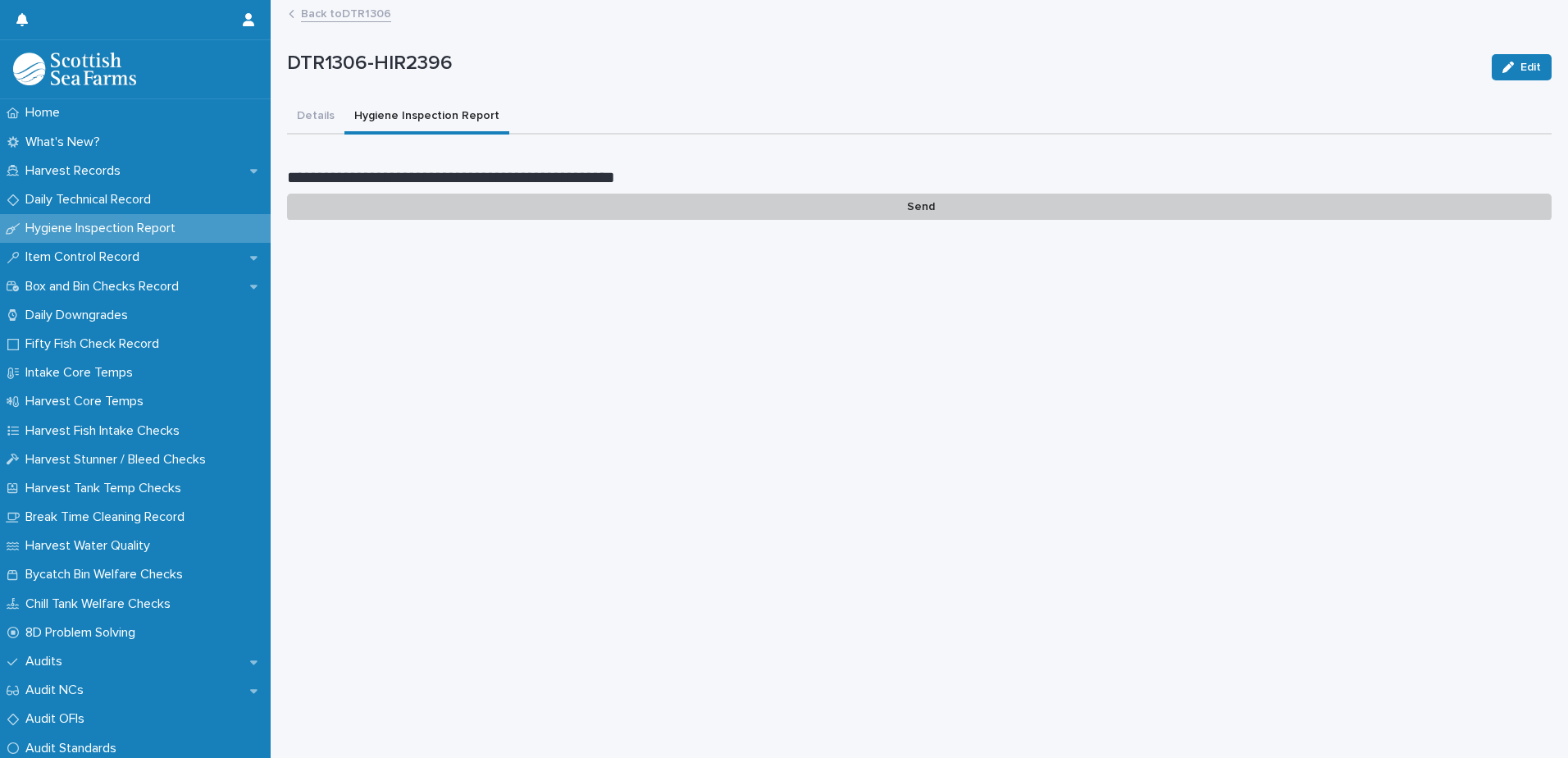
click at [893, 214] on p "Send" at bounding box center [919, 207] width 1265 height 27
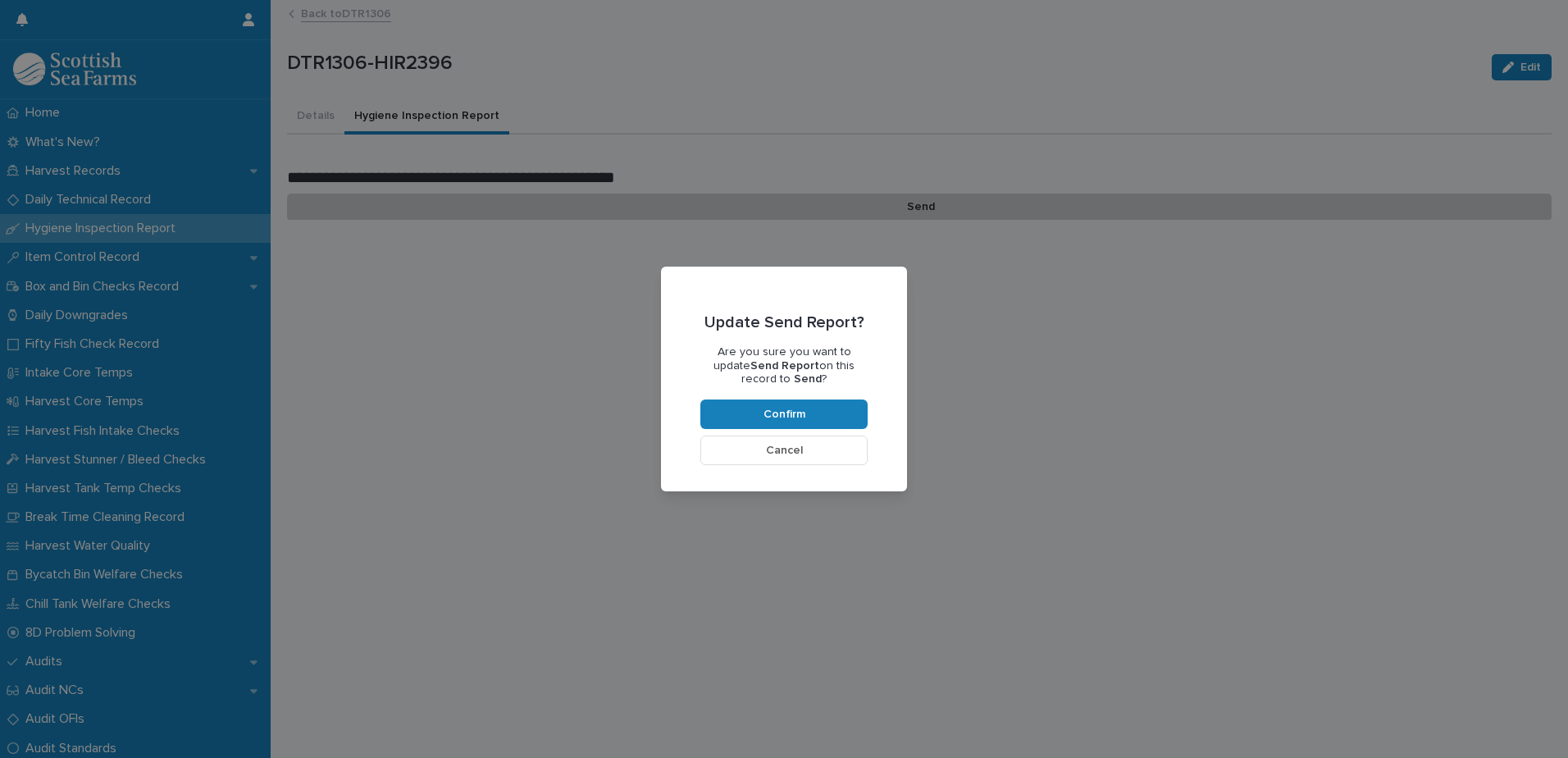
click at [829, 458] on button "Cancel" at bounding box center [783, 450] width 167 height 30
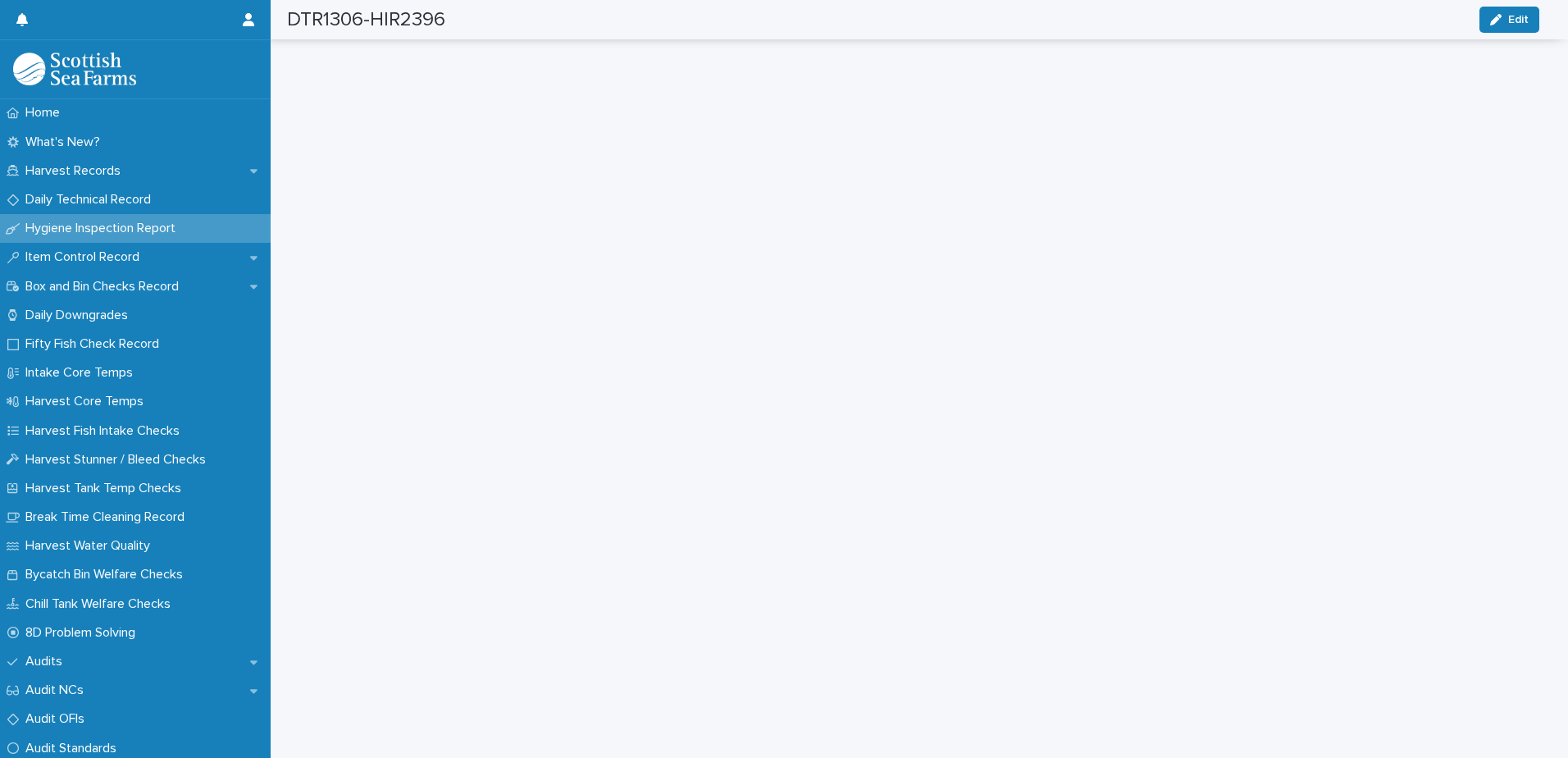
scroll to position [56, 0]
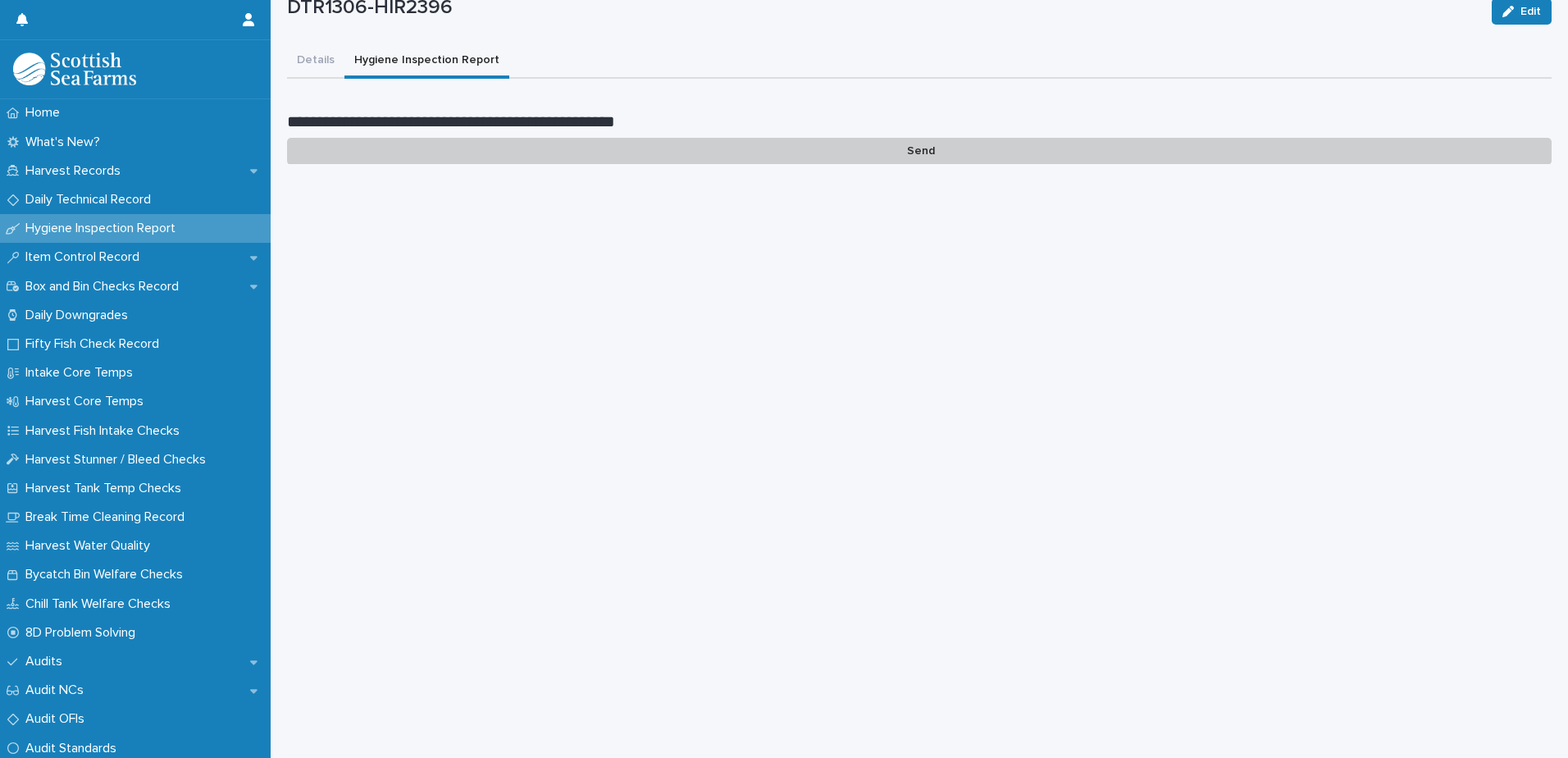
click at [915, 150] on p "Send" at bounding box center [919, 151] width 1265 height 27
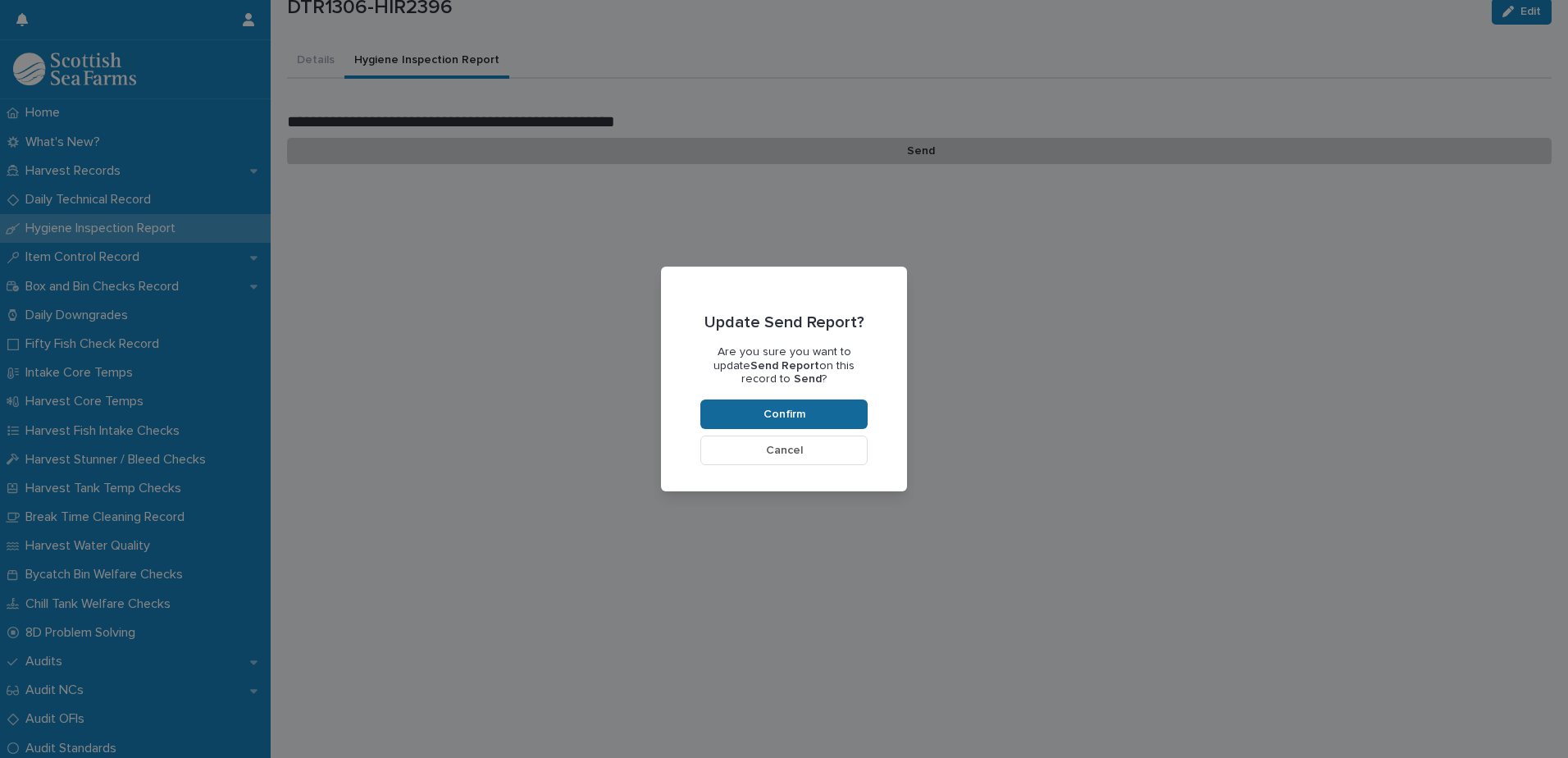
click at [786, 413] on span "Confirm" at bounding box center [784, 414] width 42 height 11
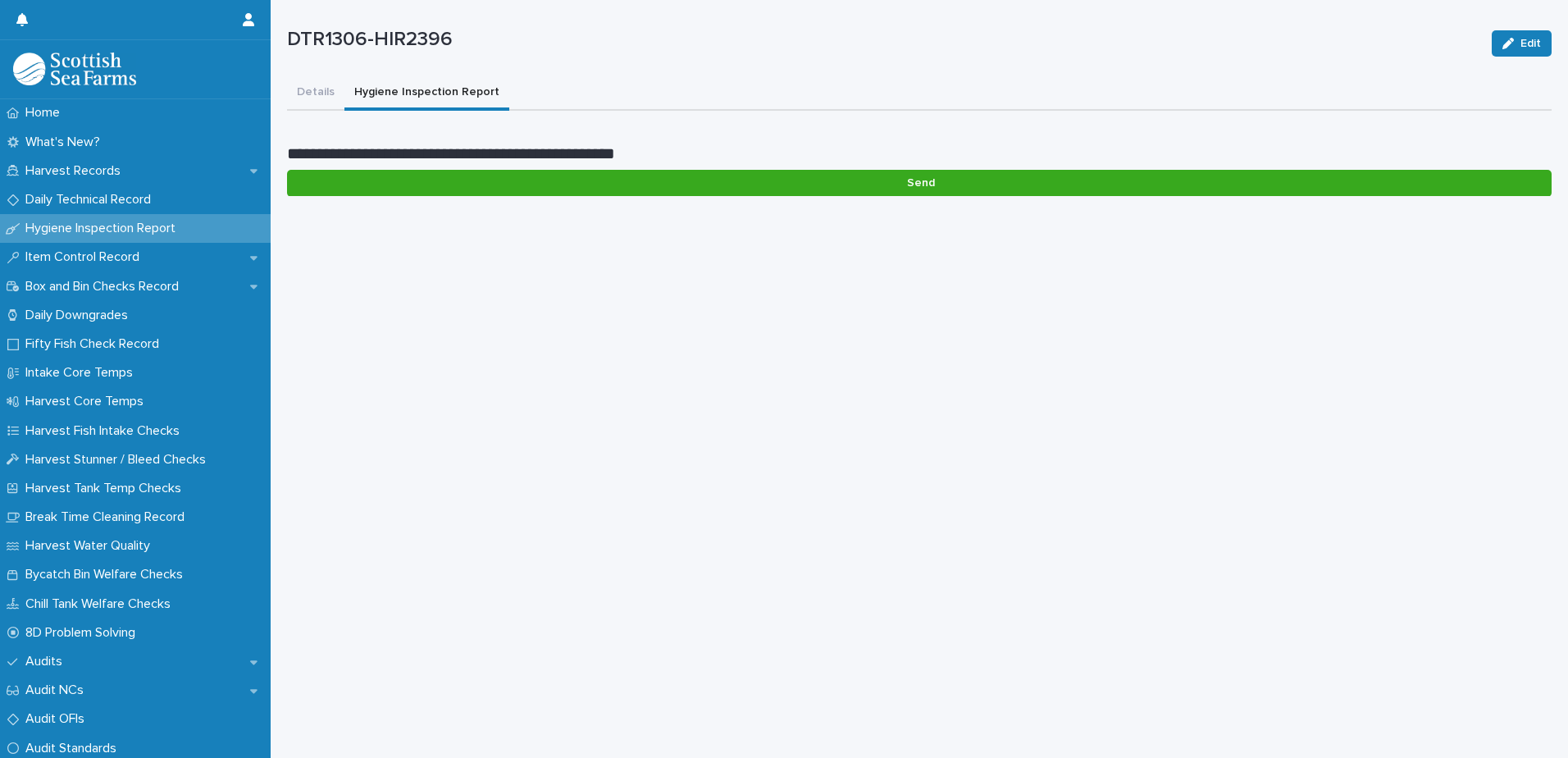
scroll to position [0, 0]
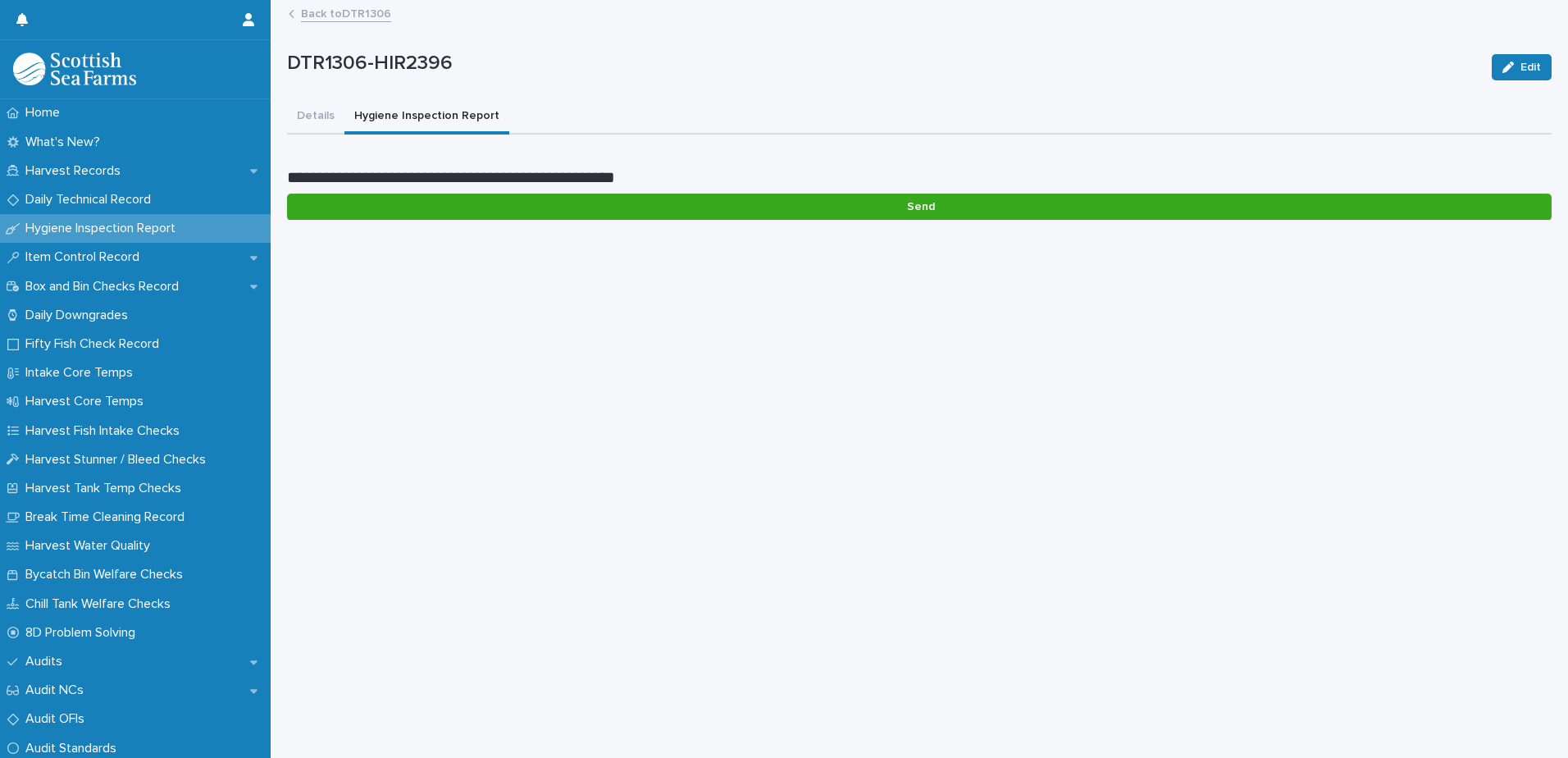
click at [351, 10] on link "Back to DTR1306" at bounding box center [346, 13] width 90 height 19
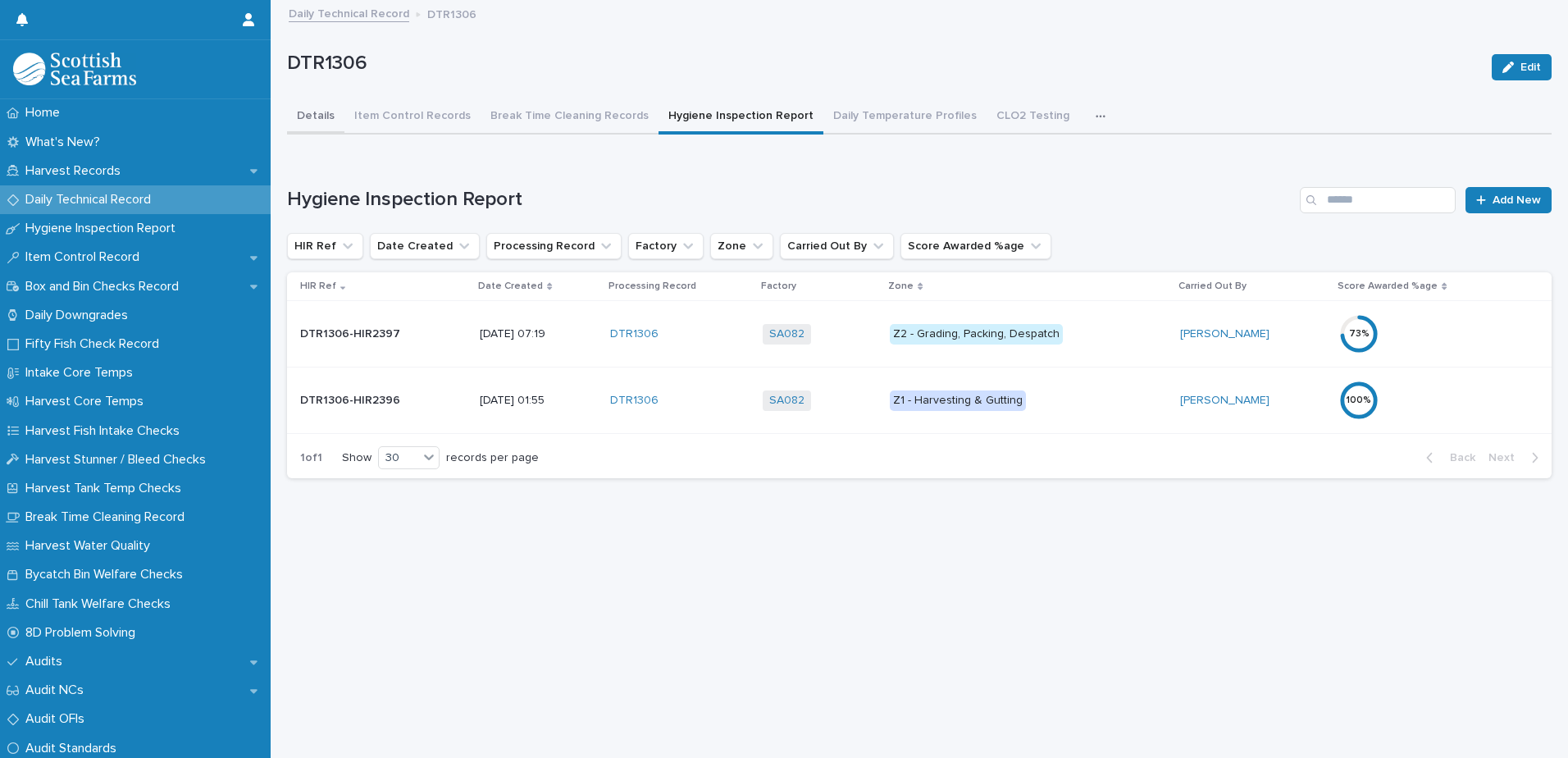
click at [316, 117] on button "Details" at bounding box center [316, 117] width 58 height 34
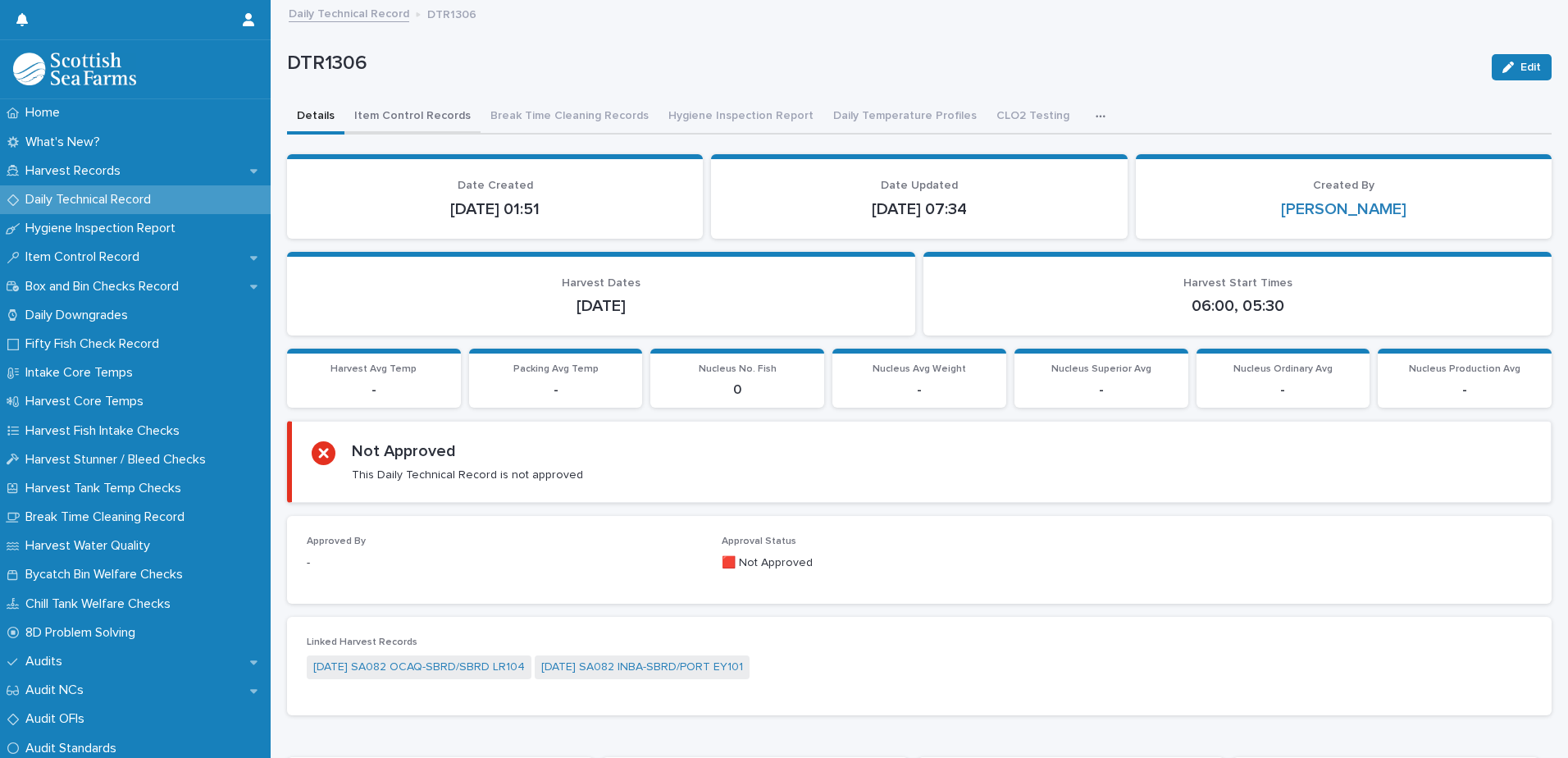
click at [364, 103] on button "Item Control Records" at bounding box center [412, 117] width 136 height 34
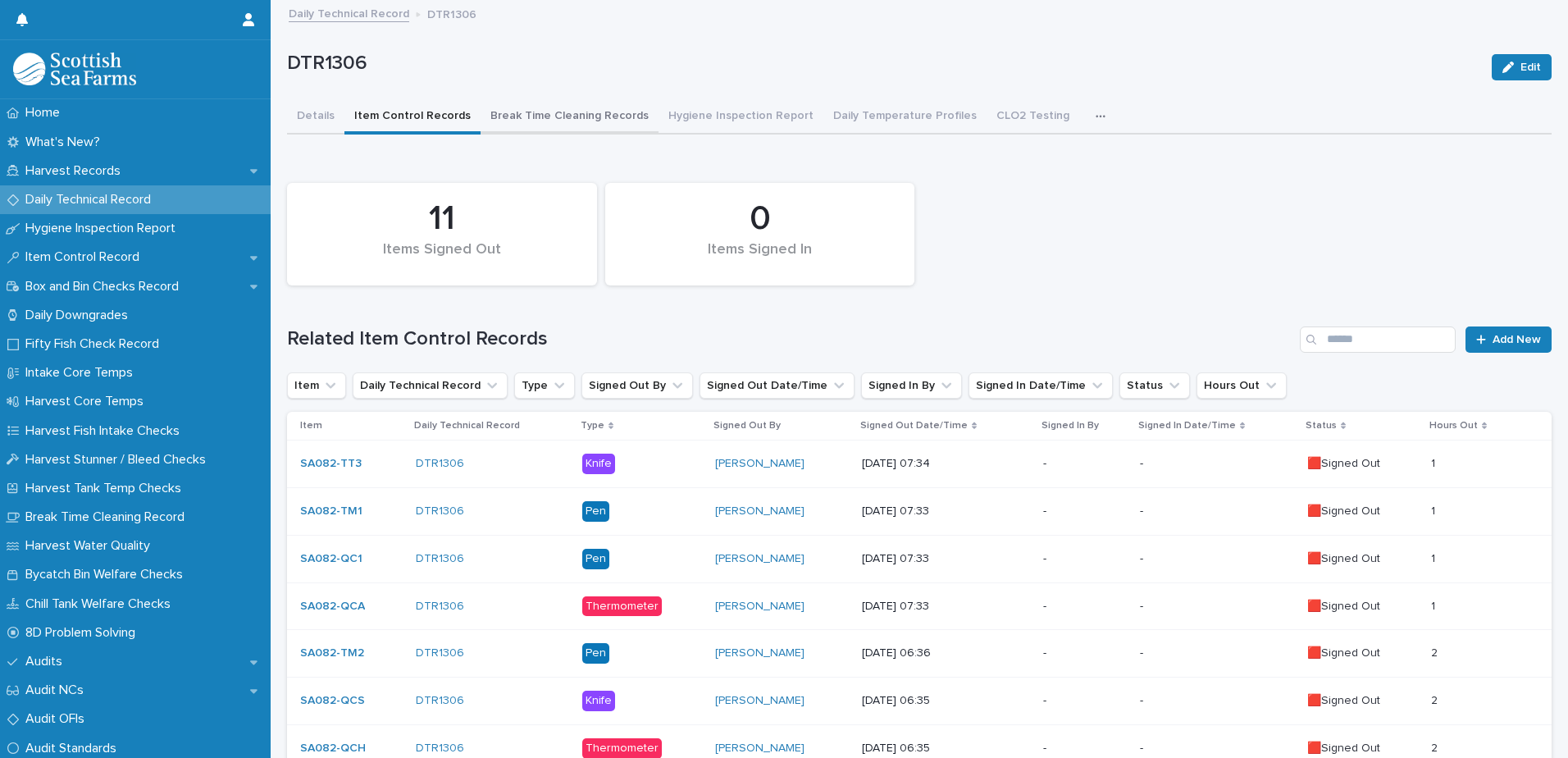
click at [578, 110] on button "Break Time Cleaning Records" at bounding box center [570, 117] width 178 height 34
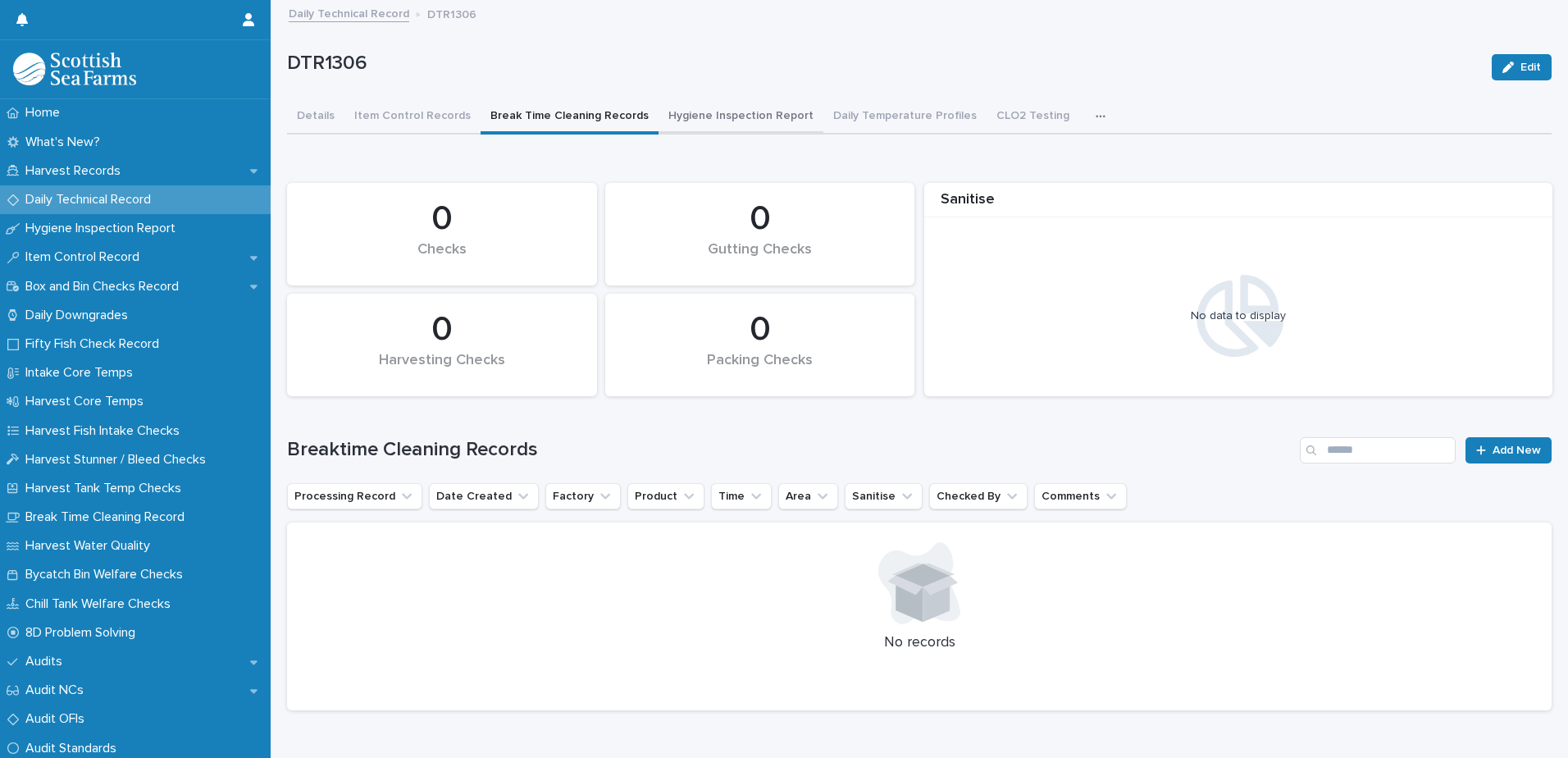
click at [752, 119] on button "Hygiene Inspection Report" at bounding box center [740, 117] width 165 height 34
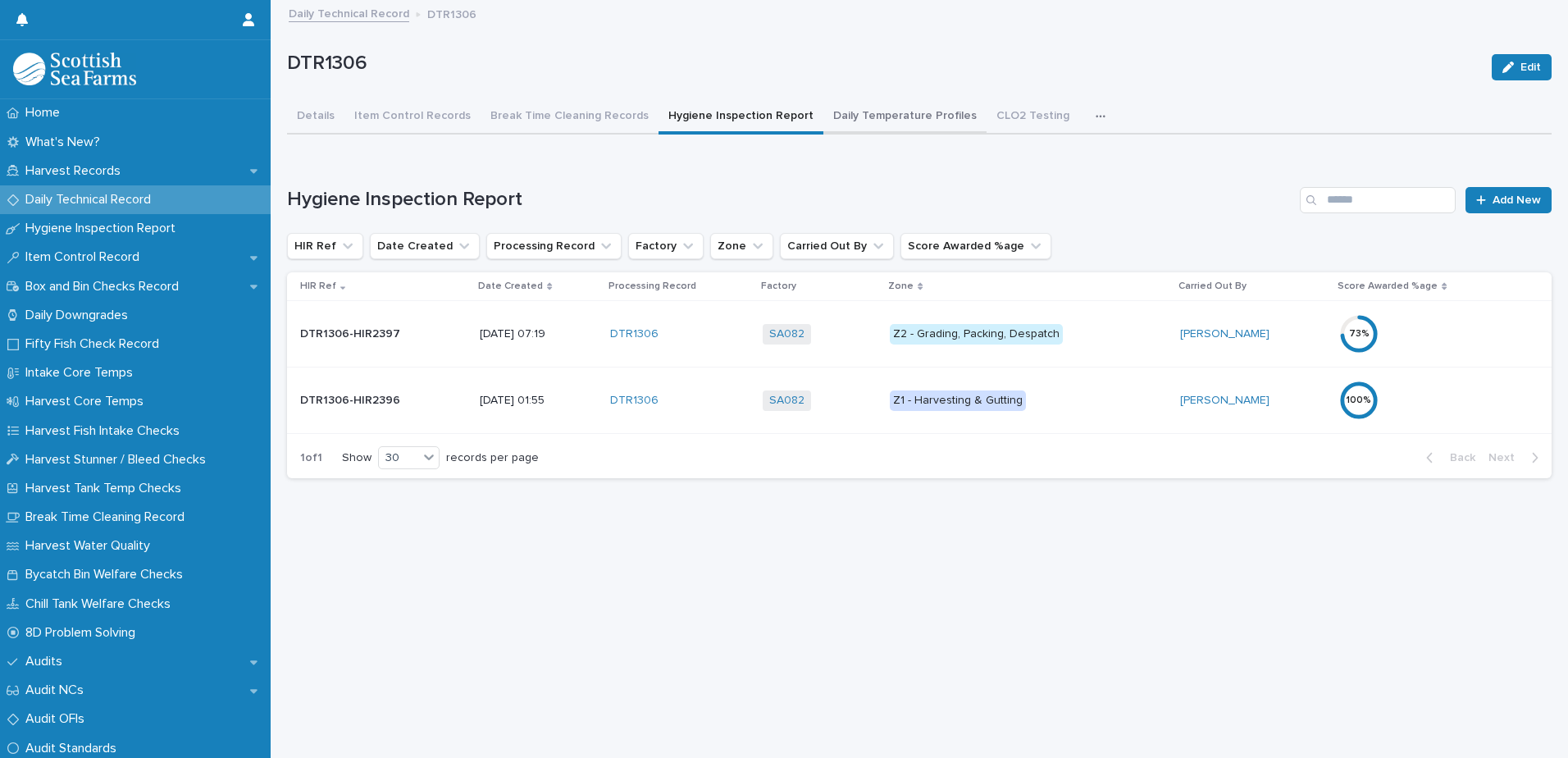
click at [877, 114] on button "Daily Temperature Profiles" at bounding box center [904, 117] width 163 height 34
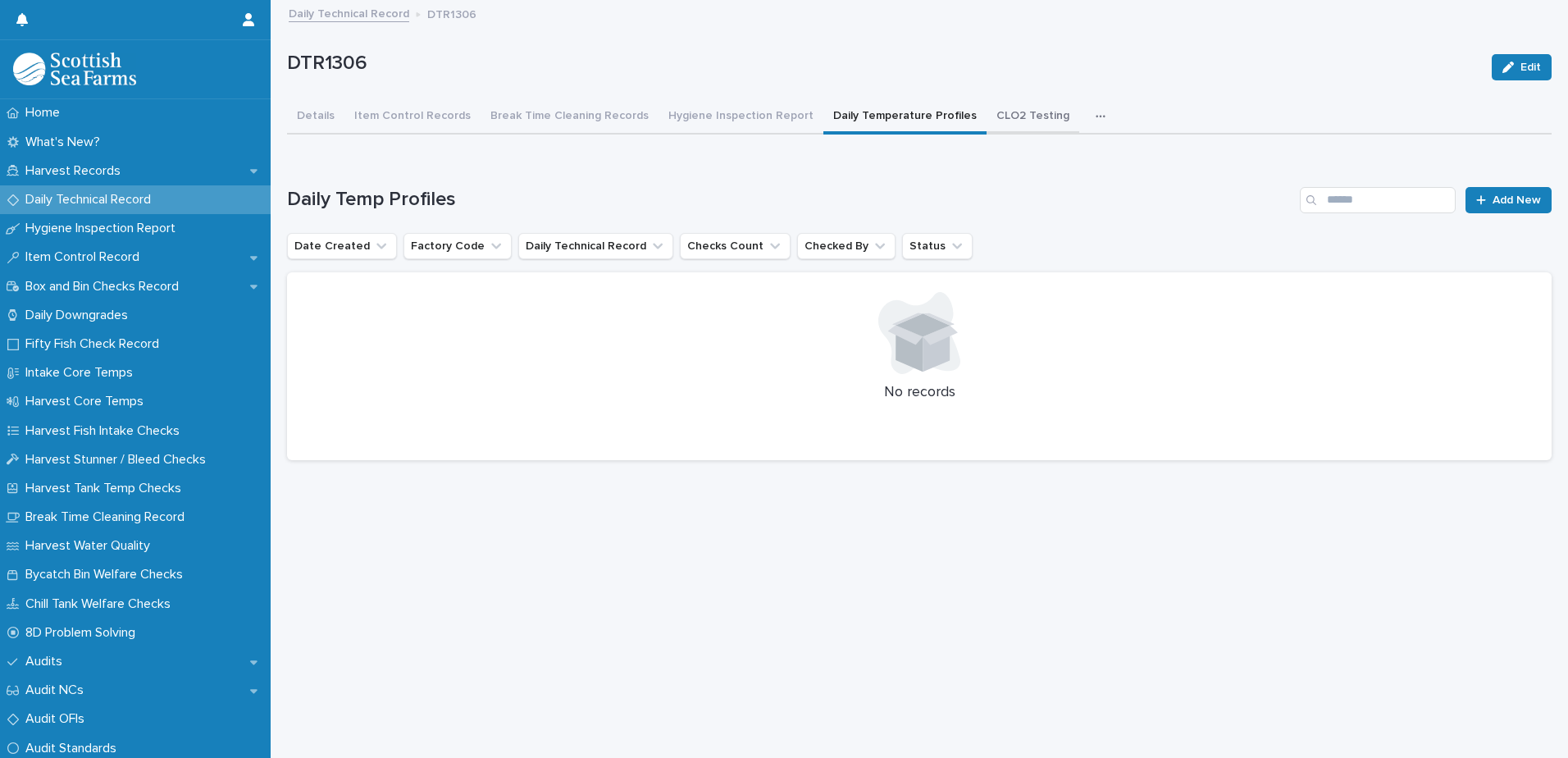
click at [1016, 114] on button "CLO2 Testing" at bounding box center [1032, 117] width 92 height 34
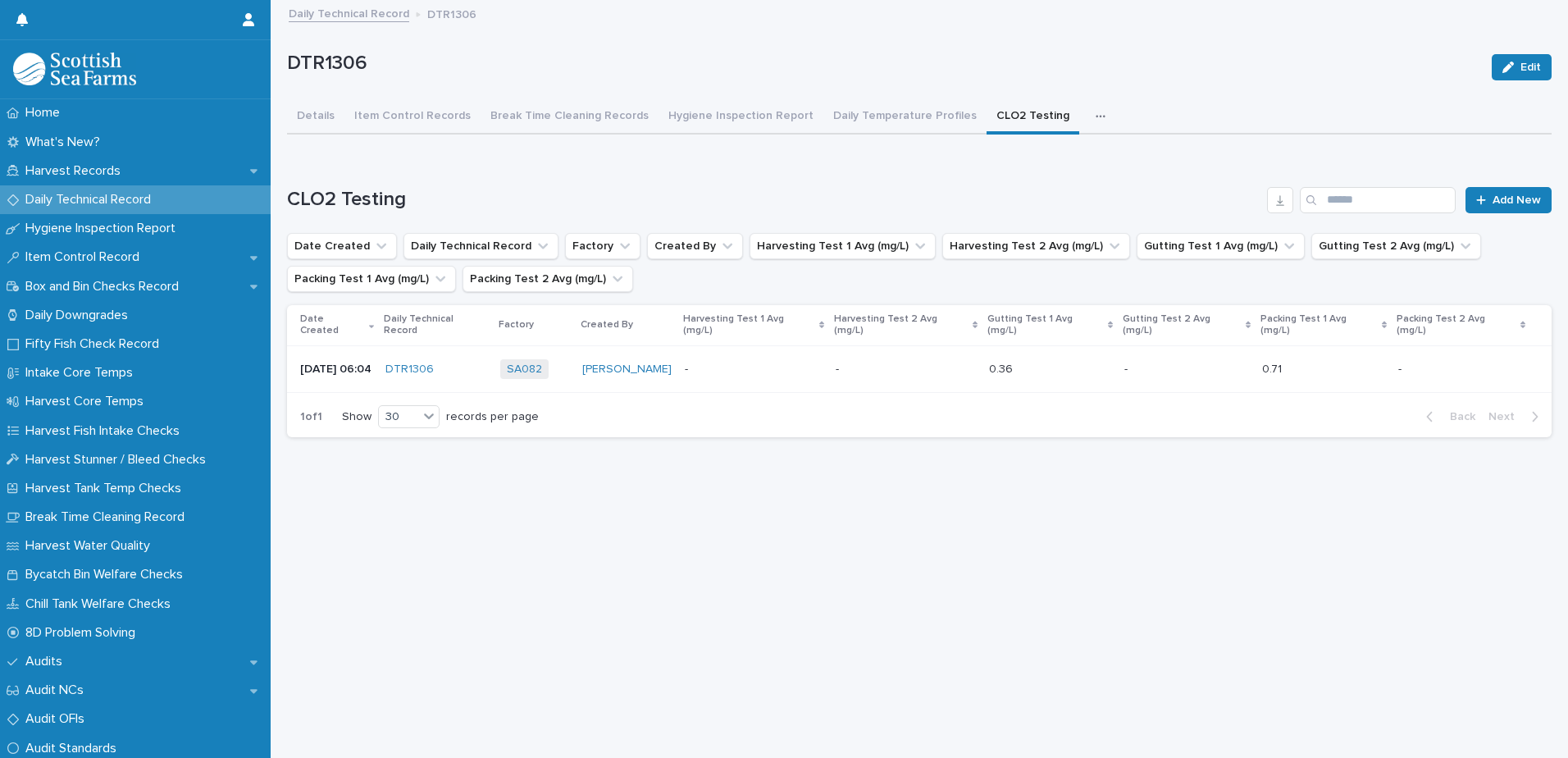
click at [1028, 365] on div "0.36 0.36" at bounding box center [1050, 369] width 122 height 27
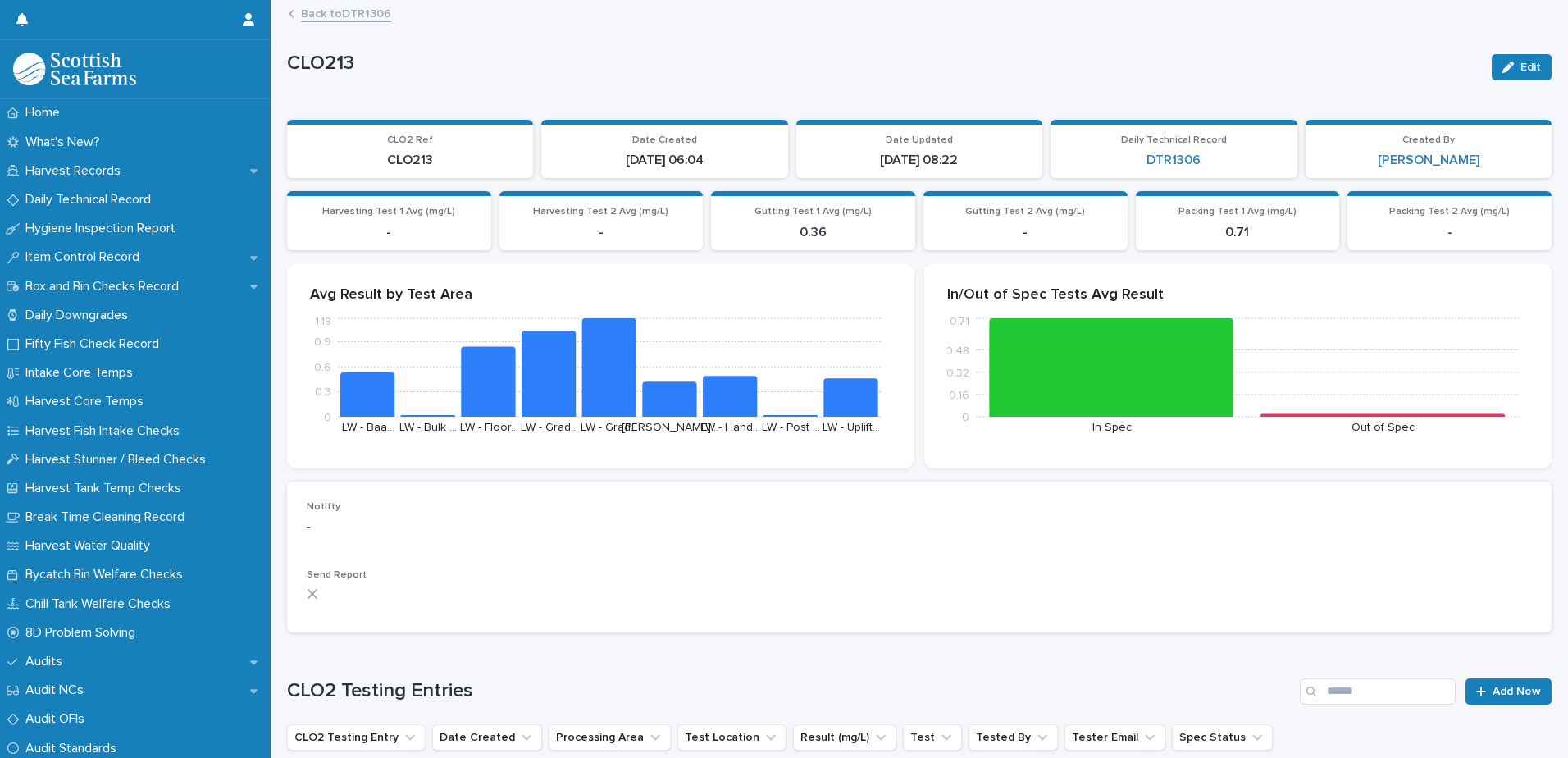
click at [326, 15] on link "Back to DTR1306" at bounding box center [346, 13] width 90 height 19
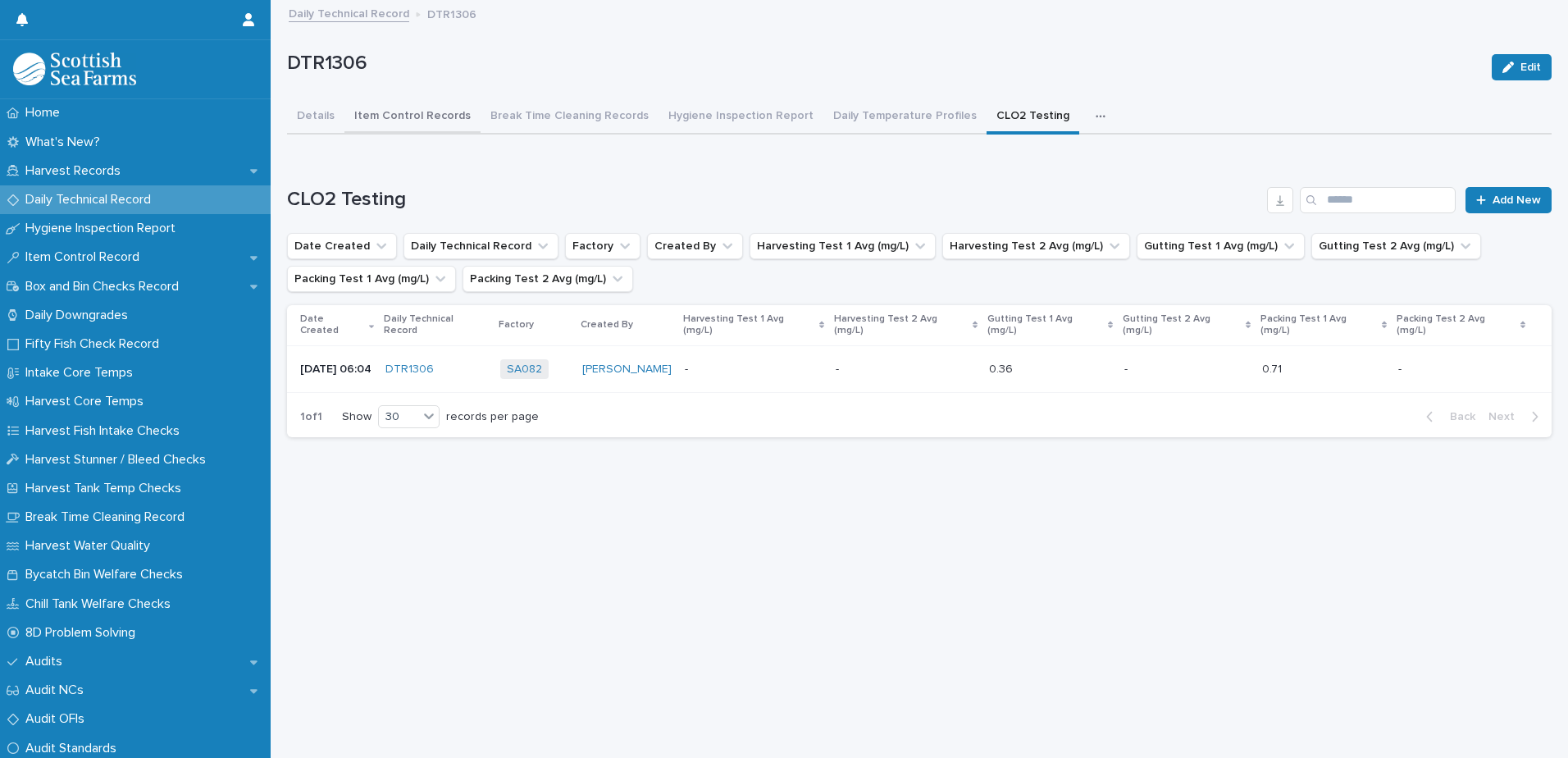
click at [303, 113] on button "Details" at bounding box center [316, 117] width 58 height 34
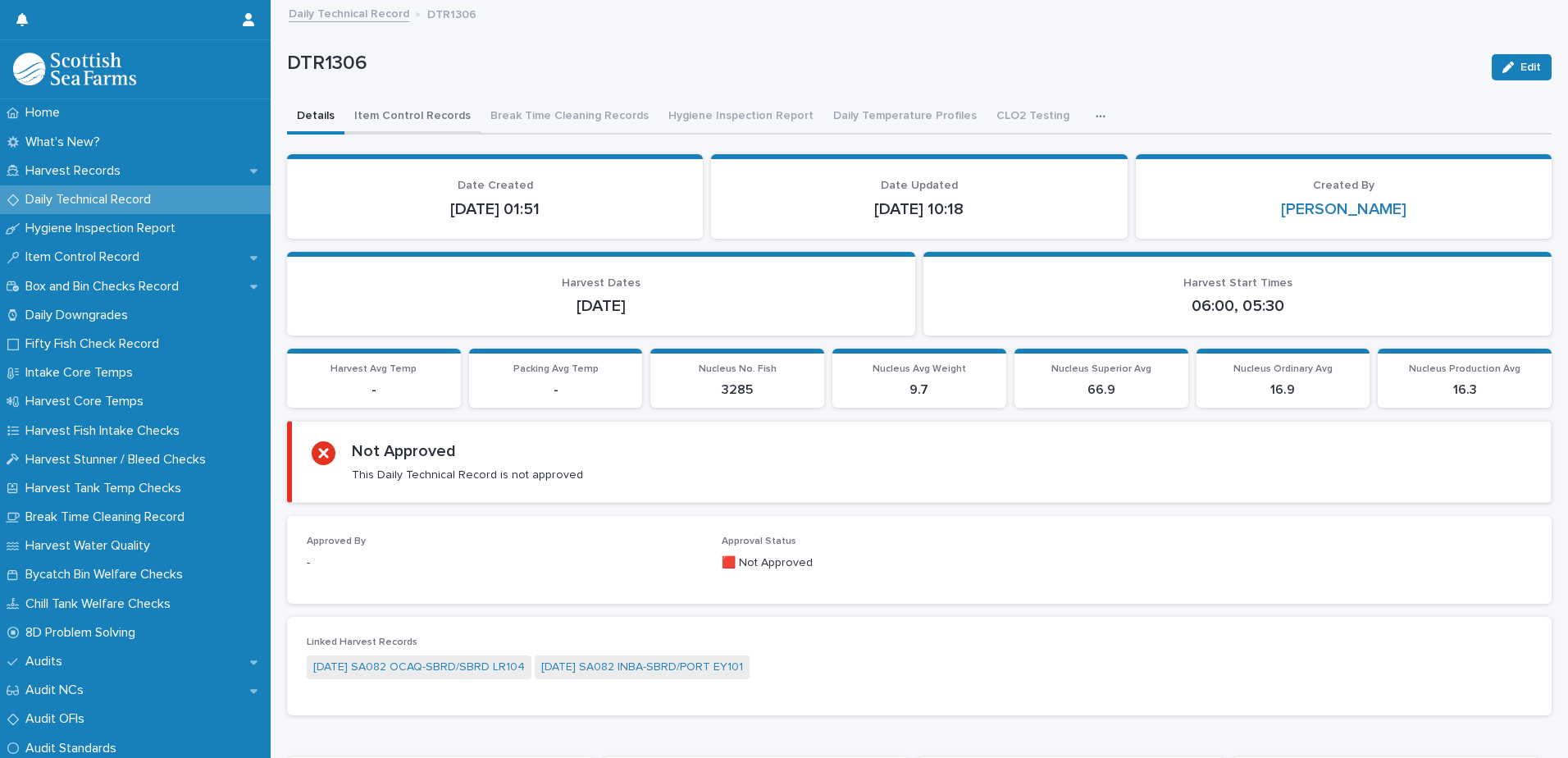
click at [420, 116] on button "Item Control Records" at bounding box center [412, 117] width 136 height 34
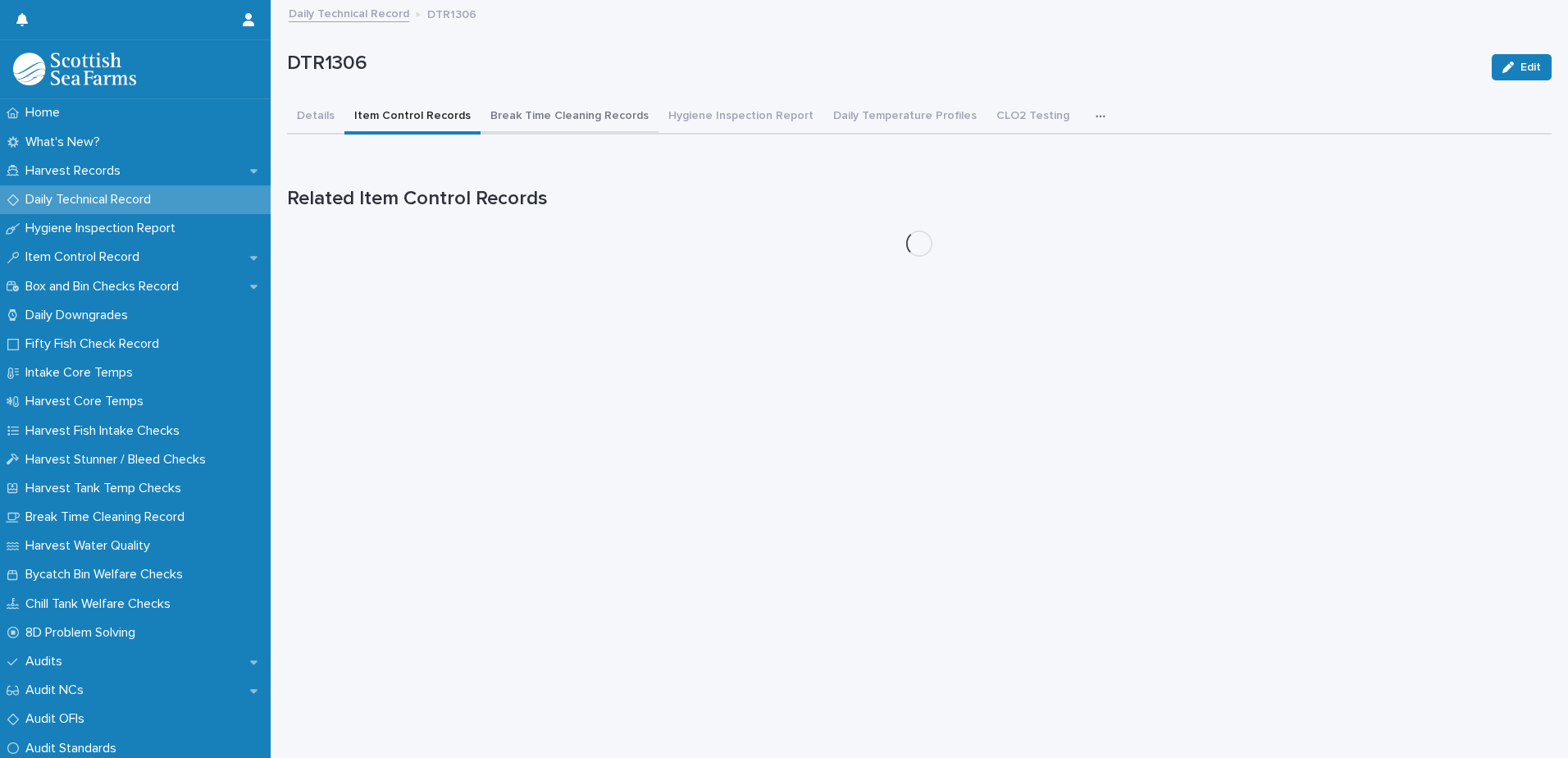
click at [563, 126] on button "Break Time Cleaning Records" at bounding box center [570, 117] width 178 height 34
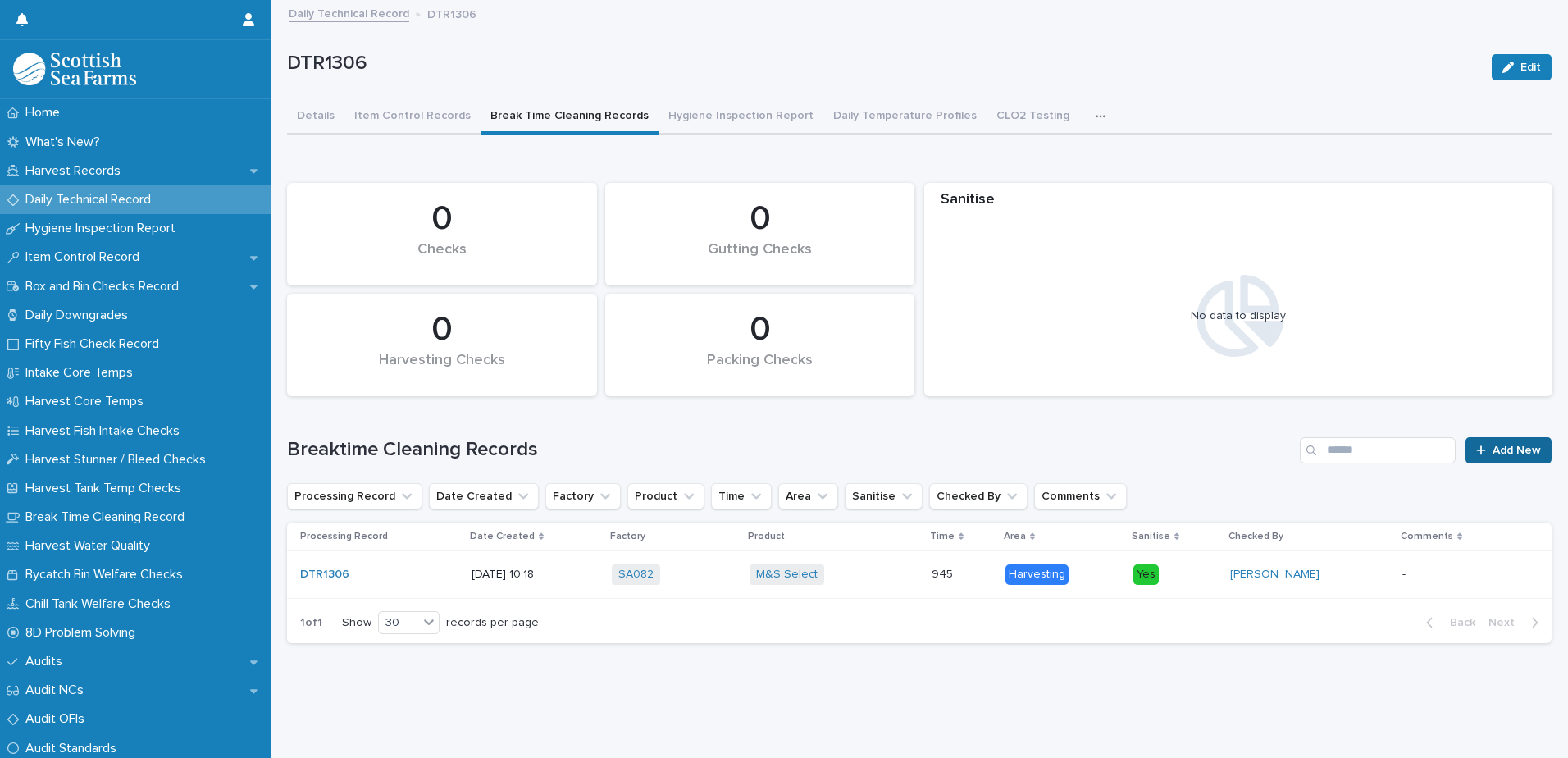
click at [1492, 449] on span "Add New" at bounding box center [1517, 450] width 48 height 11
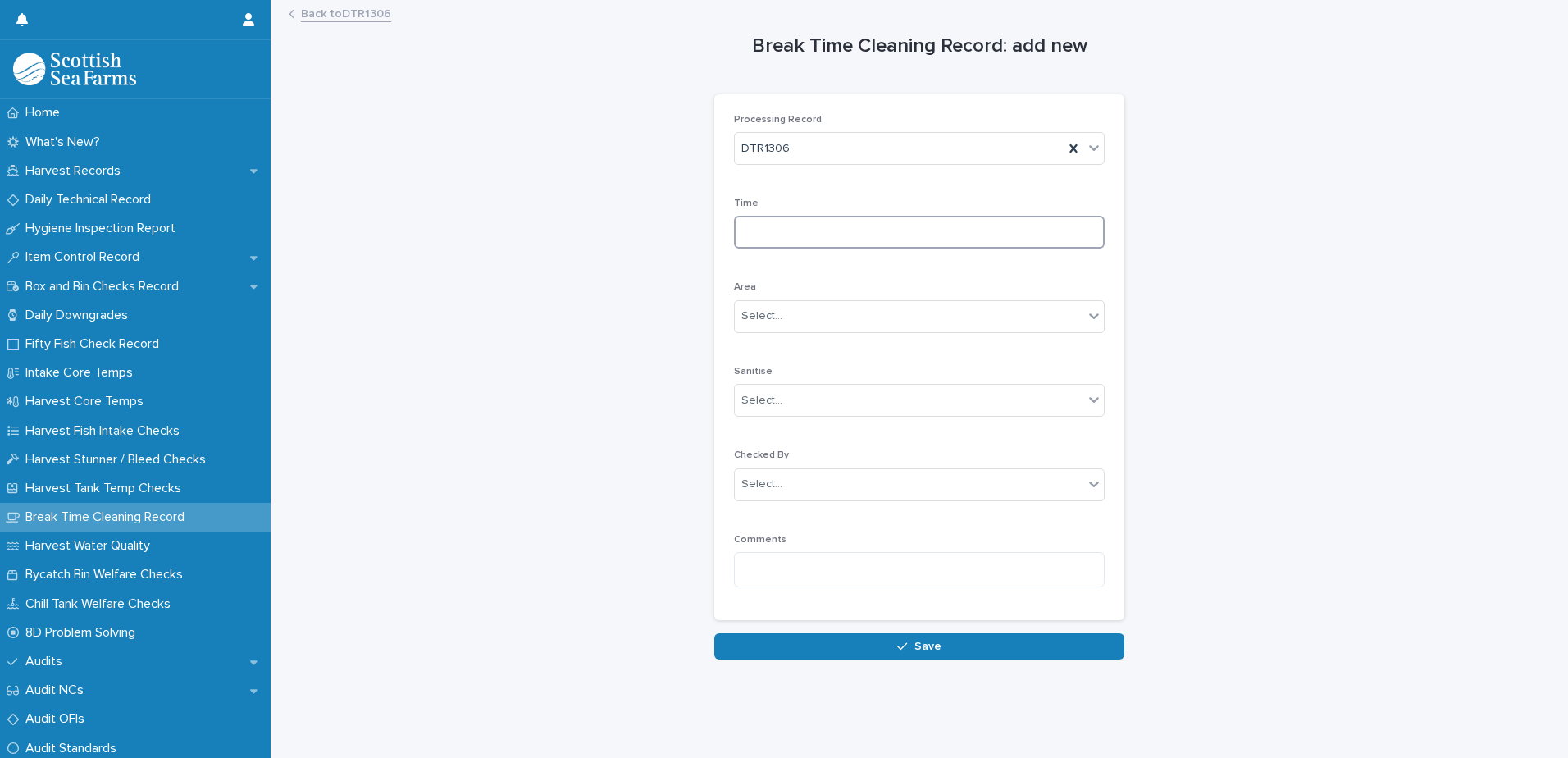
click at [777, 224] on input at bounding box center [919, 231] width 371 height 33
click at [784, 224] on input at bounding box center [919, 231] width 371 height 33
click at [1078, 231] on input at bounding box center [919, 231] width 371 height 33
type input "****"
click at [957, 318] on div "Select..." at bounding box center [909, 316] width 349 height 27
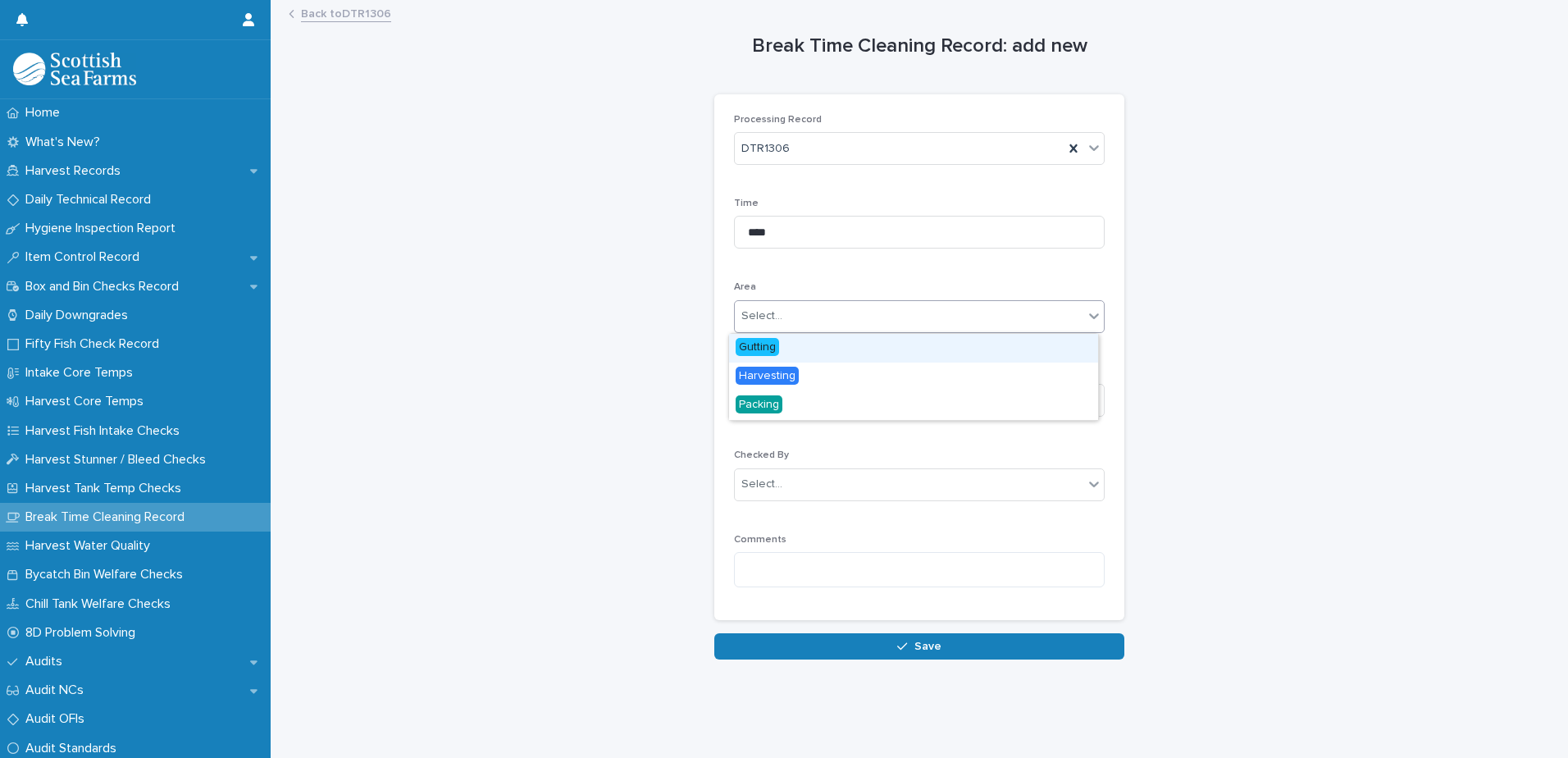
click at [805, 355] on div "Gutting" at bounding box center [914, 348] width 369 height 29
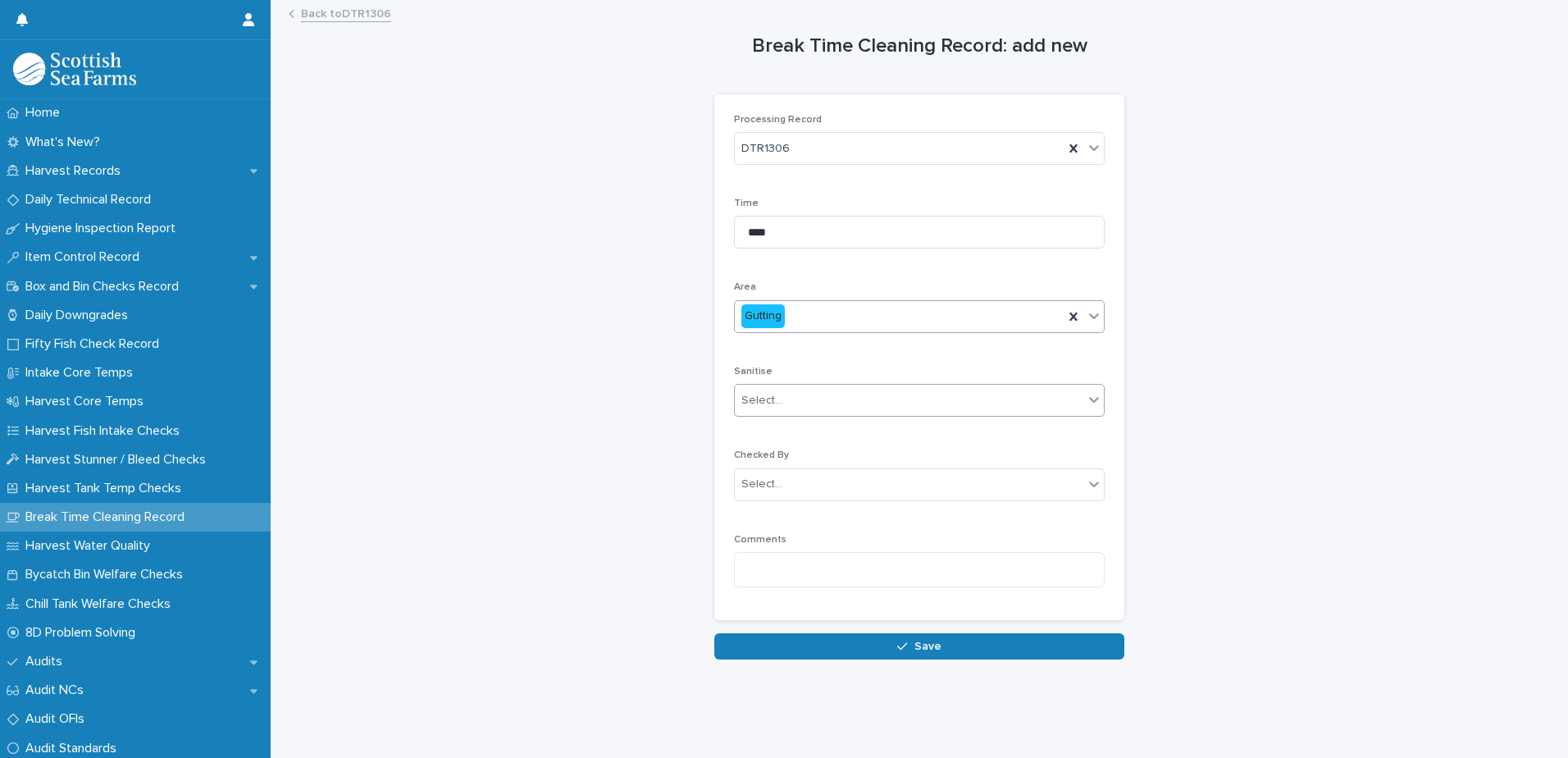
click at [795, 406] on div "Select..." at bounding box center [909, 400] width 349 height 27
click at [780, 430] on div "Yes" at bounding box center [914, 432] width 369 height 29
click at [790, 489] on div "Select..." at bounding box center [909, 484] width 349 height 27
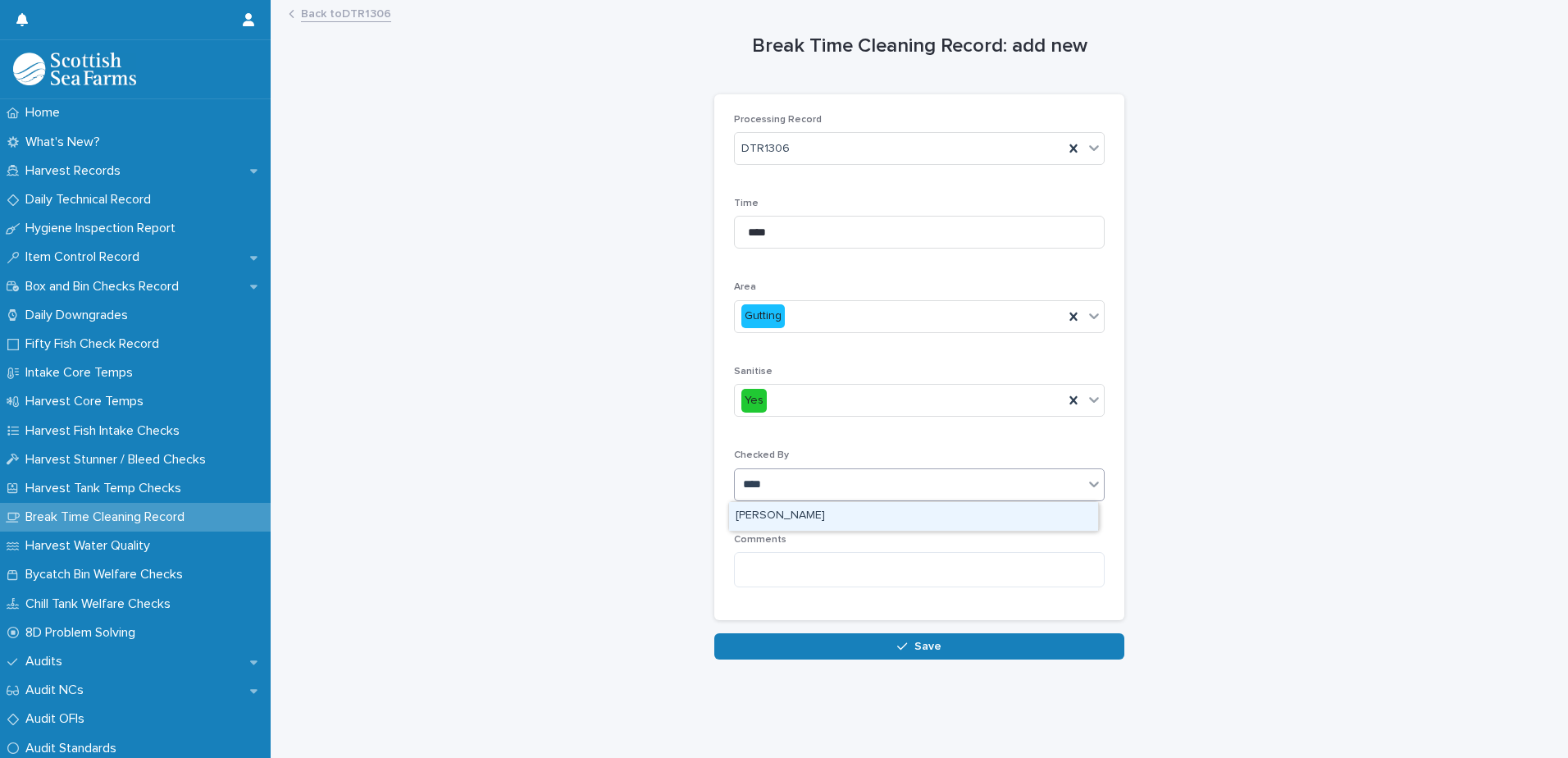
type input "*****"
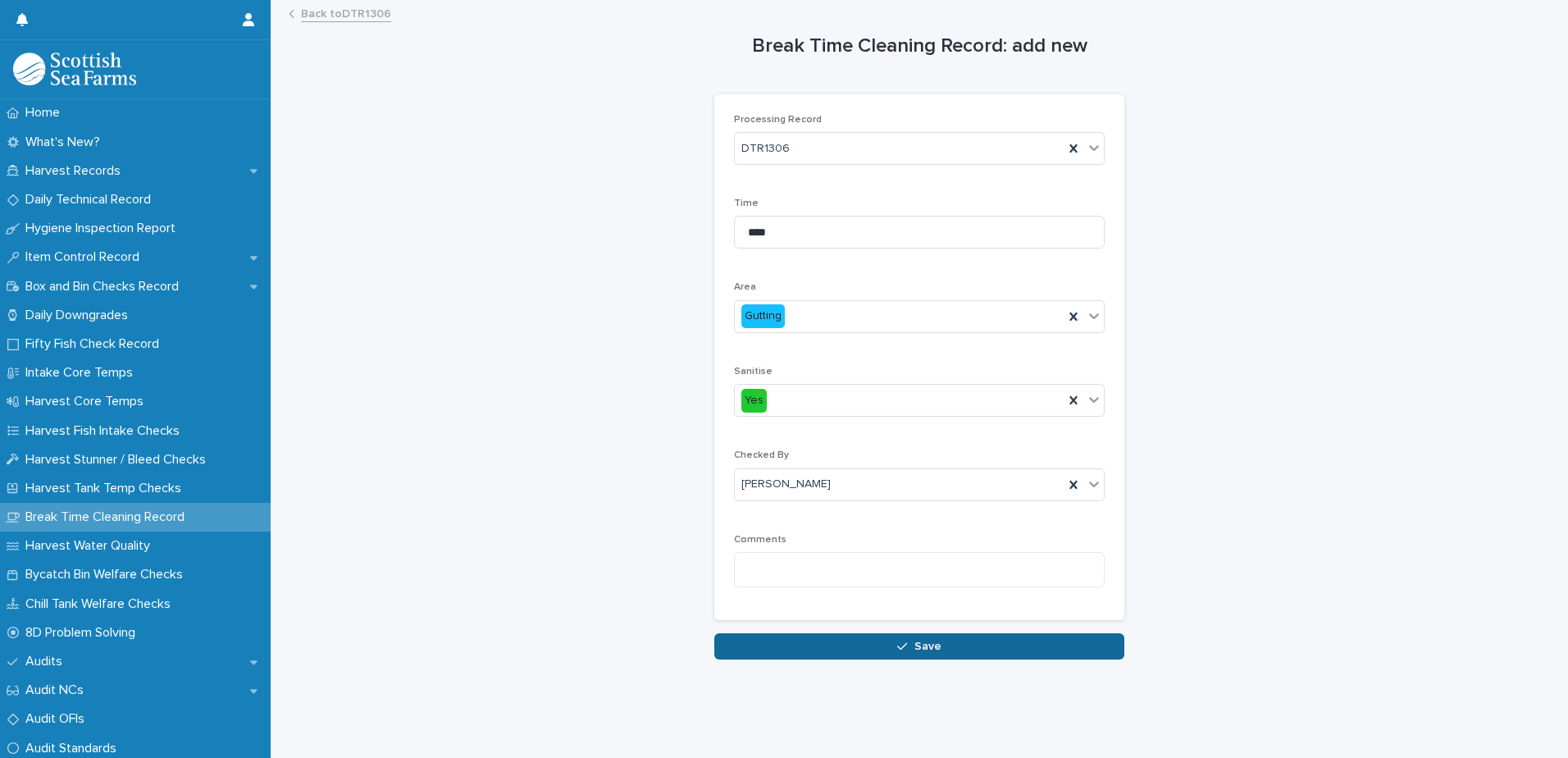
click at [927, 636] on button "Save" at bounding box center [919, 646] width 410 height 26
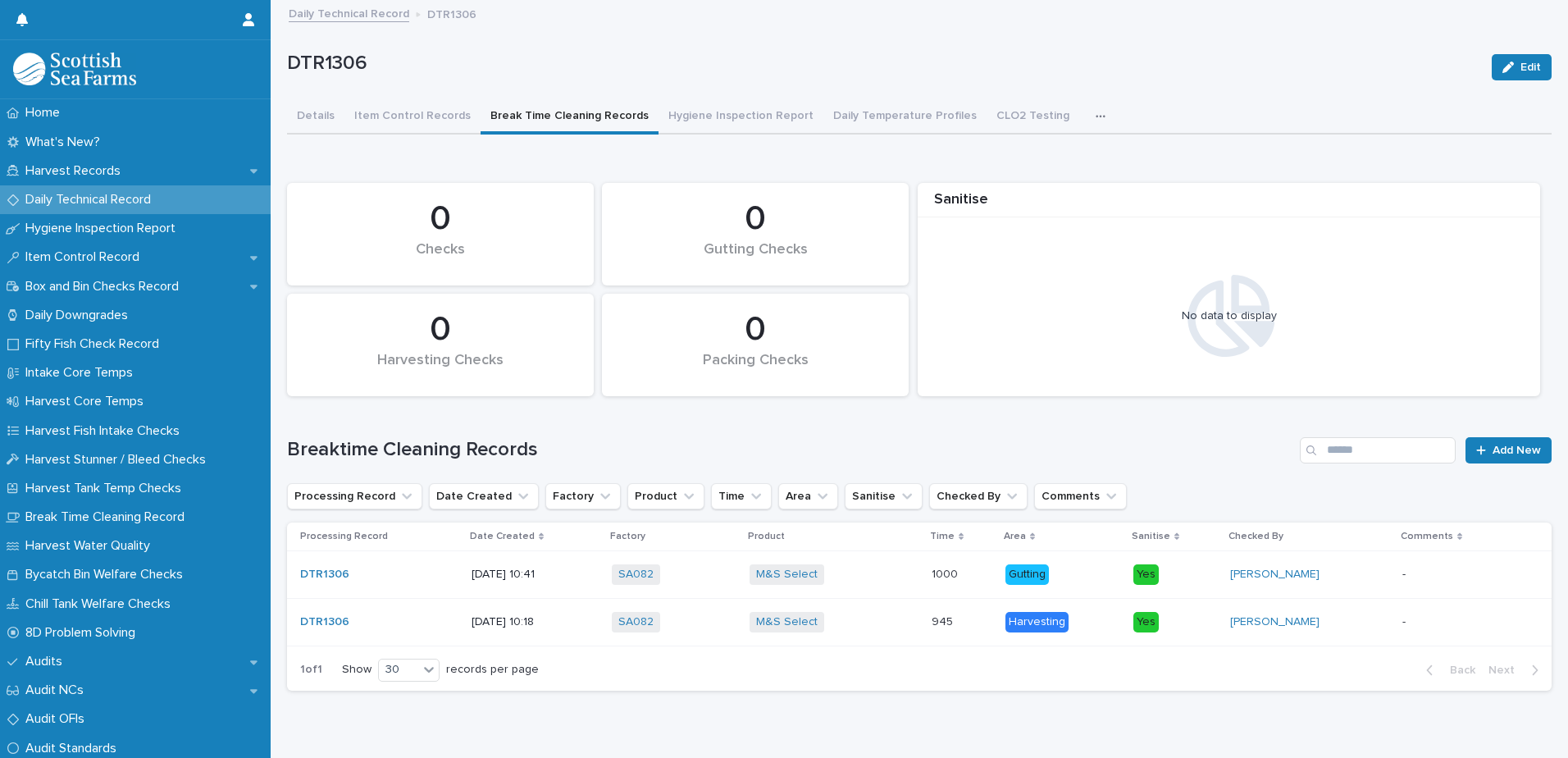
click at [117, 207] on p "Daily Technical Record" at bounding box center [91, 200] width 145 height 16
